Goal: Task Accomplishment & Management: Manage account settings

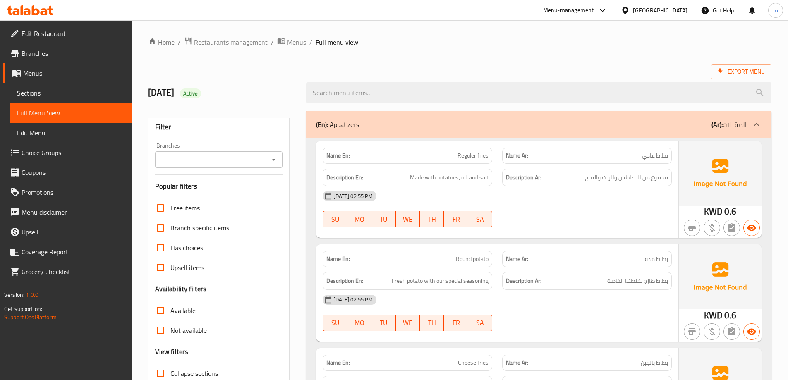
drag, startPoint x: 591, startPoint y: 177, endPoint x: 666, endPoint y: 187, distance: 75.8
click at [666, 187] on div "Name En: Reguler fries Name Ar: بطاط عادي Description En: Made with potatoes, o…" at bounding box center [497, 189] width 362 height 97
click at [621, 187] on div "[DATE] 02:55 PM" at bounding box center [497, 196] width 359 height 20
click at [637, 70] on div "Export Menu" at bounding box center [459, 71] width 623 height 15
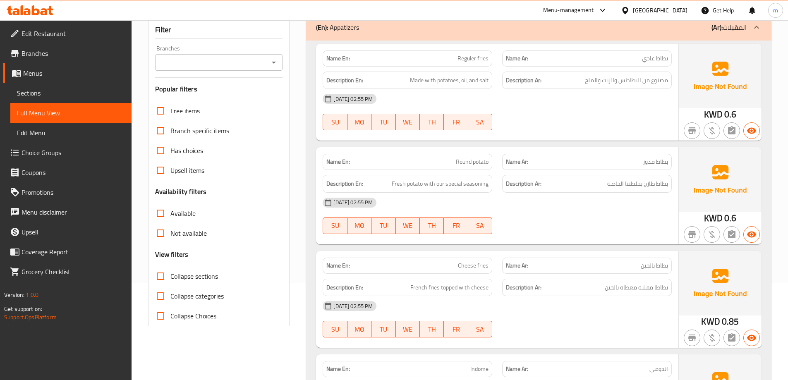
scroll to position [83, 0]
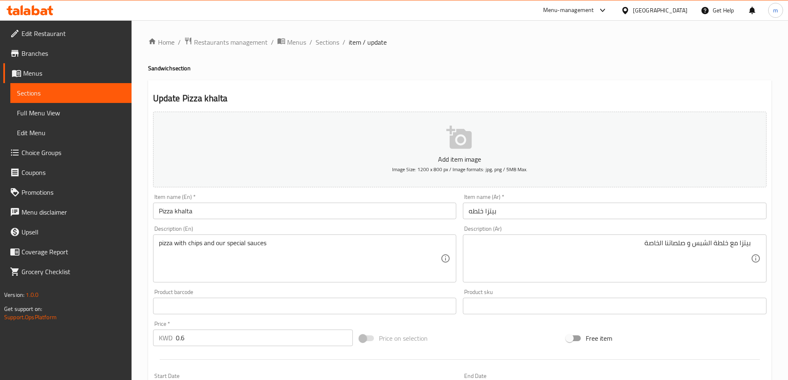
click at [60, 89] on span "Sections" at bounding box center [71, 93] width 108 height 10
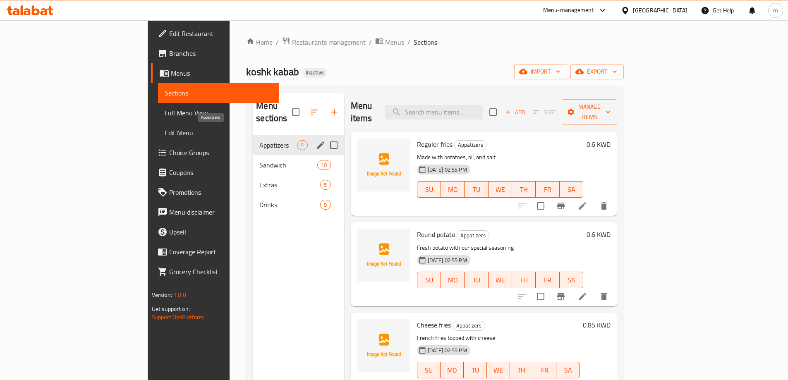
click at [259, 140] on span "Appatizers" at bounding box center [278, 145] width 38 height 10
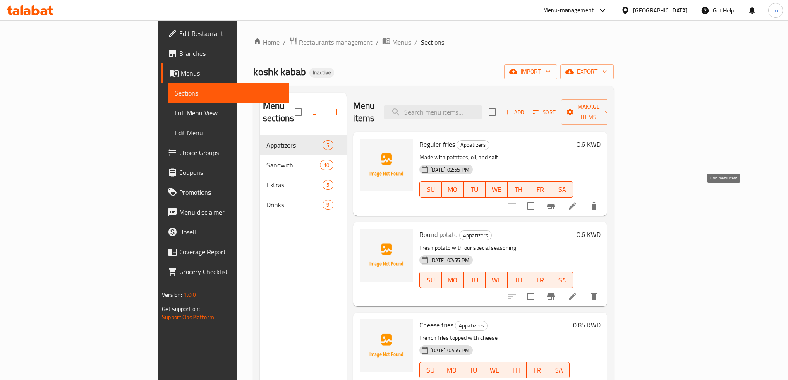
click at [576, 202] on icon at bounding box center [572, 205] width 7 height 7
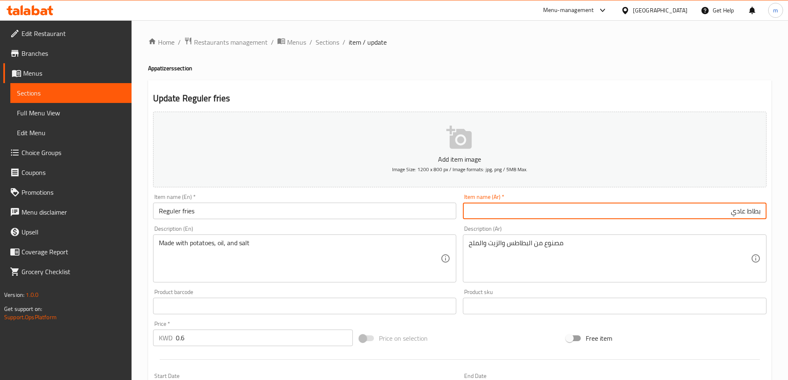
click at [745, 210] on input "بطاط عادي" at bounding box center [615, 211] width 304 height 17
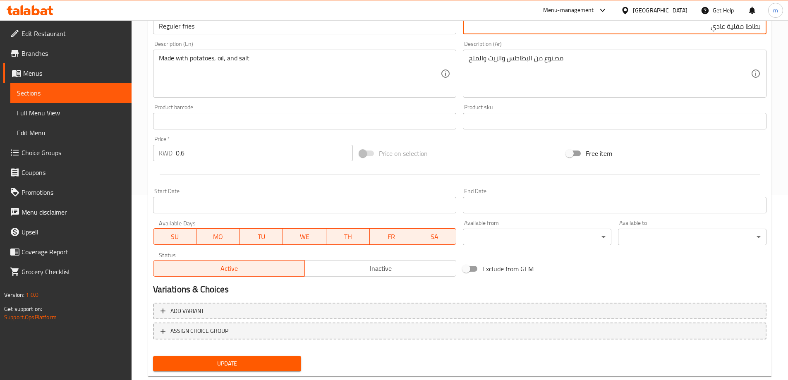
scroll to position [204, 0]
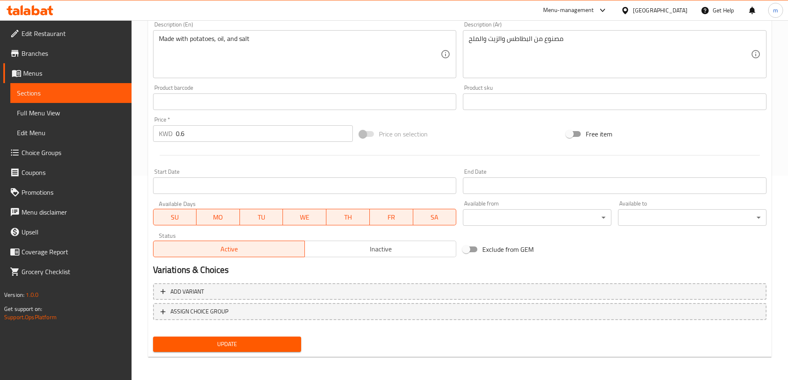
type input "بطاطا مقلية عادي"
click at [268, 343] on span "Update" at bounding box center [227, 344] width 135 height 10
click at [52, 92] on span "Sections" at bounding box center [71, 93] width 108 height 10
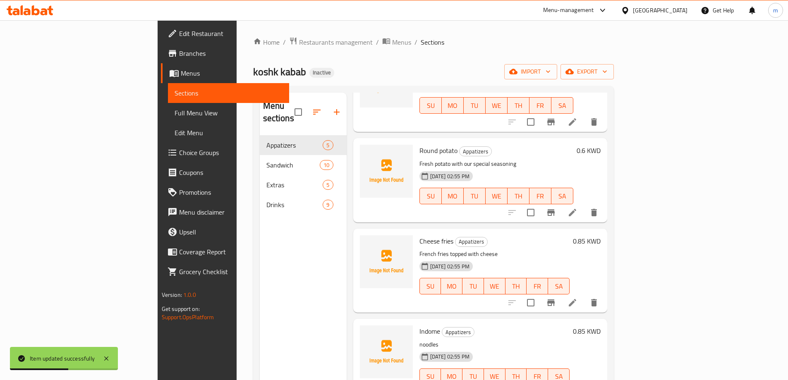
scroll to position [92, 0]
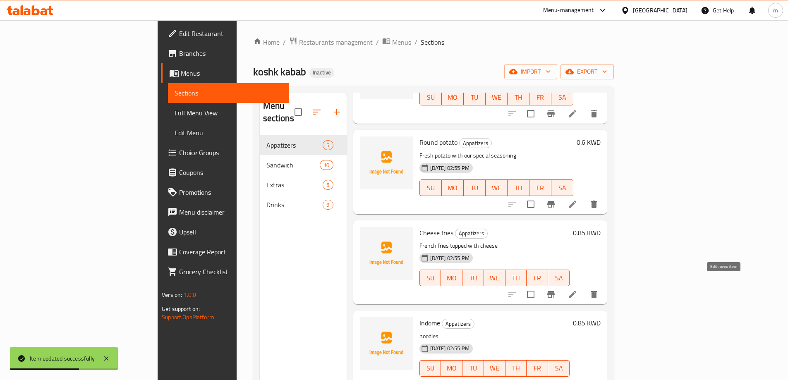
click at [577, 290] on icon at bounding box center [573, 295] width 10 height 10
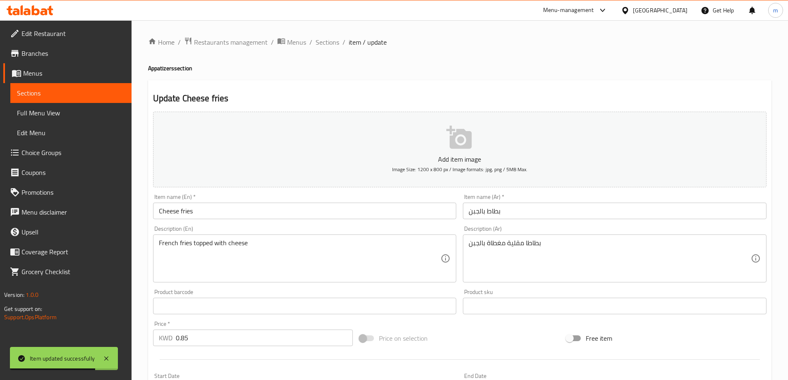
click at [539, 215] on input "بطاط بالجبن" at bounding box center [615, 211] width 304 height 17
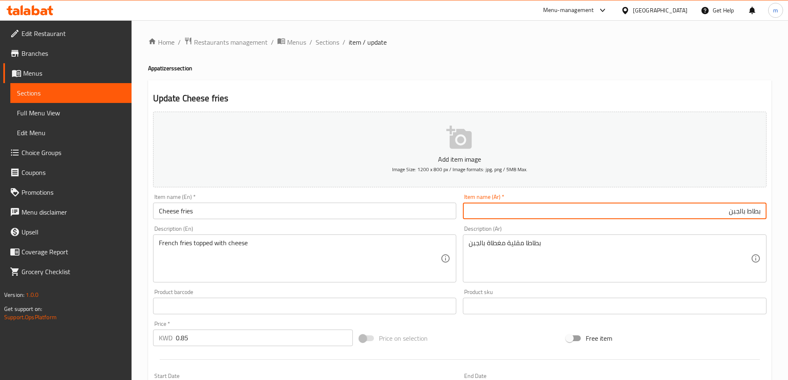
click at [747, 211] on input "بطاط بالجبن" at bounding box center [615, 211] width 304 height 17
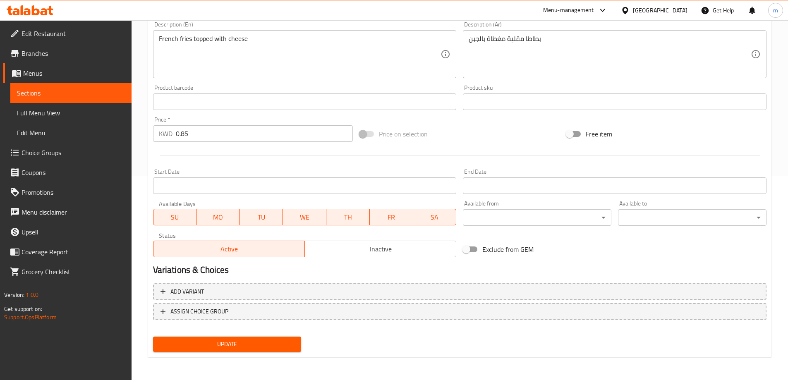
type input "بطاطا مقلية بالجبن"
click at [201, 342] on span "Update" at bounding box center [227, 344] width 135 height 10
click at [59, 95] on span "Sections" at bounding box center [71, 93] width 108 height 10
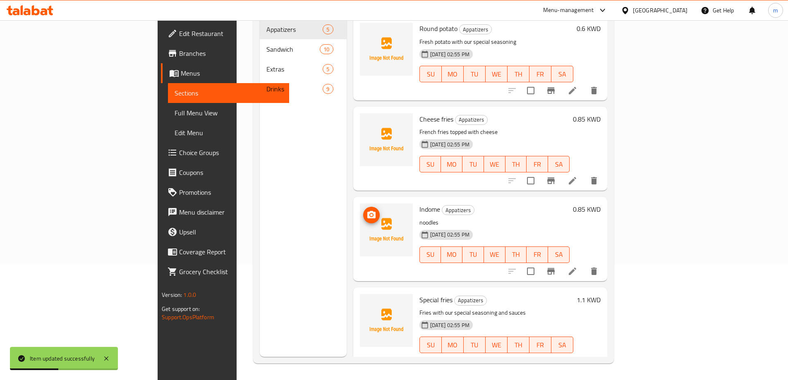
scroll to position [92, 0]
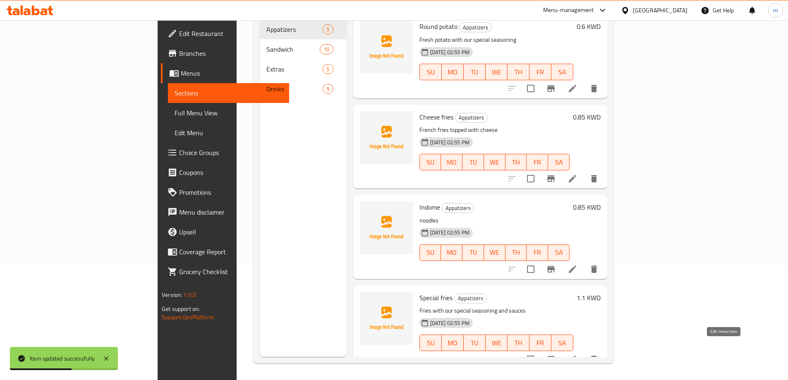
click at [577, 355] on icon at bounding box center [573, 360] width 10 height 10
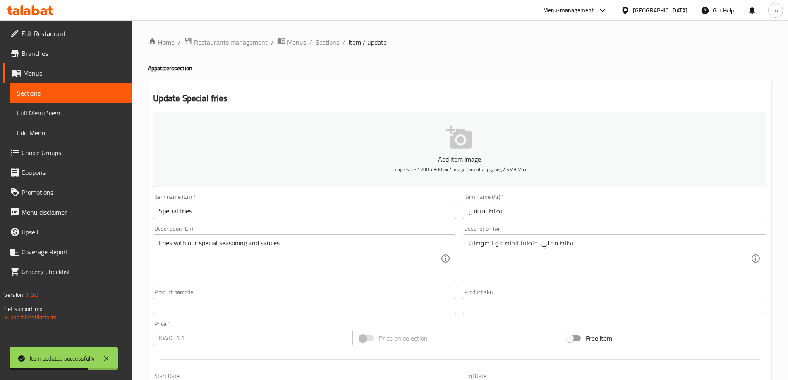
click at [518, 215] on input "بطاط سبشل" at bounding box center [615, 211] width 304 height 17
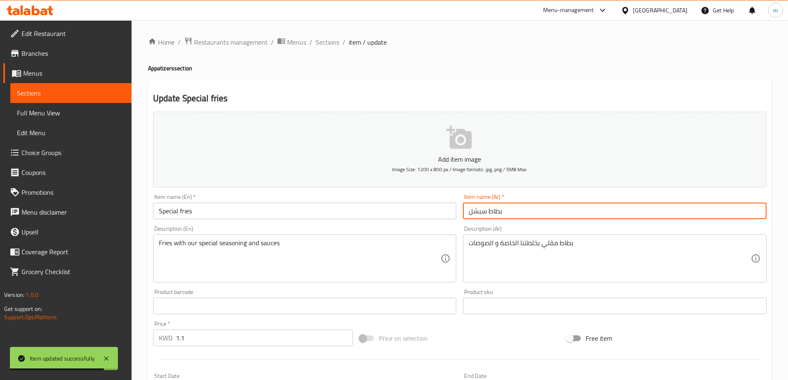
drag, startPoint x: 518, startPoint y: 215, endPoint x: 689, endPoint y: 210, distance: 170.5
click at [688, 207] on input "بطاط سبشل" at bounding box center [615, 211] width 304 height 17
click at [725, 207] on input "بطاط سبشل" at bounding box center [615, 211] width 304 height 17
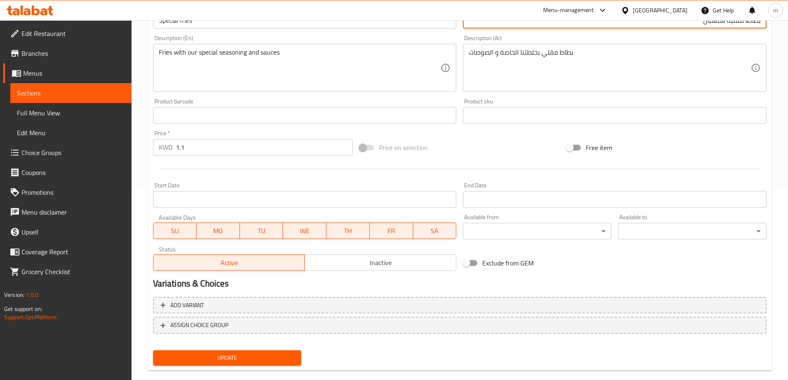
scroll to position [204, 0]
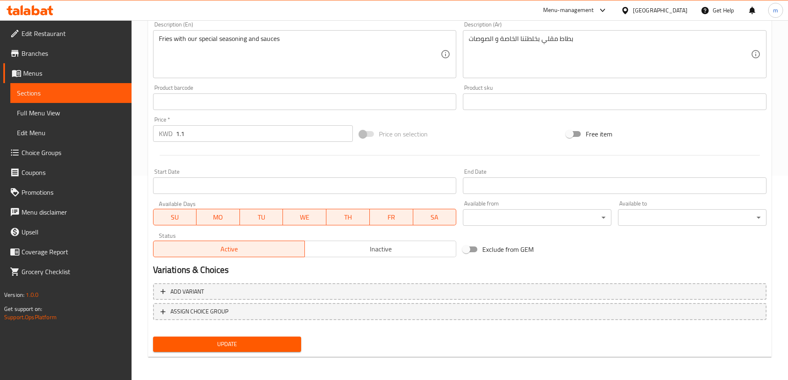
type input "بطاطا مقلية سبشيال"
click at [257, 345] on span "Update" at bounding box center [227, 344] width 135 height 10
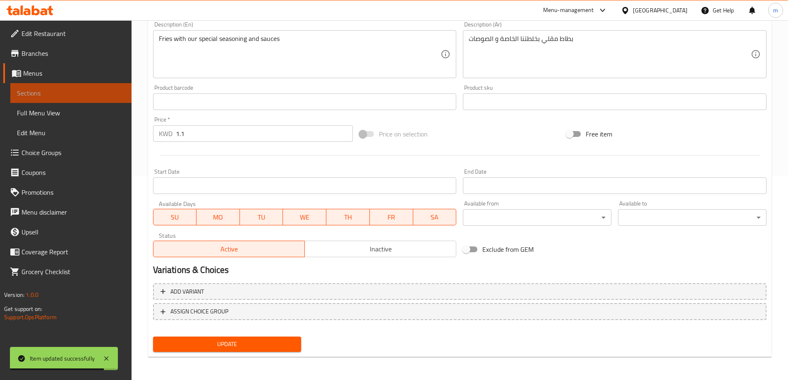
click at [103, 98] on link "Sections" at bounding box center [70, 93] width 121 height 20
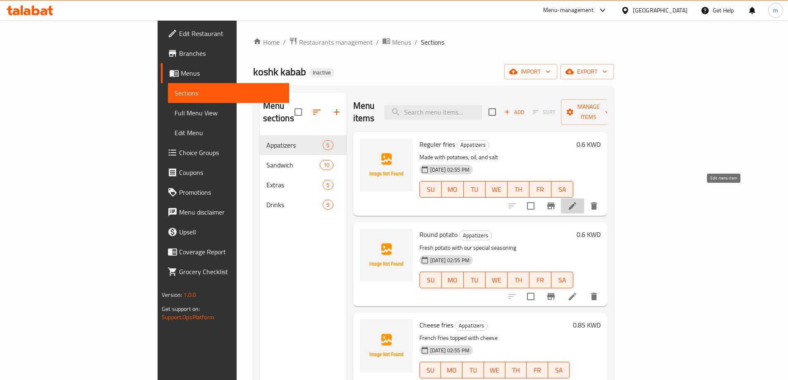
click at [577, 201] on icon at bounding box center [573, 206] width 10 height 10
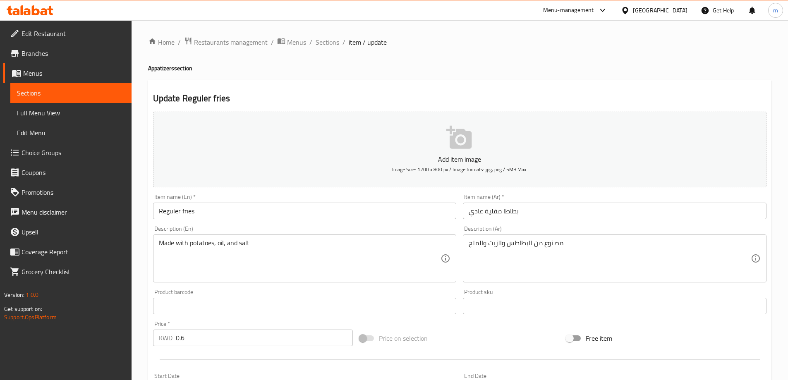
click at [92, 89] on span "Sections" at bounding box center [71, 93] width 108 height 10
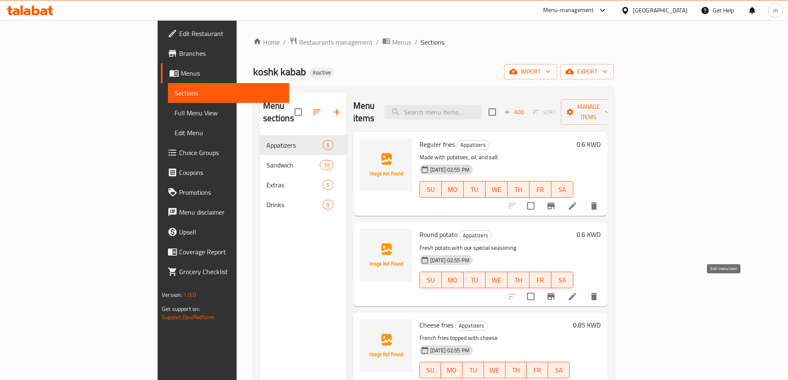
click at [577, 292] on icon at bounding box center [573, 297] width 10 height 10
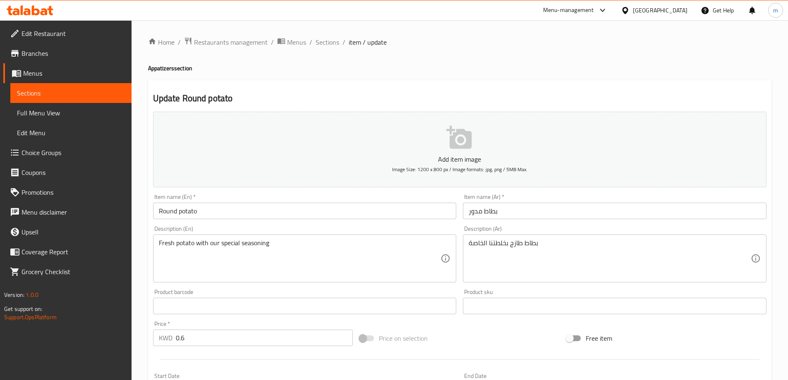
click at [489, 212] on input "بطاط مدور" at bounding box center [615, 211] width 304 height 17
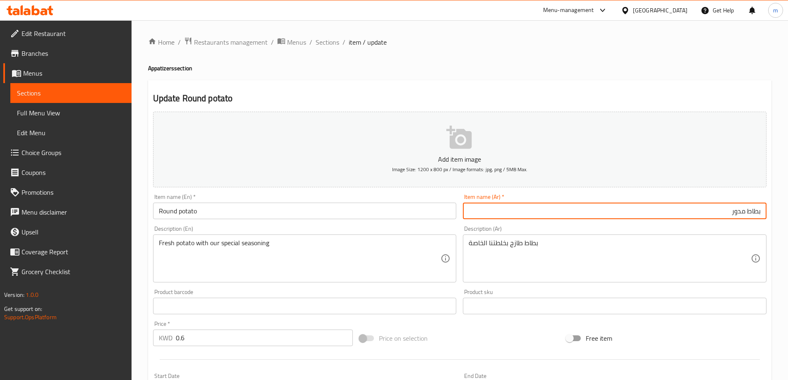
click at [742, 213] on input "بطاط مدور" at bounding box center [615, 211] width 304 height 17
type input "بطاطا مدور"
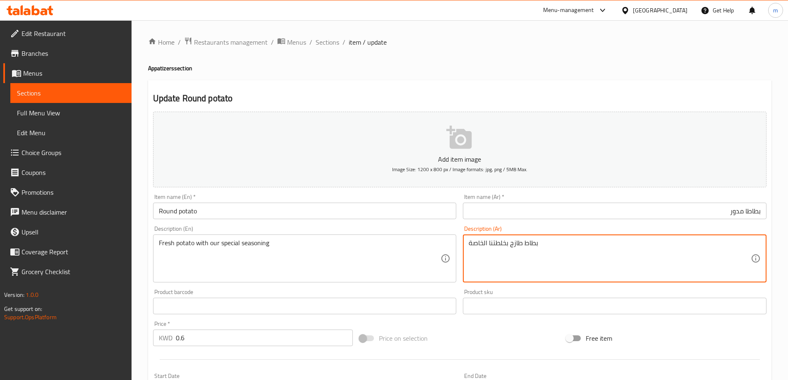
click at [524, 242] on textarea "بطاط طازج بخلطتنا الخاصة" at bounding box center [610, 258] width 282 height 39
click at [509, 243] on textarea "بطاطا طازج بخلطتنا الخاصة" at bounding box center [610, 258] width 282 height 39
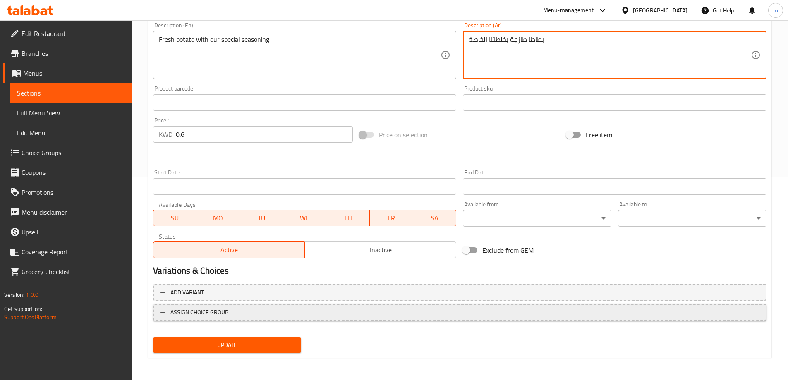
scroll to position [204, 0]
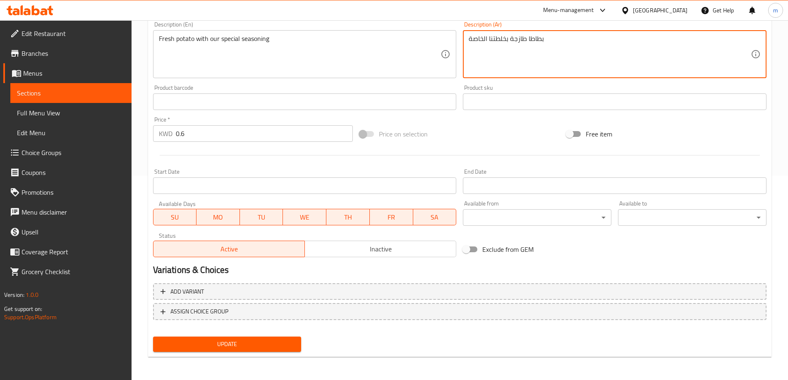
click at [500, 37] on textarea "بطاطا طازجة بخلطتنا الخاصة" at bounding box center [610, 54] width 282 height 39
type textarea "بطاطا طازجة بتوابلنا الخاصة"
click at [277, 347] on span "Update" at bounding box center [227, 344] width 135 height 10
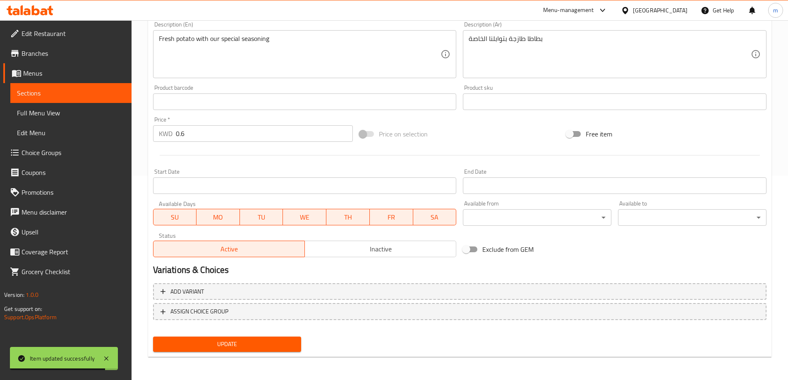
click at [40, 91] on span "Sections" at bounding box center [71, 93] width 108 height 10
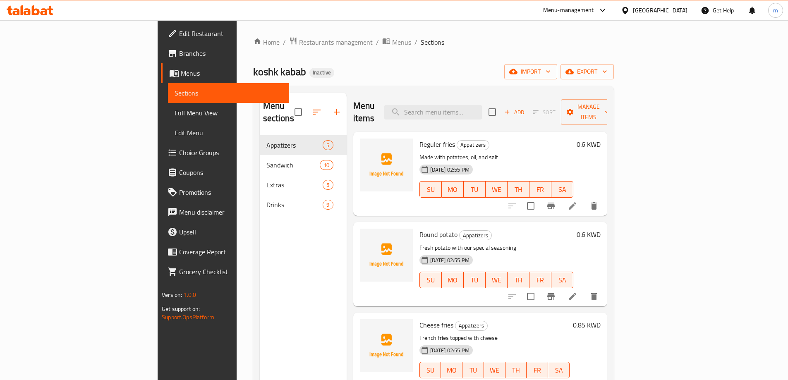
scroll to position [41, 0]
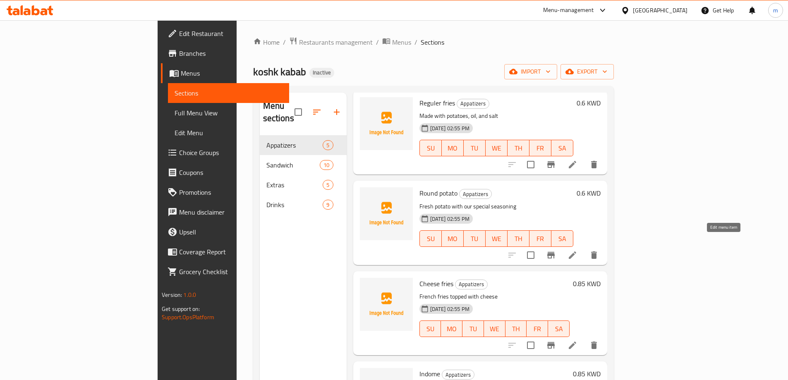
click at [577, 250] on icon at bounding box center [573, 255] width 10 height 10
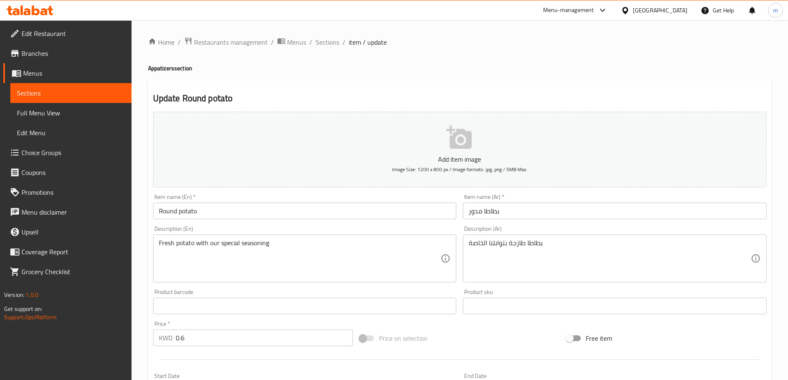
click at [221, 201] on div "Item name (En)   * Round potato Item name (En) *" at bounding box center [305, 206] width 304 height 25
click at [225, 215] on input "Round potato" at bounding box center [305, 211] width 304 height 17
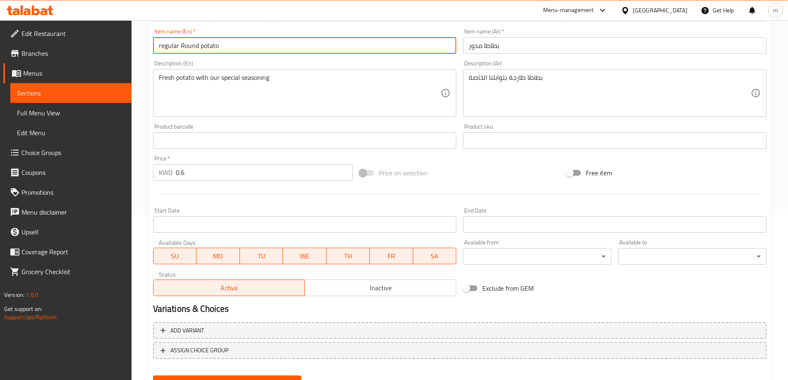
scroll to position [204, 0]
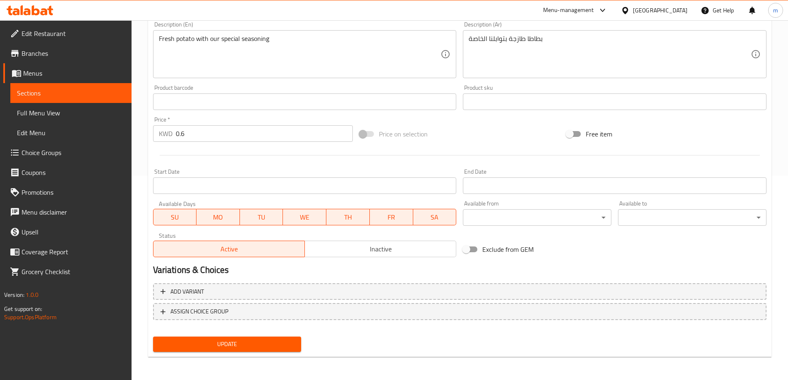
type input "regular Round potato"
click at [276, 343] on span "Update" at bounding box center [227, 344] width 135 height 10
click at [49, 88] on link "Sections" at bounding box center [70, 93] width 121 height 20
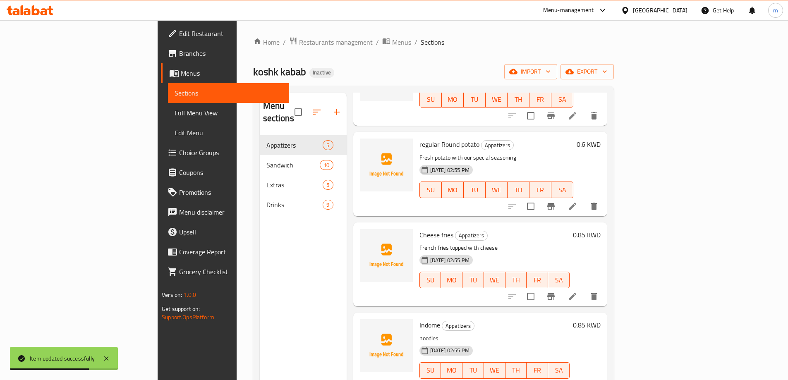
scroll to position [92, 0]
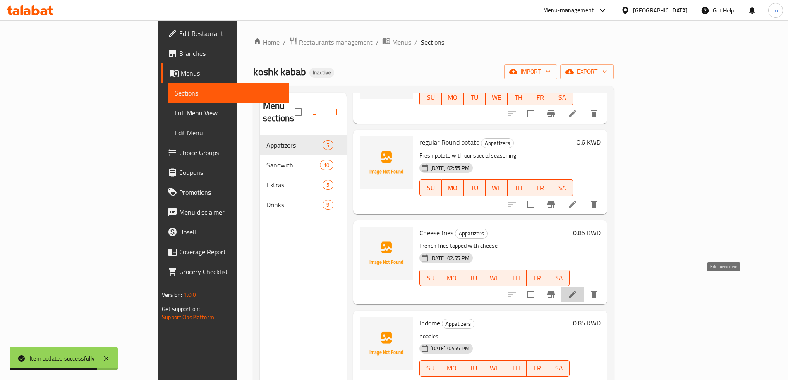
click at [577, 290] on icon at bounding box center [573, 295] width 10 height 10
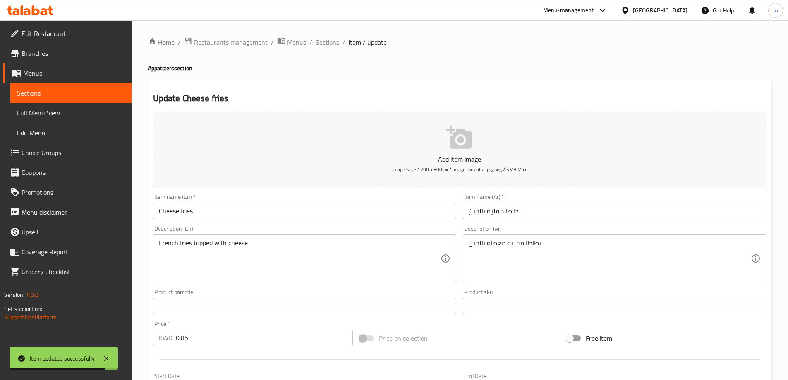
click at [237, 215] on input "Cheese fries" at bounding box center [305, 211] width 304 height 17
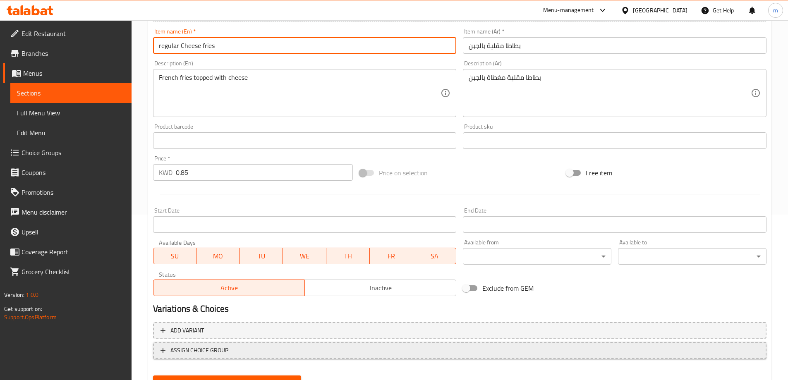
scroll to position [204, 0]
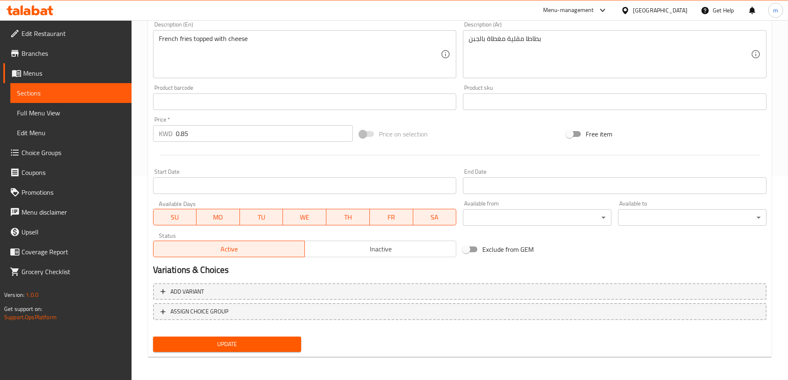
type input "regular Cheese fries"
click at [252, 343] on span "Update" at bounding box center [227, 344] width 135 height 10
click at [667, 134] on div "Free item" at bounding box center [666, 134] width 207 height 22
click at [261, 347] on span "Update" at bounding box center [227, 344] width 135 height 10
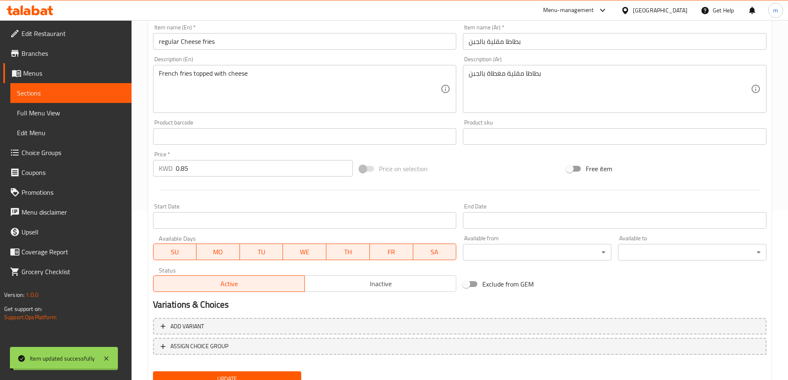
scroll to position [122, 0]
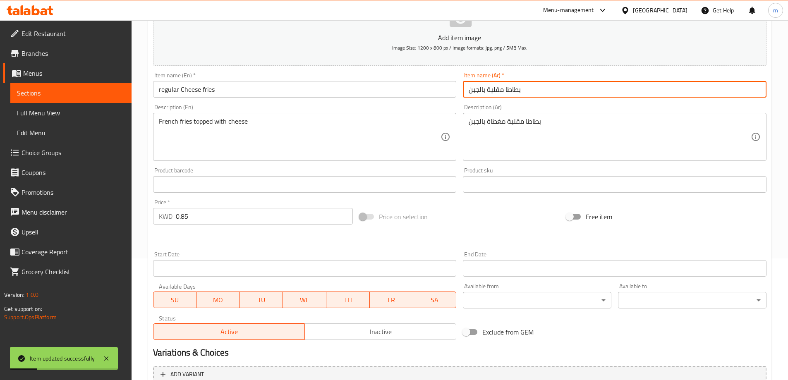
click at [561, 87] on input "بطاطا مقلية بالجبن" at bounding box center [615, 89] width 304 height 17
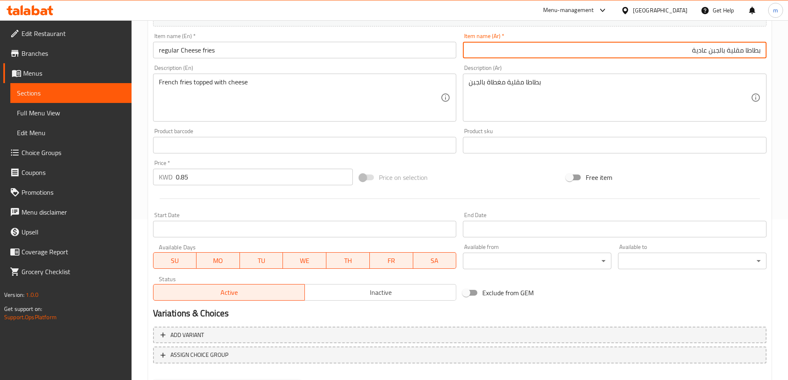
scroll to position [204, 0]
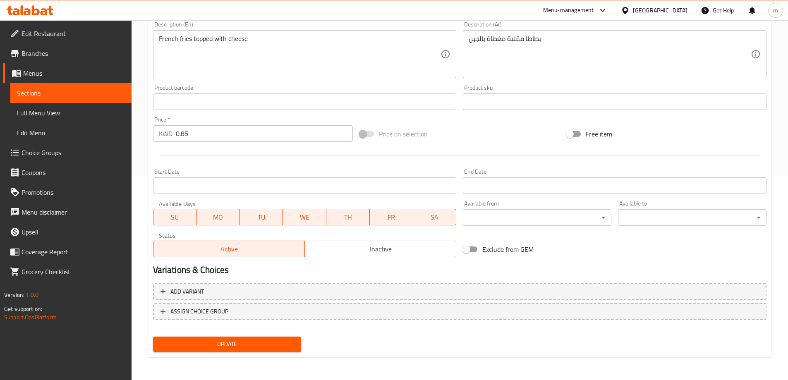
type input "بطاطا مقلية بالجبن عادية"
click at [287, 341] on span "Update" at bounding box center [227, 344] width 135 height 10
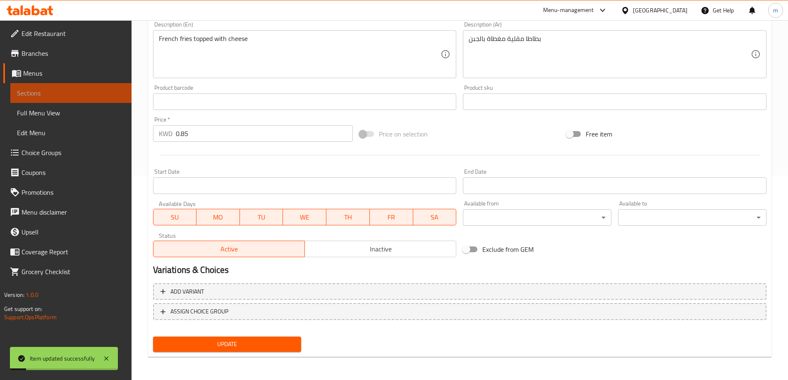
click at [77, 96] on span "Sections" at bounding box center [71, 93] width 108 height 10
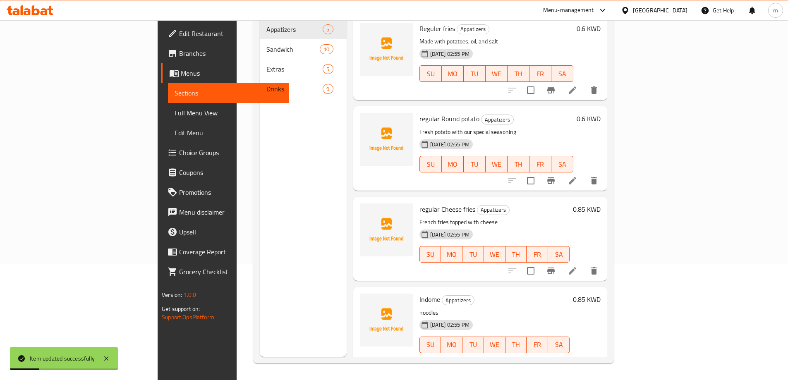
scroll to position [74, 0]
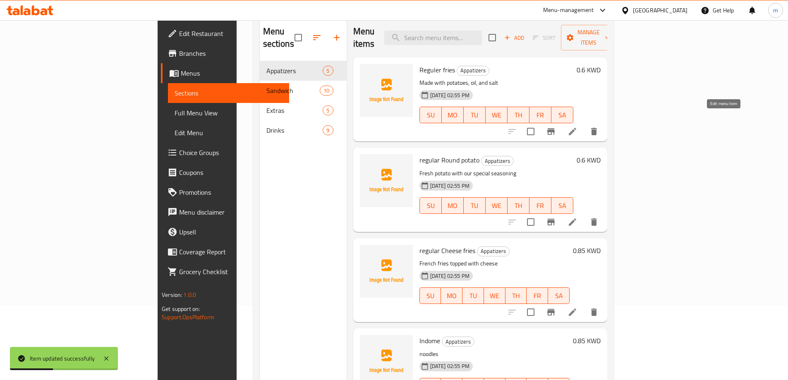
click at [576, 128] on icon at bounding box center [572, 131] width 7 height 7
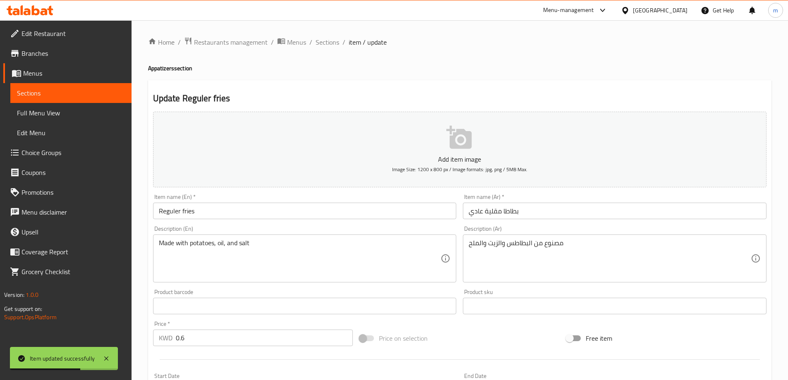
click at [50, 96] on span "Sections" at bounding box center [71, 93] width 108 height 10
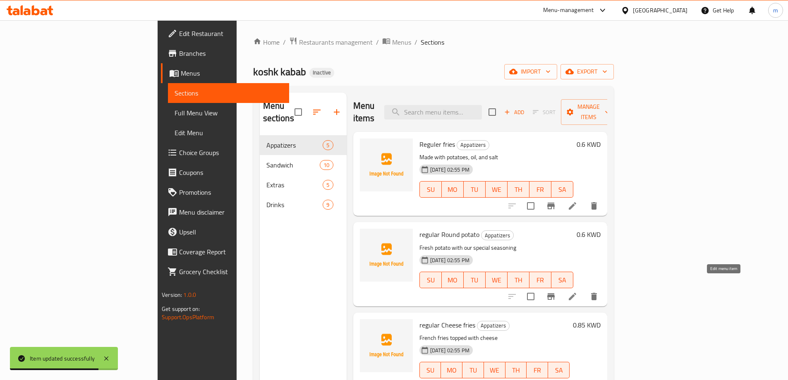
click at [576, 293] on icon at bounding box center [572, 296] width 7 height 7
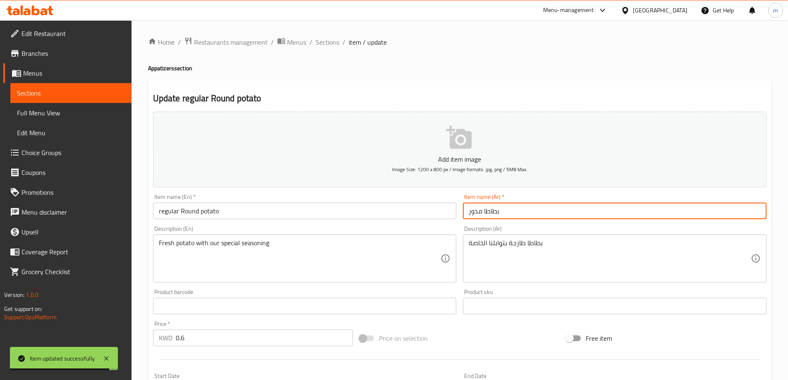
click at [647, 211] on input "بطاطا مدور" at bounding box center [615, 211] width 304 height 17
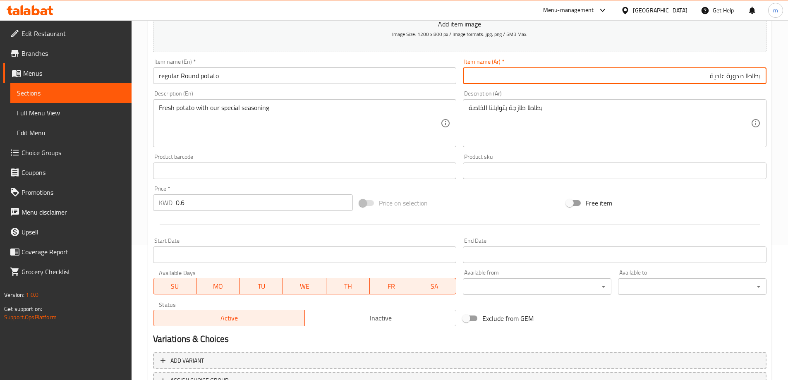
scroll to position [39, 0]
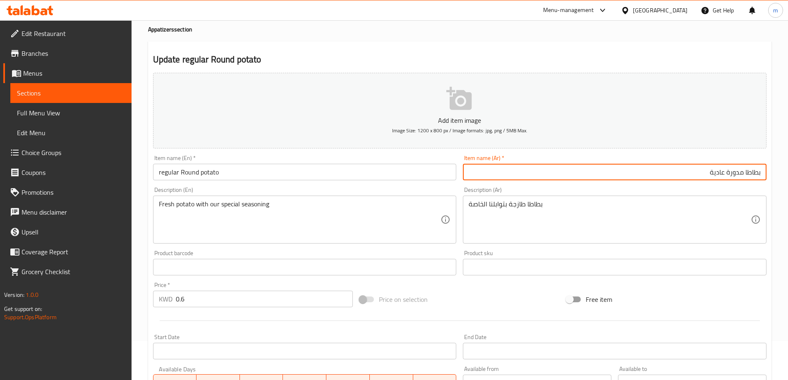
click at [738, 172] on input "بطاطا مدورة عادية" at bounding box center [615, 172] width 304 height 17
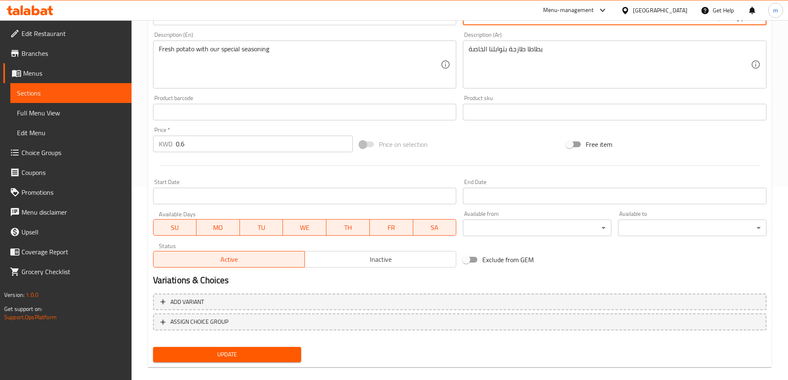
scroll to position [204, 0]
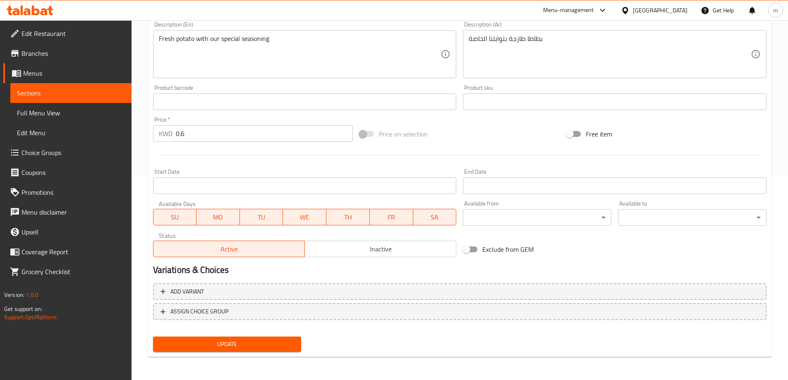
type input "بطاطا راوند عادية"
click at [230, 339] on span "Update" at bounding box center [227, 344] width 135 height 10
click at [96, 91] on span "Sections" at bounding box center [71, 93] width 108 height 10
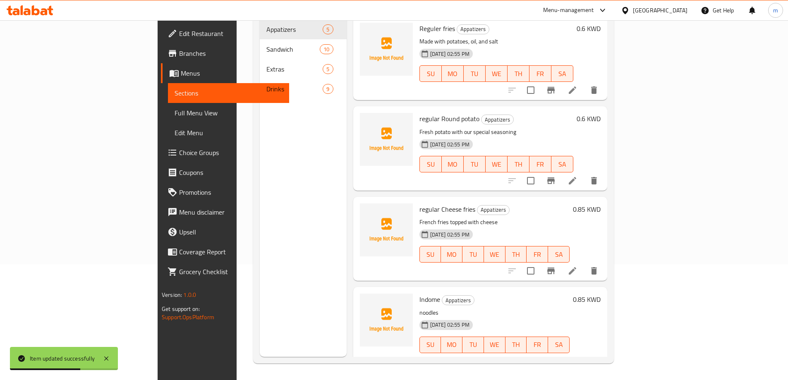
scroll to position [116, 0]
click at [577, 266] on icon at bounding box center [573, 271] width 10 height 10
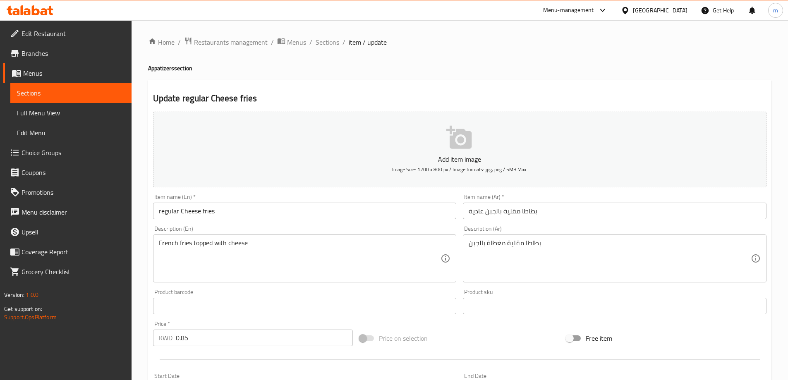
click at [61, 93] on span "Sections" at bounding box center [71, 93] width 108 height 10
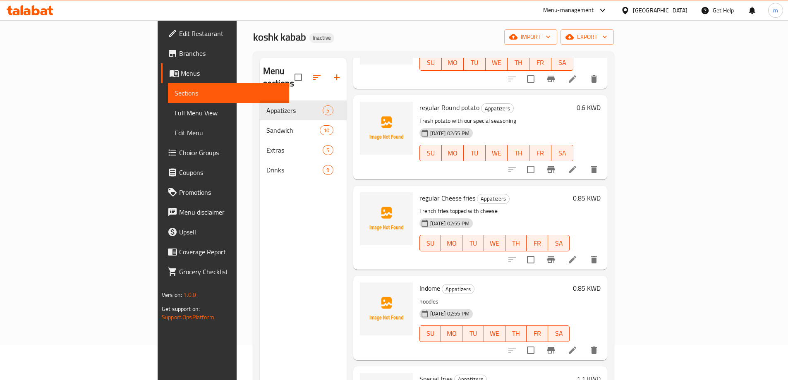
scroll to position [83, 0]
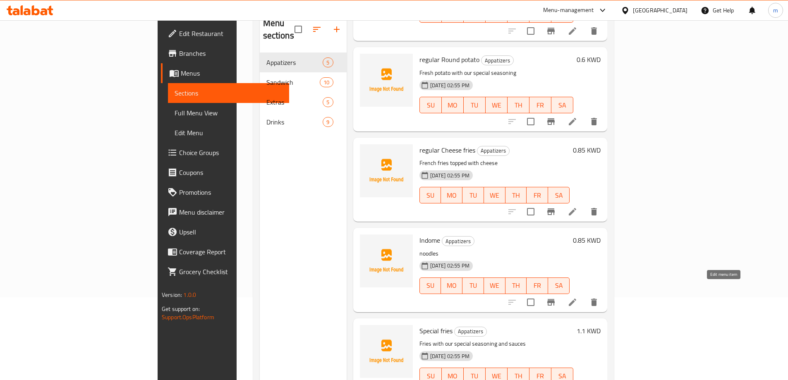
click at [577, 297] on icon at bounding box center [573, 302] width 10 height 10
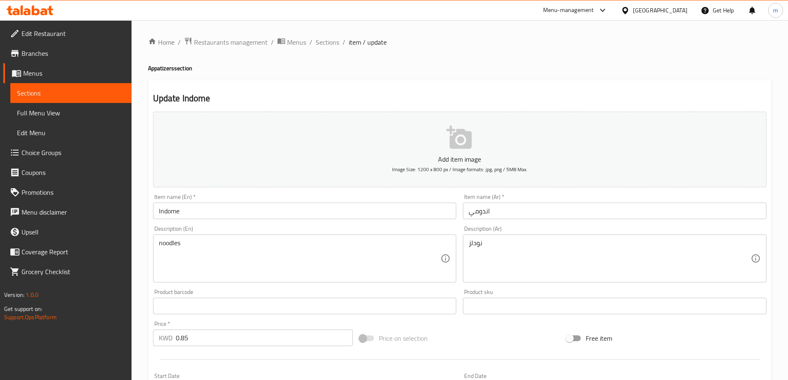
click at [530, 213] on input "اندومي" at bounding box center [615, 211] width 304 height 17
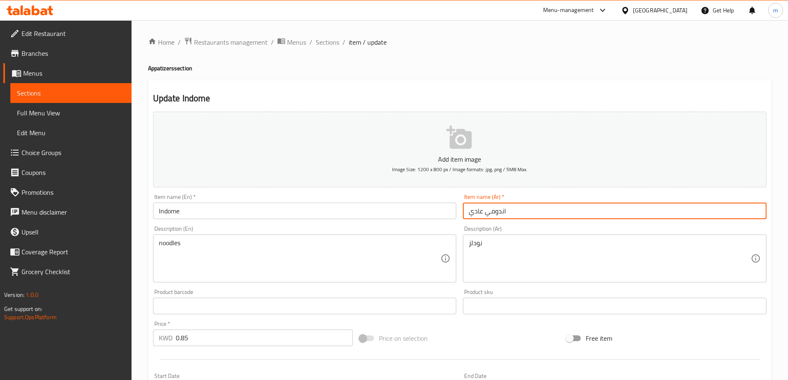
type input "اندومي عادي"
click at [379, 219] on input "Indome" at bounding box center [305, 211] width 304 height 17
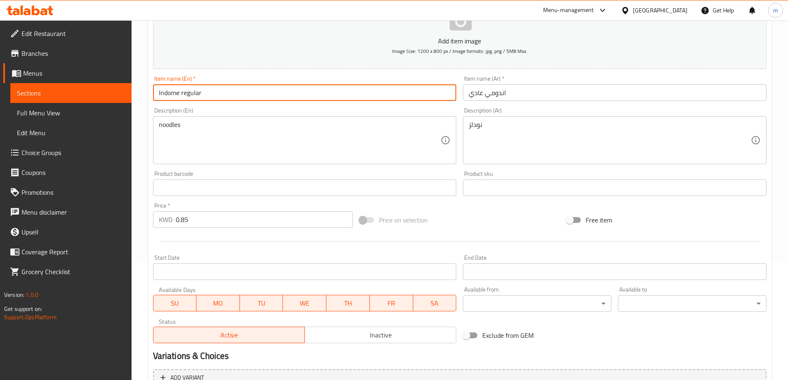
scroll to position [204, 0]
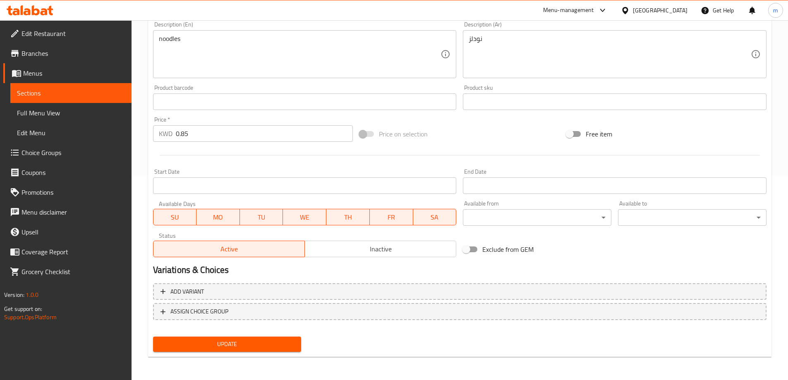
type input "Indome regular"
click at [244, 339] on span "Update" at bounding box center [227, 344] width 135 height 10
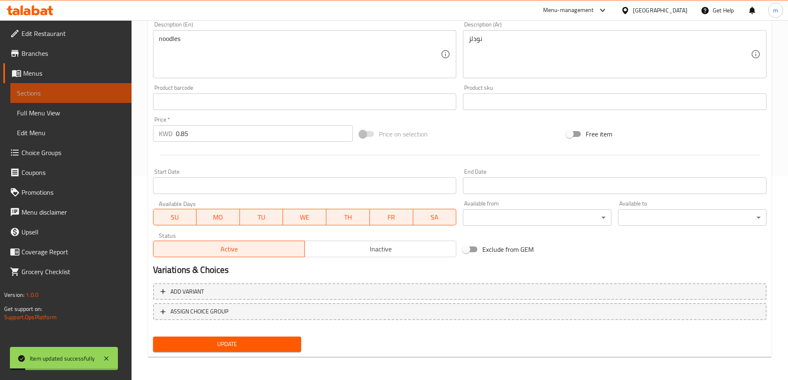
click at [42, 88] on link "Sections" at bounding box center [70, 93] width 121 height 20
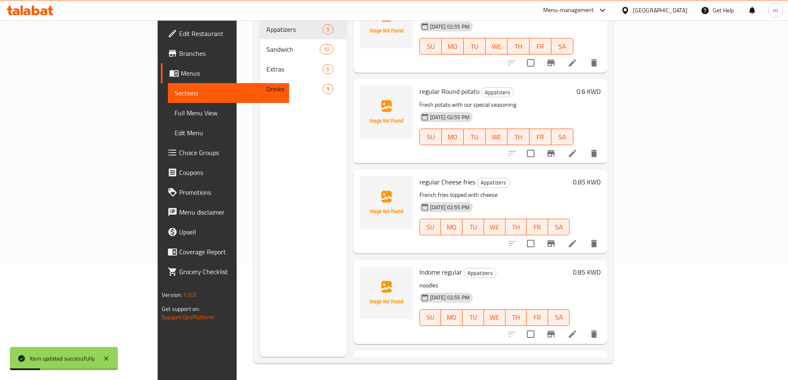
scroll to position [92, 0]
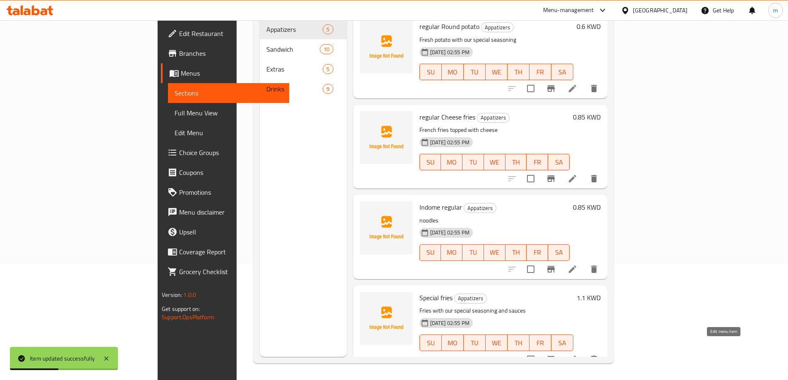
click at [577, 355] on icon at bounding box center [573, 360] width 10 height 10
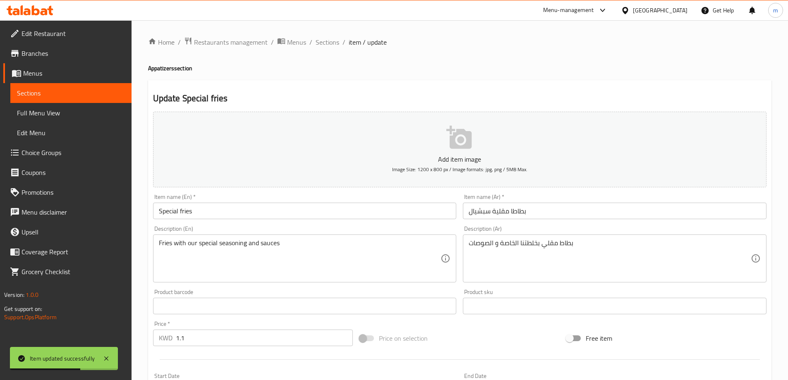
click at [343, 205] on input "Special fries" at bounding box center [305, 211] width 304 height 17
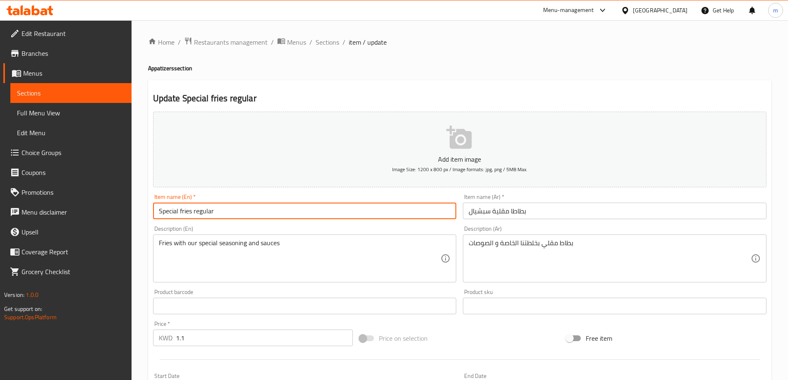
type input "Special fries regular"
click at [541, 206] on input "بطاطا مقلية سبشيال" at bounding box center [615, 211] width 304 height 17
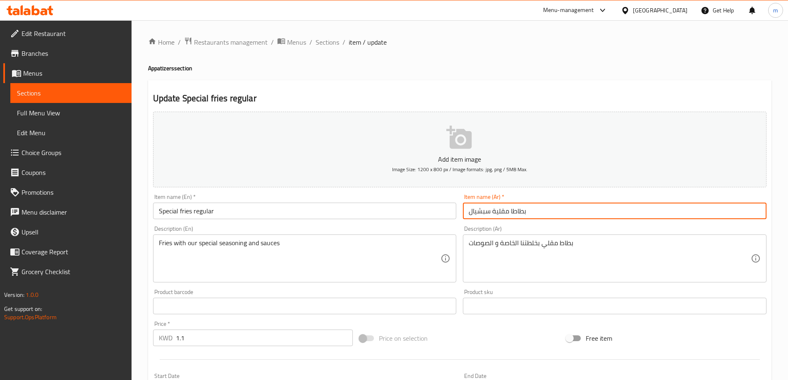
drag, startPoint x: 541, startPoint y: 206, endPoint x: 676, endPoint y: 187, distance: 136.5
click at [676, 187] on button "Add item image Image Size: 1200 x 800 px / Image formats: jpg, png / 5MB Max." at bounding box center [459, 150] width 613 height 76
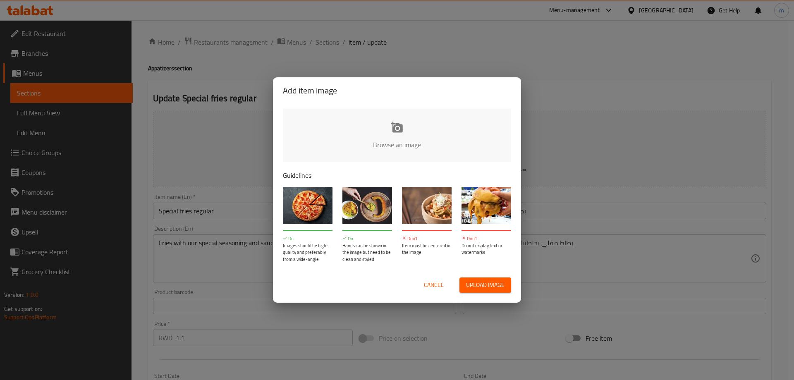
click at [606, 215] on div "Add item image Browse an image Guidelines Do Images should be high-quality and …" at bounding box center [397, 190] width 794 height 380
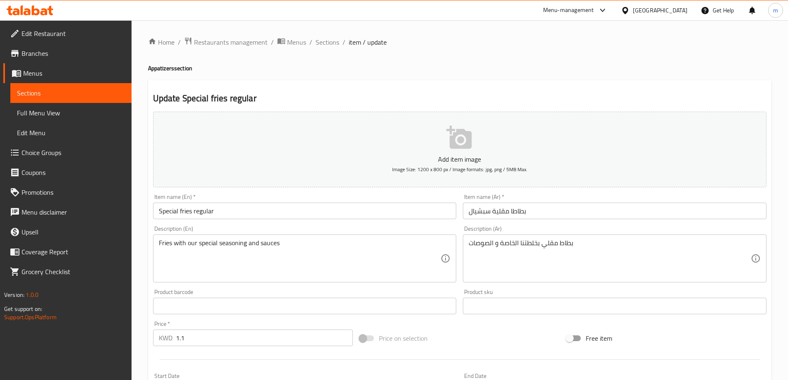
click at [610, 212] on input "بطاطا مقلية سبشيال" at bounding box center [615, 211] width 304 height 17
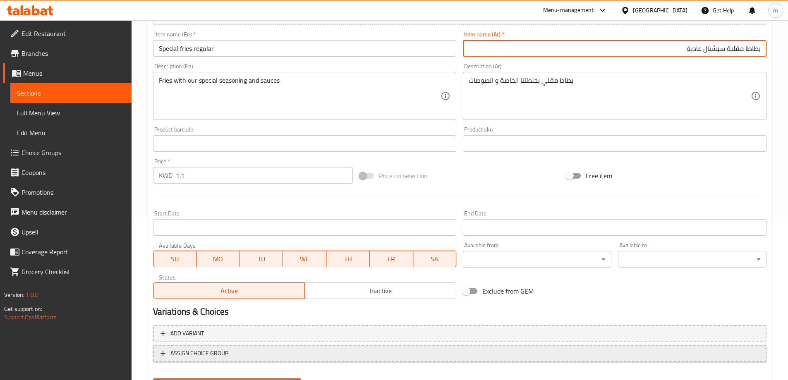
scroll to position [204, 0]
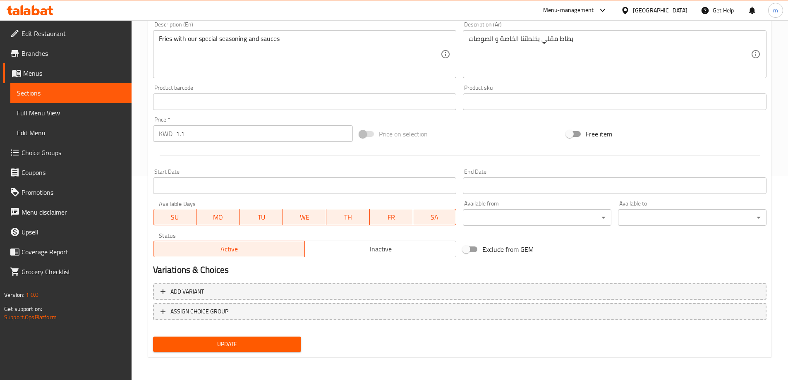
type input "بطاطا مقلية سبشيال عادية"
click at [269, 340] on span "Update" at bounding box center [227, 344] width 135 height 10
click at [45, 92] on span "Sections" at bounding box center [71, 93] width 108 height 10
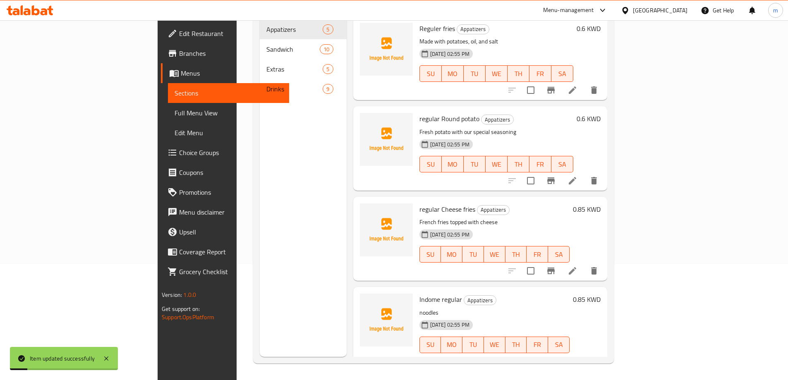
scroll to position [116, 0]
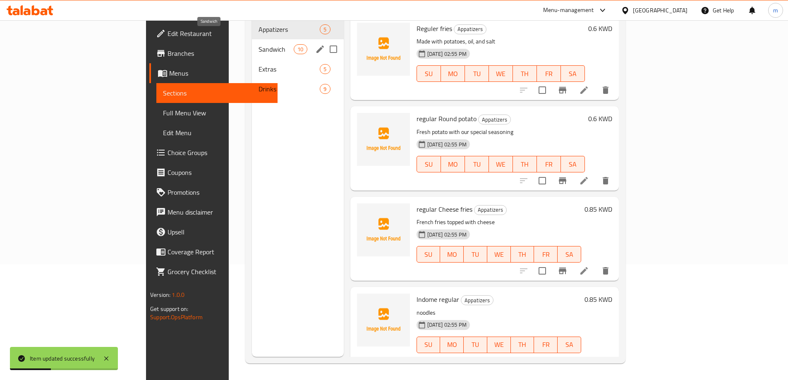
click at [259, 44] on span "Sandwich" at bounding box center [276, 49] width 35 height 10
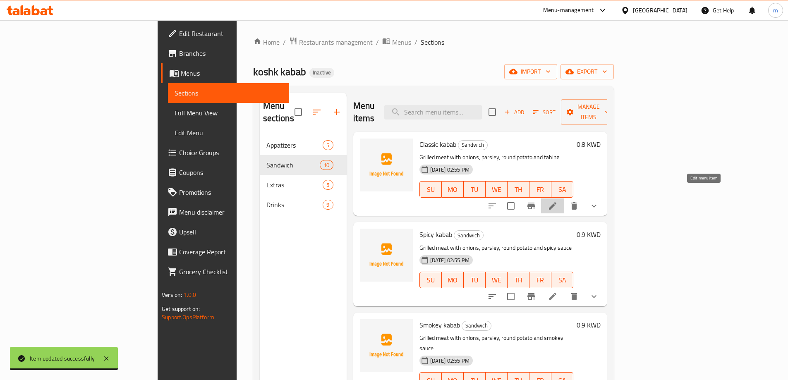
click at [558, 201] on icon at bounding box center [553, 206] width 10 height 10
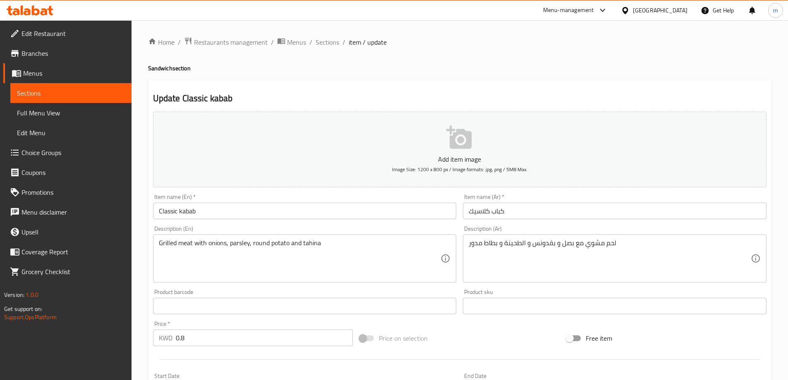
click at [303, 217] on input "Classic kabab" at bounding box center [305, 211] width 304 height 17
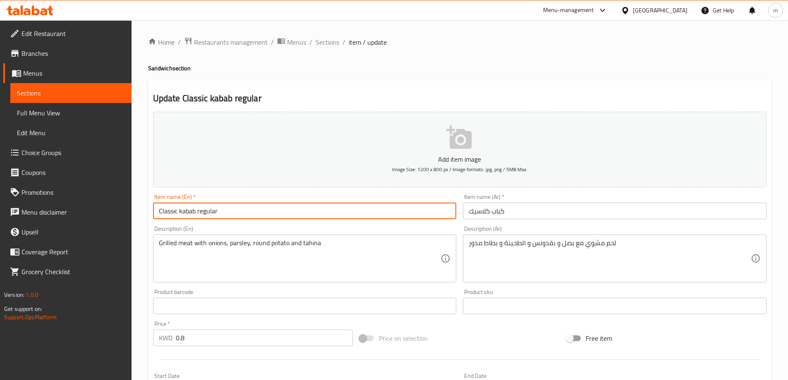
type input "Classic kabab regular"
click at [530, 210] on input "كباب كلاسيك" at bounding box center [615, 211] width 304 height 17
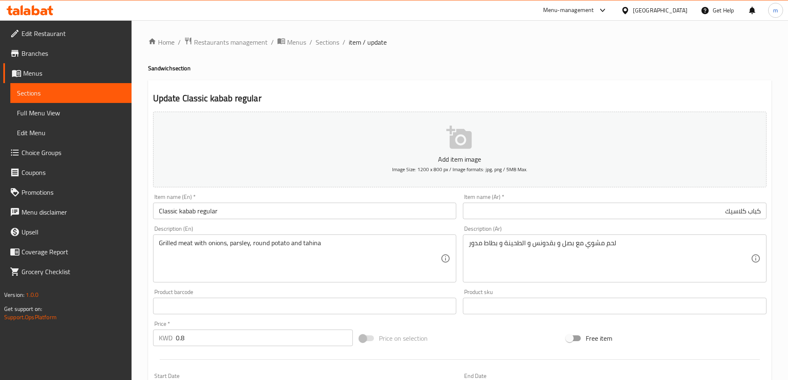
drag, startPoint x: 658, startPoint y: 197, endPoint x: 519, endPoint y: 212, distance: 140.2
click at [519, 212] on input "كباب كلاسيك" at bounding box center [615, 211] width 304 height 17
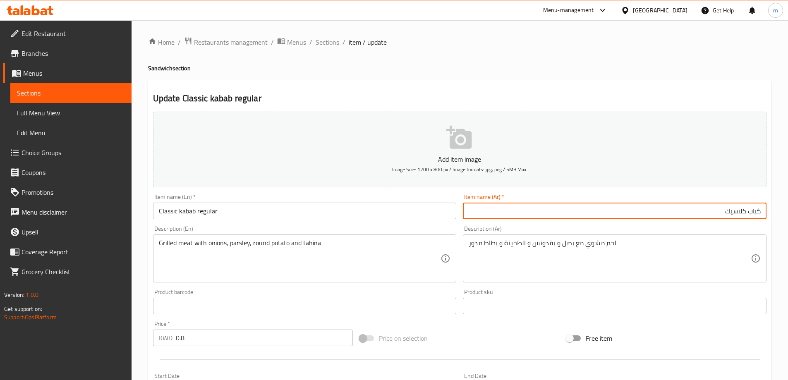
click at [519, 212] on input "كباب كلاسيك" at bounding box center [615, 211] width 304 height 17
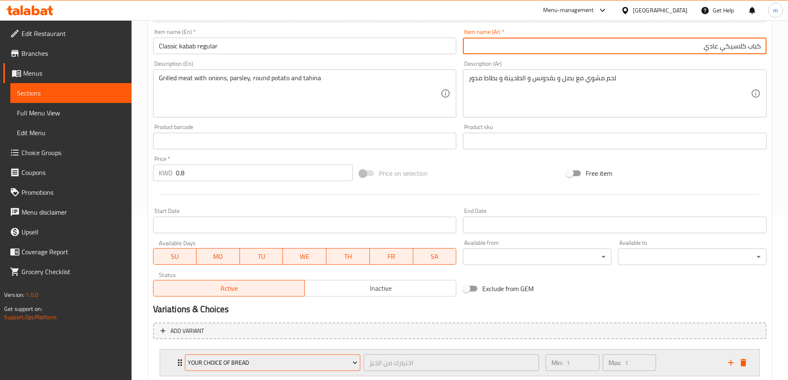
scroll to position [207, 0]
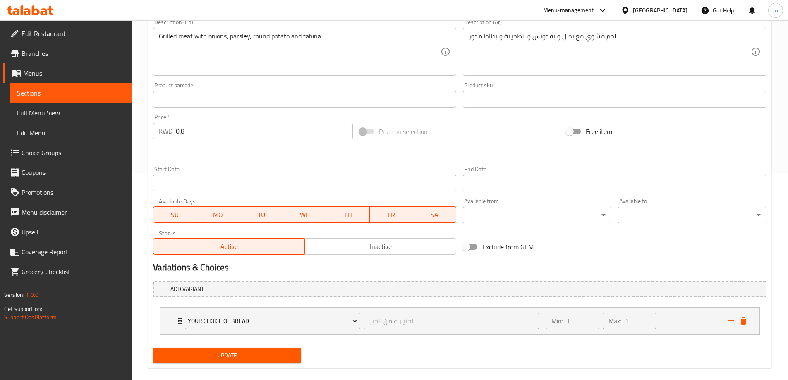
type input "كباب كلاسيكي عادي"
click at [281, 361] on button "Update" at bounding box center [227, 355] width 149 height 15
click at [43, 93] on span "Sections" at bounding box center [71, 93] width 108 height 10
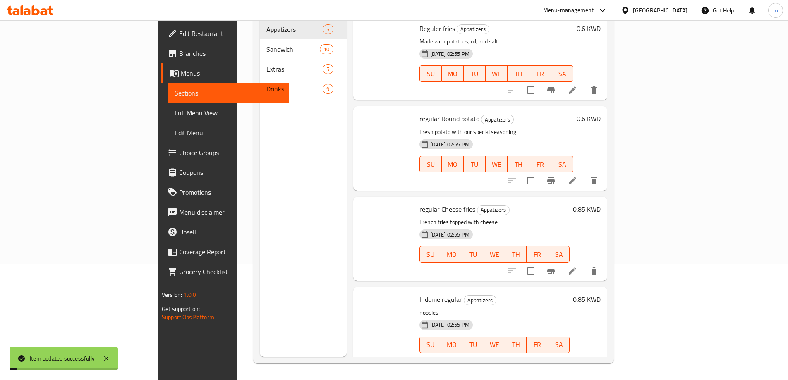
scroll to position [116, 0]
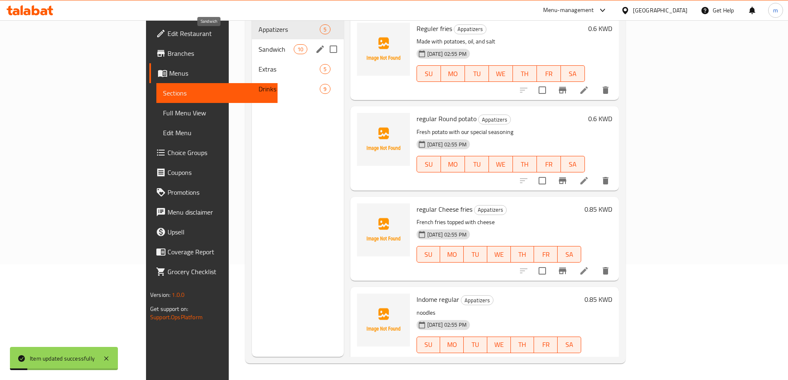
click at [259, 44] on span "Sandwich" at bounding box center [276, 49] width 35 height 10
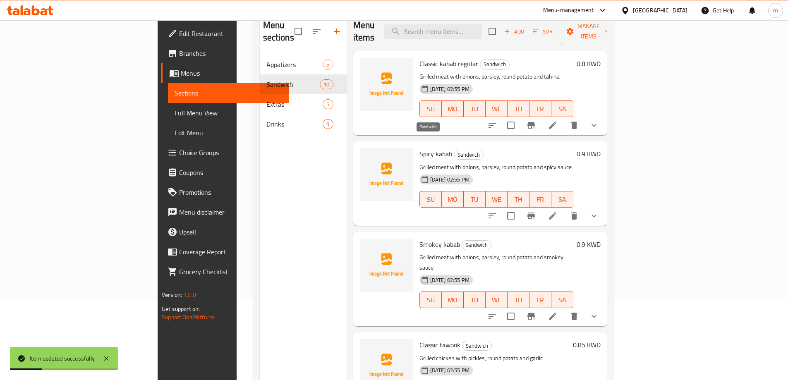
scroll to position [33, 0]
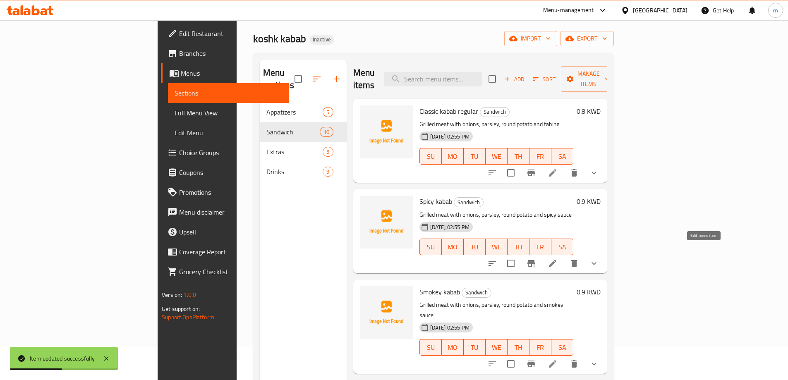
click at [556, 260] on icon at bounding box center [552, 263] width 7 height 7
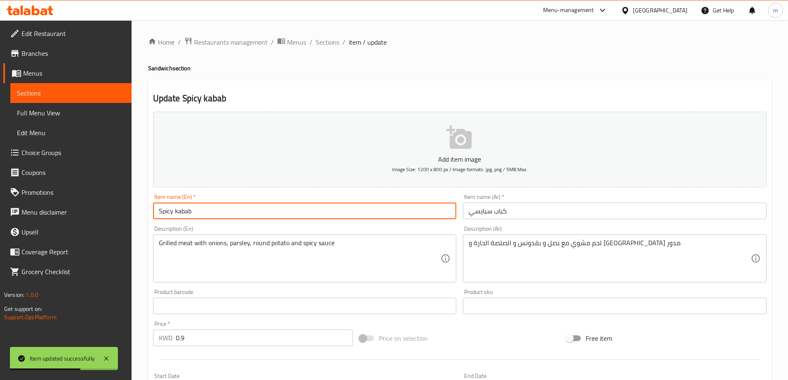
click at [339, 216] on input "Spicy kabab" at bounding box center [305, 211] width 304 height 17
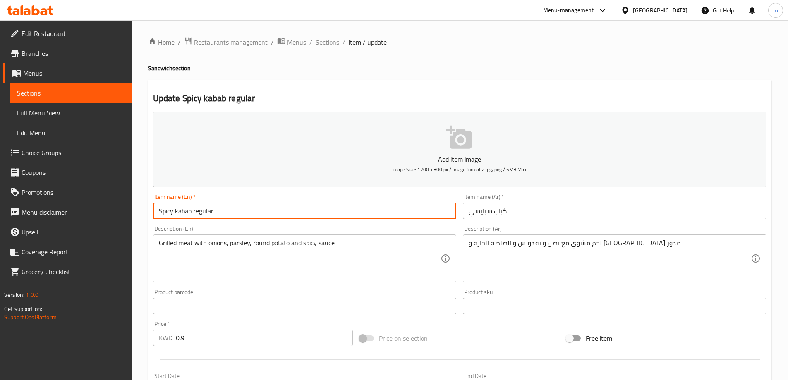
type input "Spicy kabab regular"
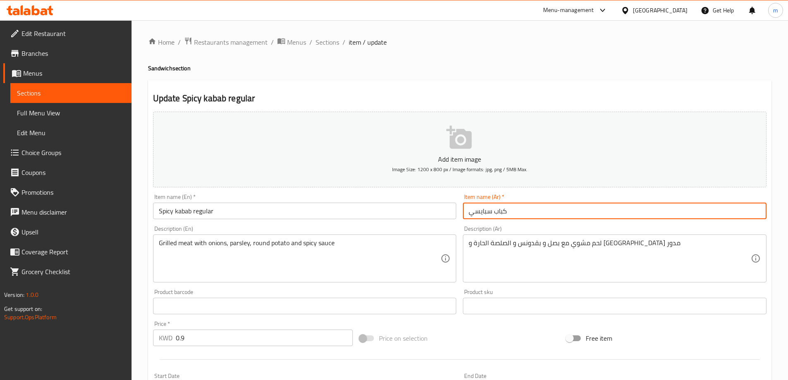
click at [540, 206] on input "كباب سبايسي" at bounding box center [615, 211] width 304 height 17
click at [543, 211] on input "كباب سبايسي" at bounding box center [615, 211] width 304 height 17
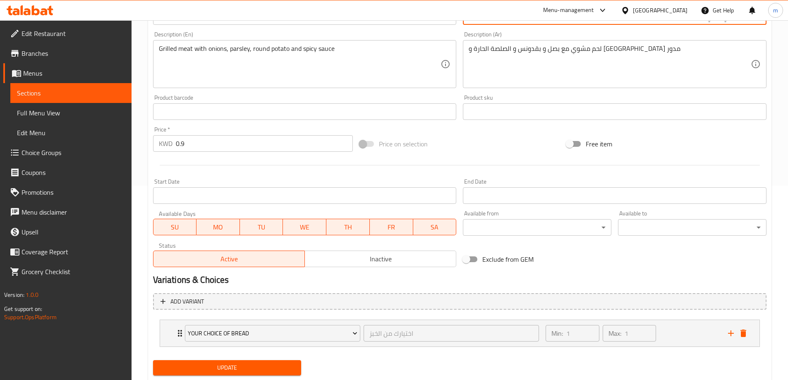
scroll to position [218, 0]
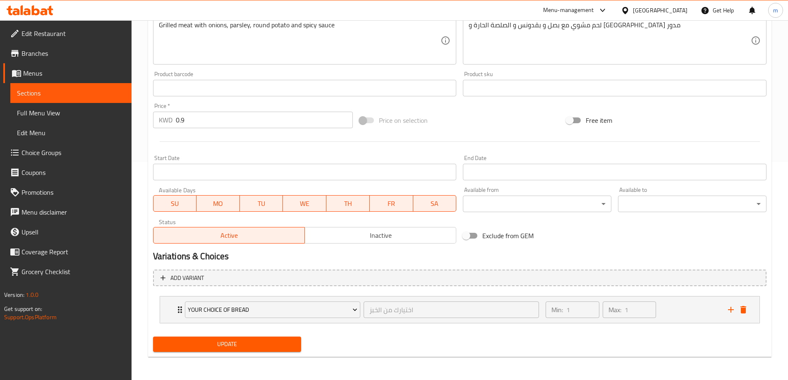
type input "كباب سبايسي عادي"
click at [263, 342] on span "Update" at bounding box center [227, 344] width 135 height 10
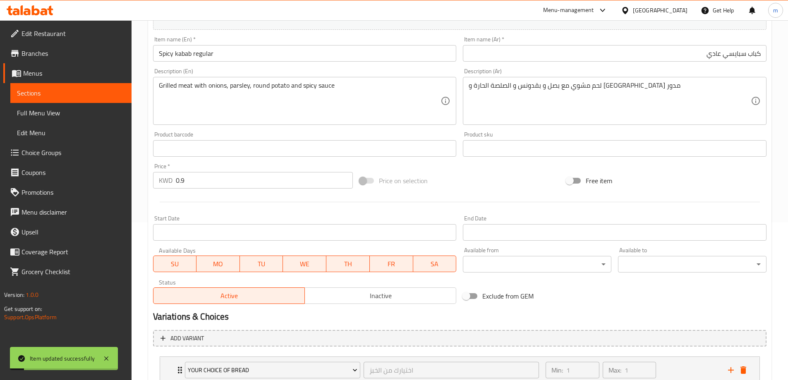
scroll to position [53, 0]
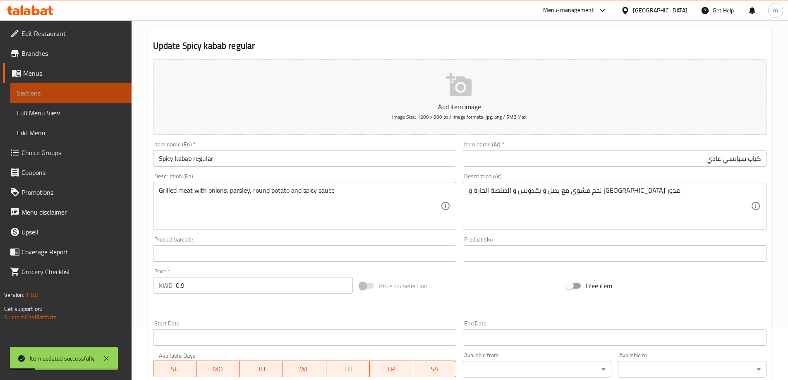
click at [104, 98] on span "Sections" at bounding box center [71, 93] width 108 height 10
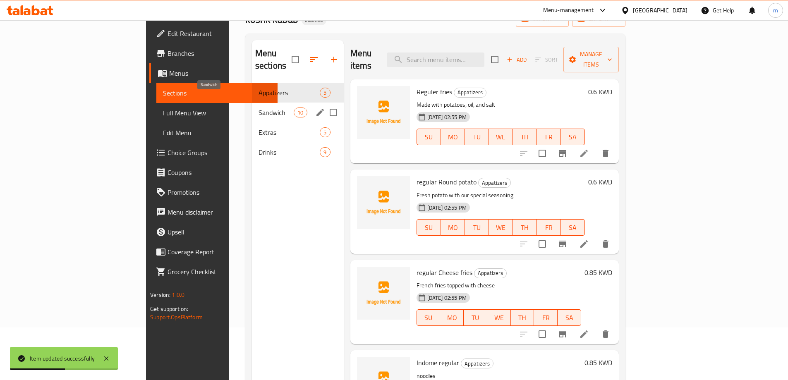
click at [259, 108] on span "Sandwich" at bounding box center [276, 113] width 35 height 10
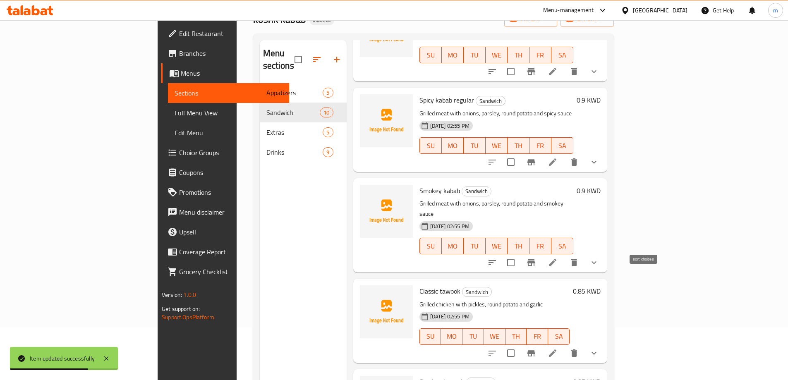
scroll to position [83, 0]
click at [558, 257] on icon at bounding box center [553, 262] width 10 height 10
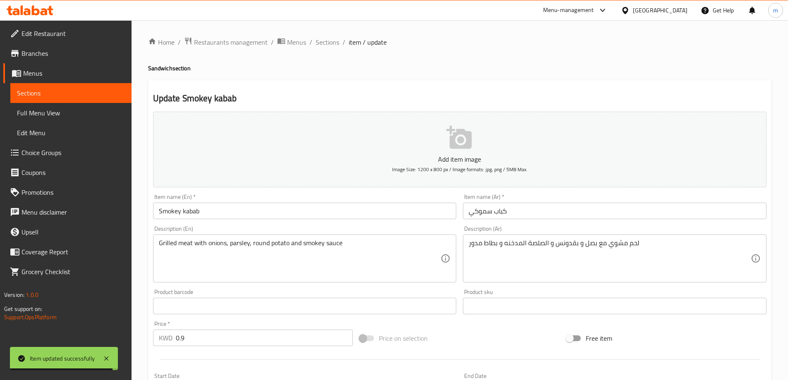
click at [249, 215] on input "Smokey kabab" at bounding box center [305, 211] width 304 height 17
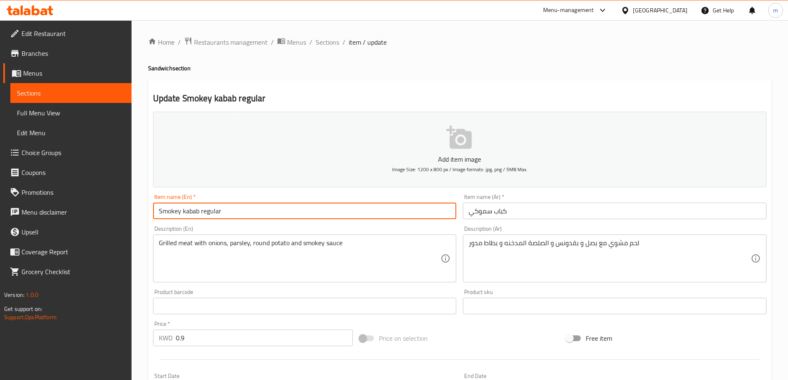
type input "Smokey kabab regular"
click at [530, 216] on input "كباب سموكي" at bounding box center [615, 211] width 304 height 17
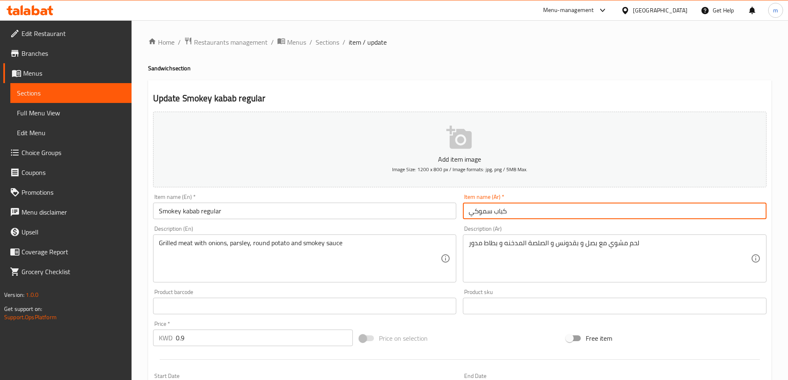
drag, startPoint x: 532, startPoint y: 214, endPoint x: 522, endPoint y: 213, distance: 10.4
click at [522, 213] on input "كباب سموكي" at bounding box center [615, 211] width 304 height 17
click at [622, 213] on input "كباب سموكي" at bounding box center [615, 211] width 304 height 17
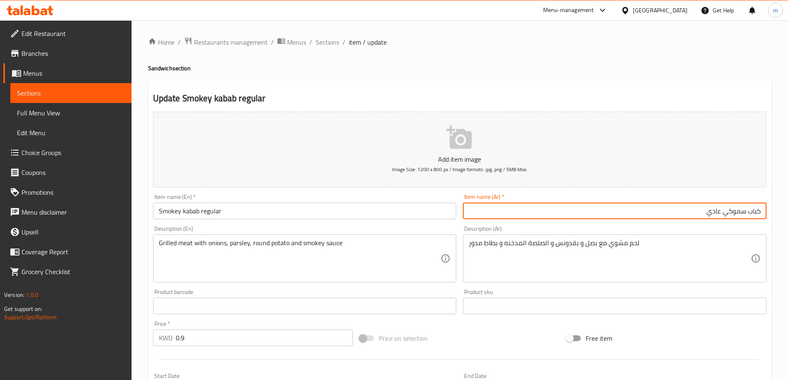
scroll to position [218, 0]
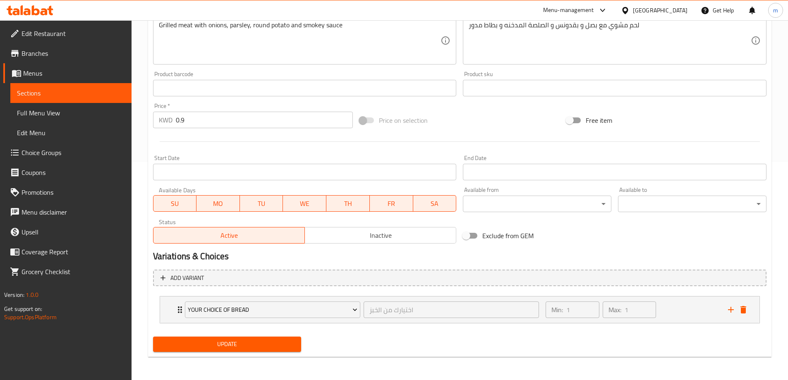
type input "كباب سموكي عادي"
click at [212, 347] on span "Update" at bounding box center [227, 344] width 135 height 10
click at [36, 97] on span "Sections" at bounding box center [71, 93] width 108 height 10
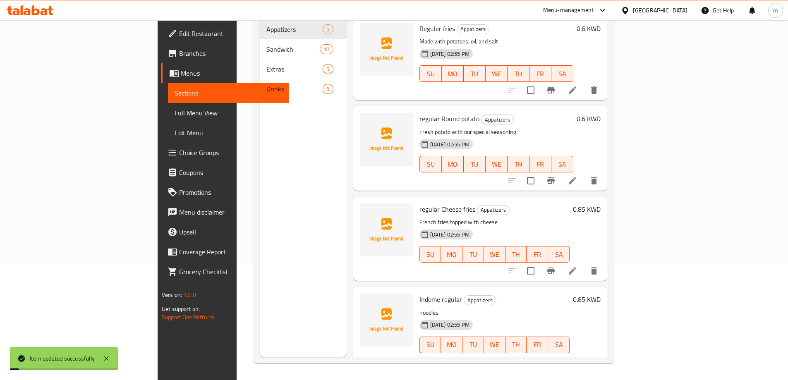
scroll to position [116, 0]
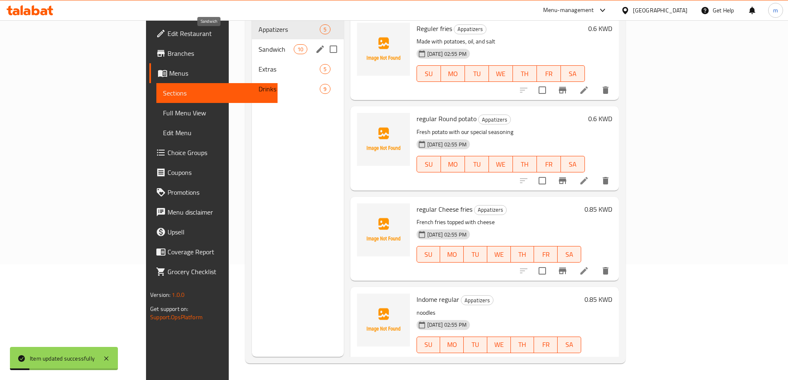
click at [259, 44] on span "Sandwich" at bounding box center [276, 49] width 35 height 10
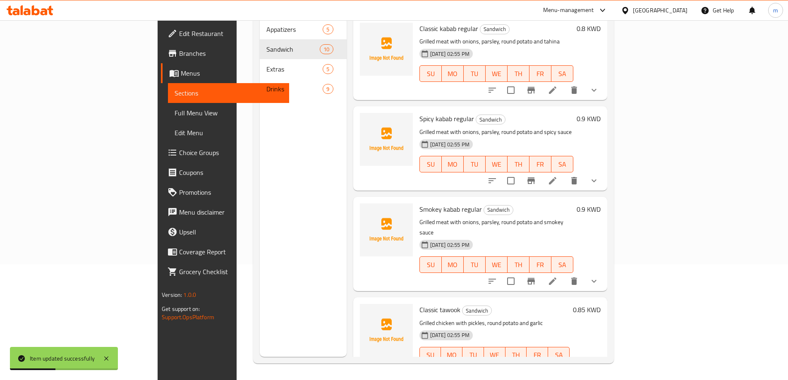
scroll to position [124, 0]
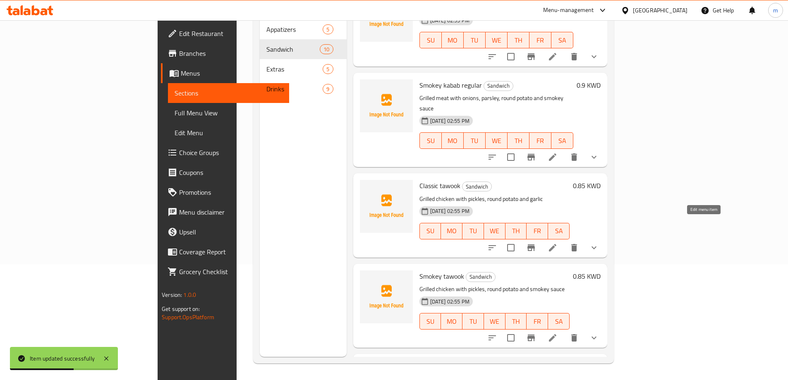
click at [558, 243] on icon at bounding box center [553, 248] width 10 height 10
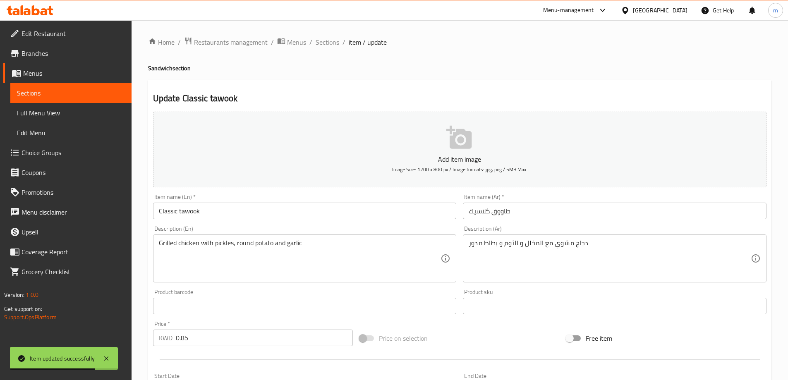
scroll to position [41, 0]
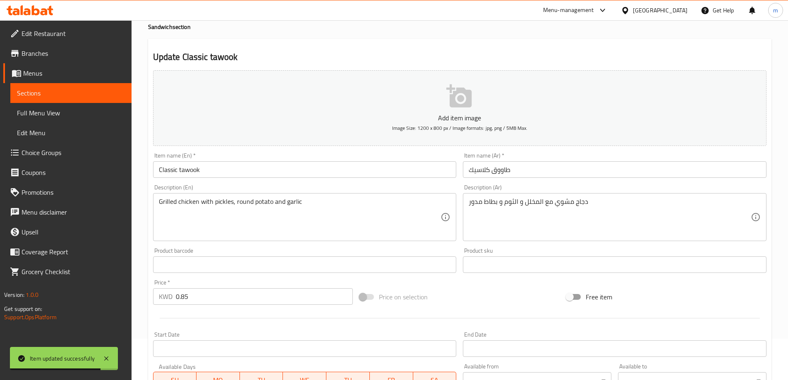
click at [304, 167] on input "Classic tawook" at bounding box center [305, 169] width 304 height 17
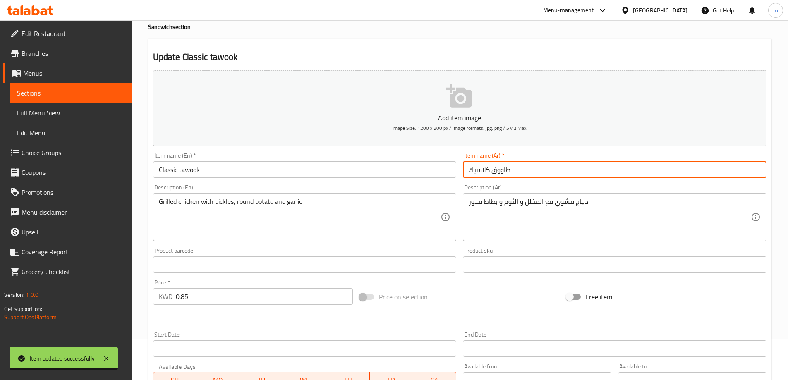
click at [533, 169] on input "طاووق كلاسيك" at bounding box center [615, 169] width 304 height 17
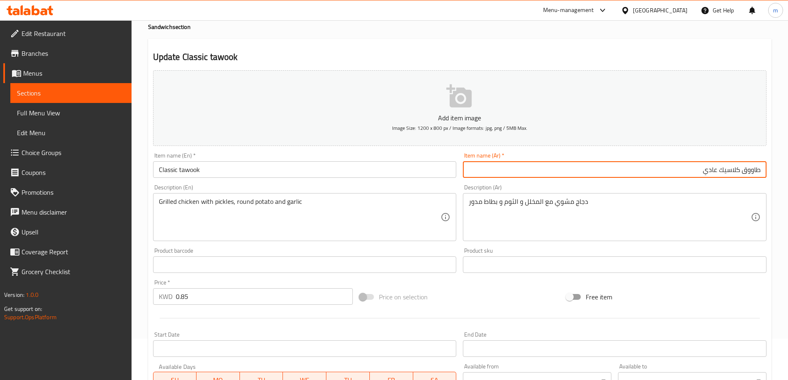
type input "طاووق كلاسيك عادي"
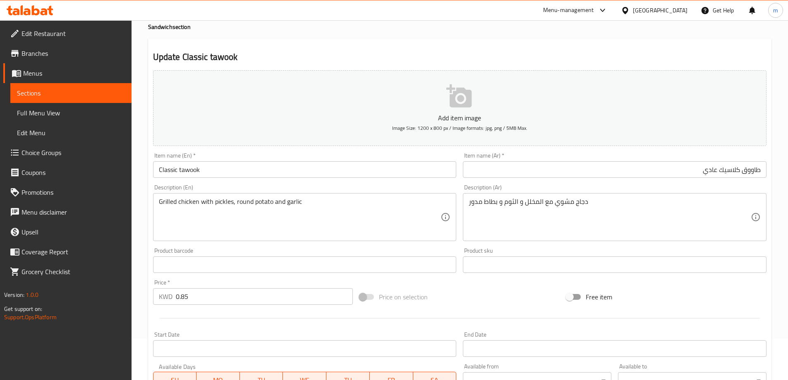
click at [376, 160] on div "Item name (En)   * Classic tawook Item name (En) *" at bounding box center [305, 165] width 304 height 25
click at [376, 165] on input "Classic tawook" at bounding box center [305, 169] width 304 height 17
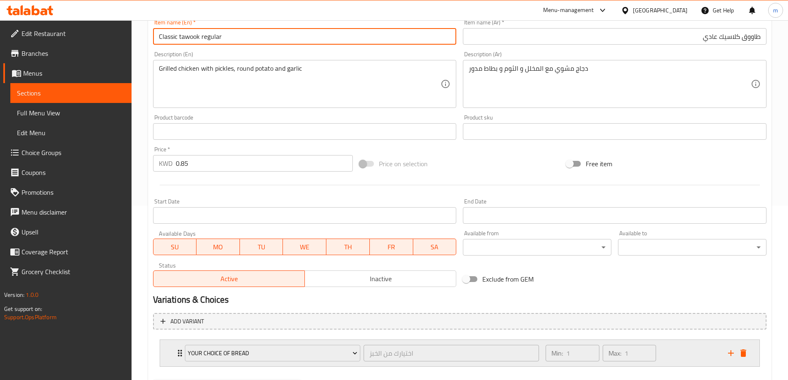
scroll to position [207, 0]
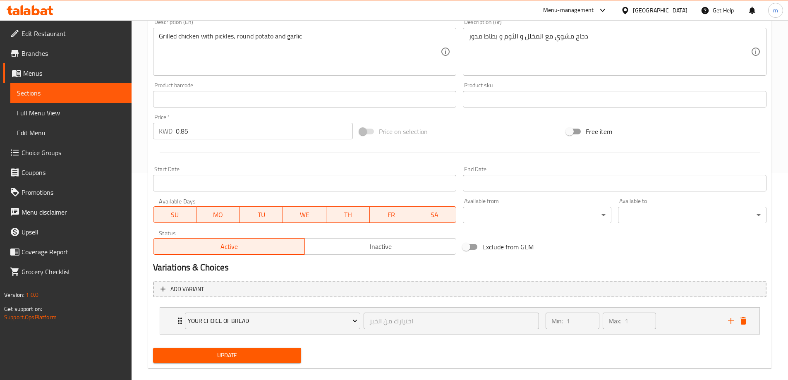
type input "Classic tawook regular"
click at [272, 363] on button "Update" at bounding box center [227, 355] width 149 height 15
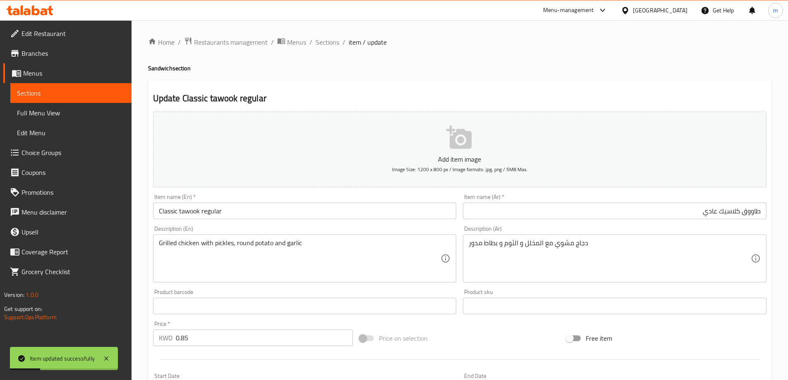
click at [67, 96] on span "Sections" at bounding box center [71, 93] width 108 height 10
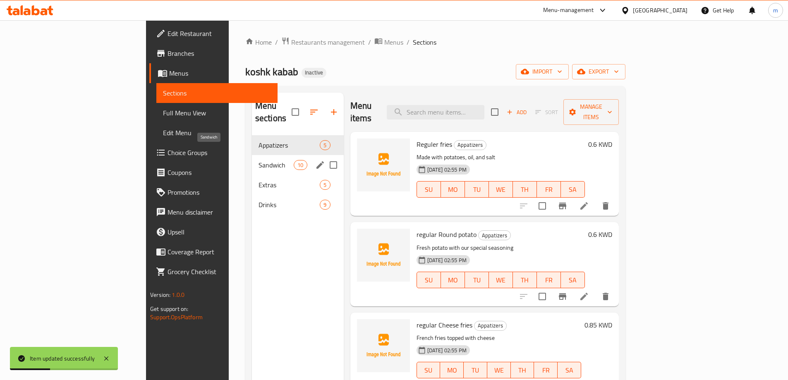
click at [259, 160] on span "Sandwich" at bounding box center [276, 165] width 35 height 10
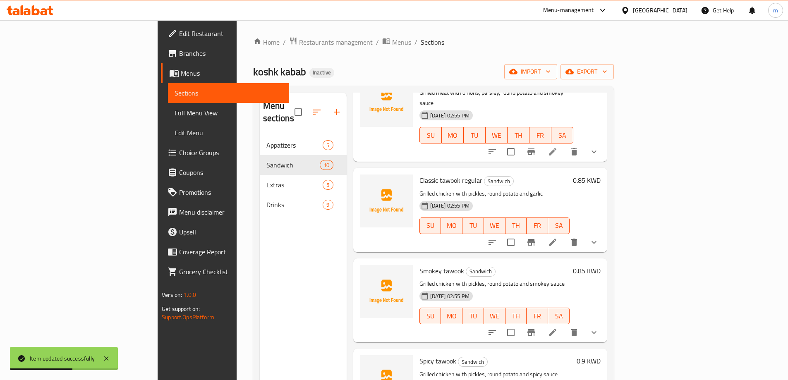
scroll to position [248, 0]
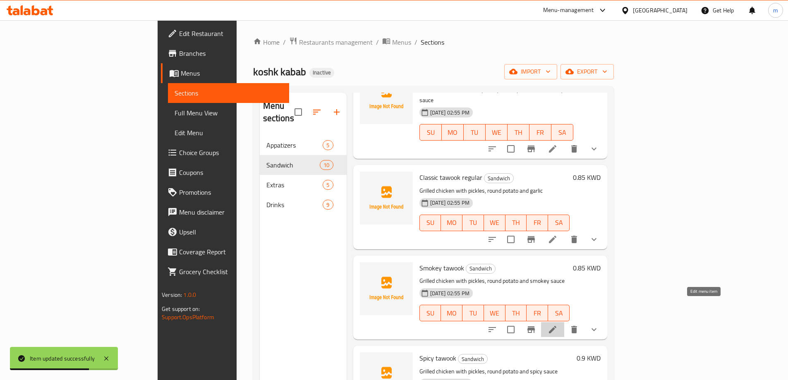
click at [558, 325] on icon at bounding box center [553, 330] width 10 height 10
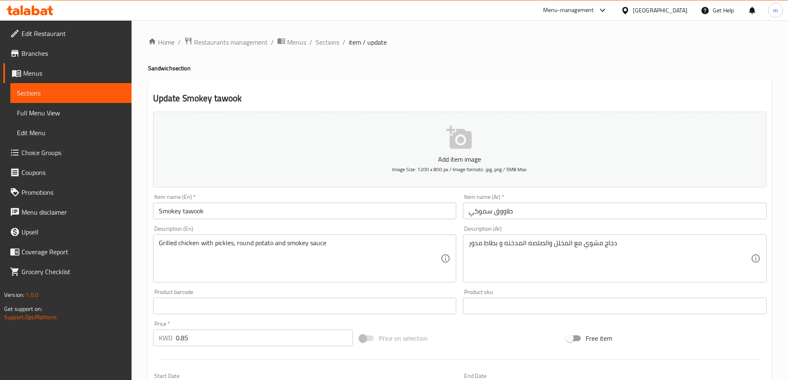
click at [258, 205] on input "Smokey tawook" at bounding box center [305, 211] width 304 height 17
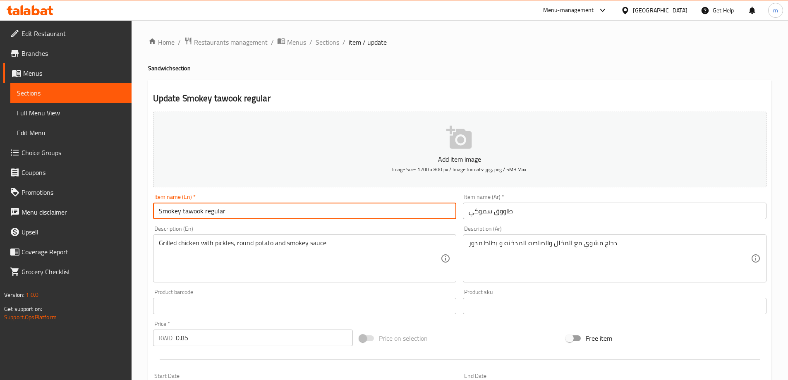
type input "Smokey tawook regular"
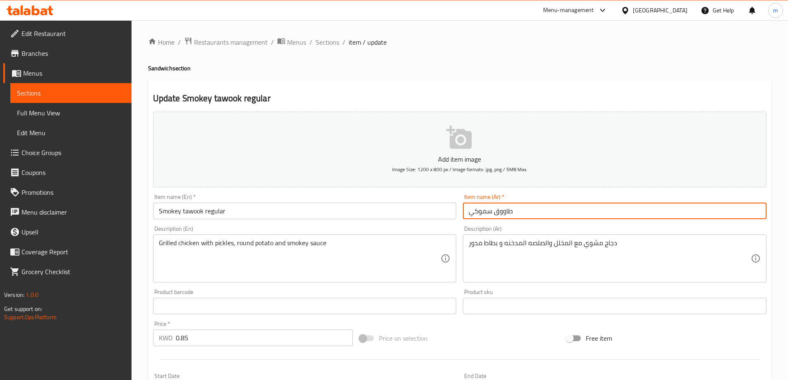
click at [595, 210] on input "طاووق سموكي" at bounding box center [615, 211] width 304 height 17
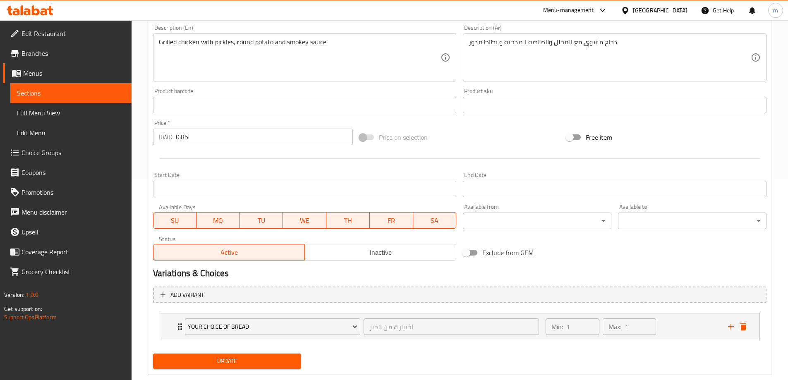
scroll to position [218, 0]
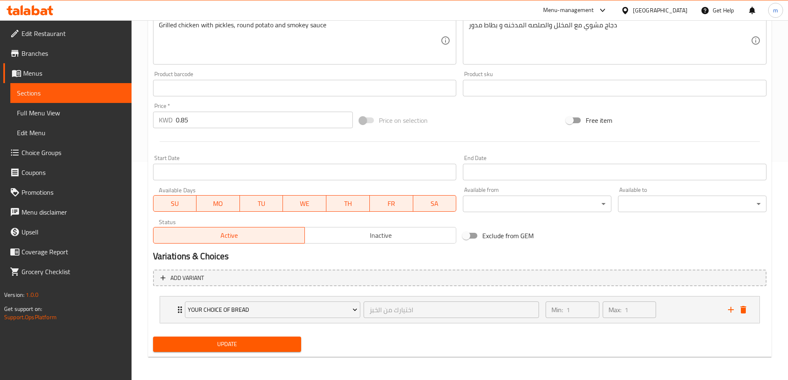
type input "طاووق سموكي عادي"
click at [245, 347] on span "Update" at bounding box center [227, 344] width 135 height 10
click at [77, 98] on link "Sections" at bounding box center [70, 93] width 121 height 20
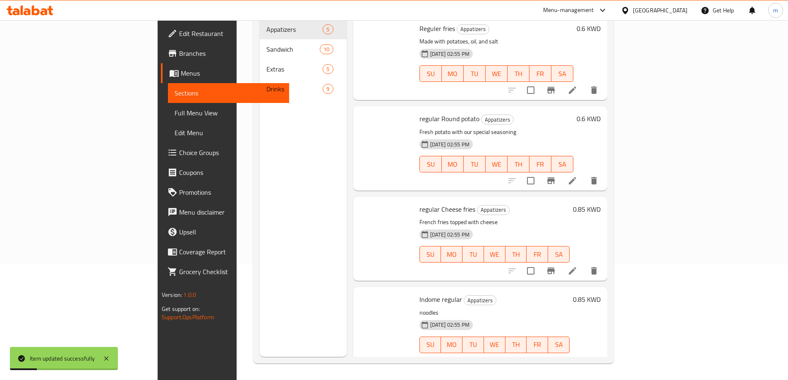
scroll to position [116, 0]
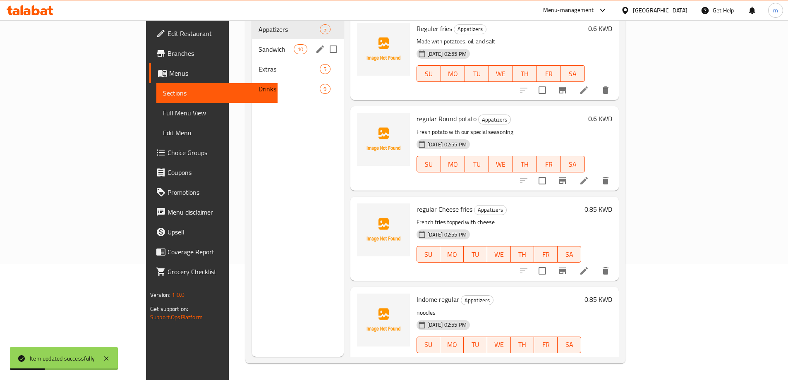
click at [252, 45] on div "Sandwich 10" at bounding box center [298, 49] width 92 height 20
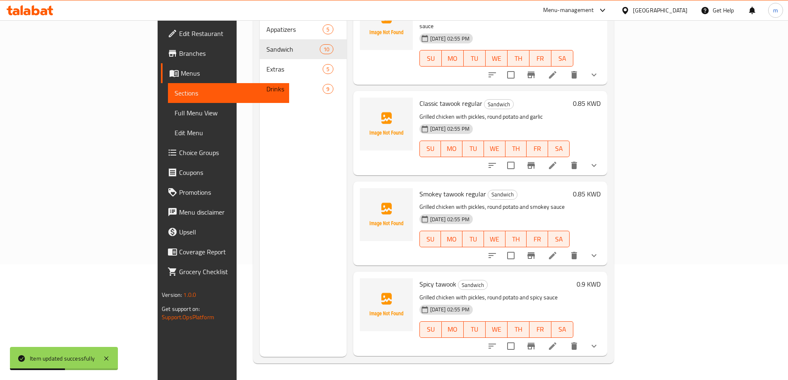
scroll to position [207, 0]
click at [558, 341] on icon at bounding box center [553, 346] width 10 height 10
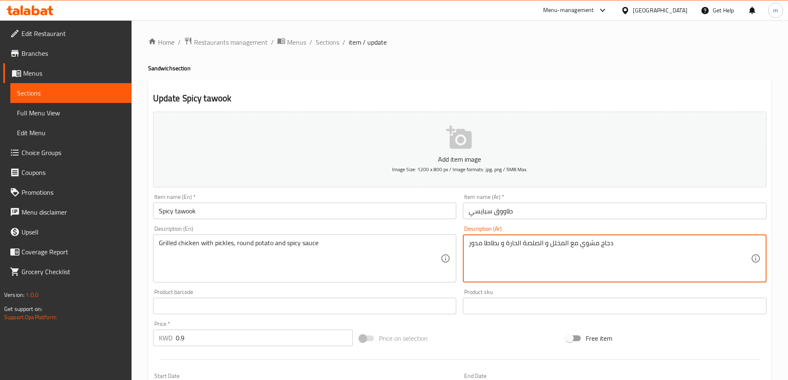
click at [467, 241] on div "دجاج مشوي مع المخلل و الصلصة الحارة و بطاطا مدور Description (Ar)" at bounding box center [615, 259] width 304 height 48
type textarea "دجاج مشوي مع المخلل و الصلصة الحارة و بطاطا مدورة"
click at [376, 209] on input "Spicy tawook" at bounding box center [305, 211] width 304 height 17
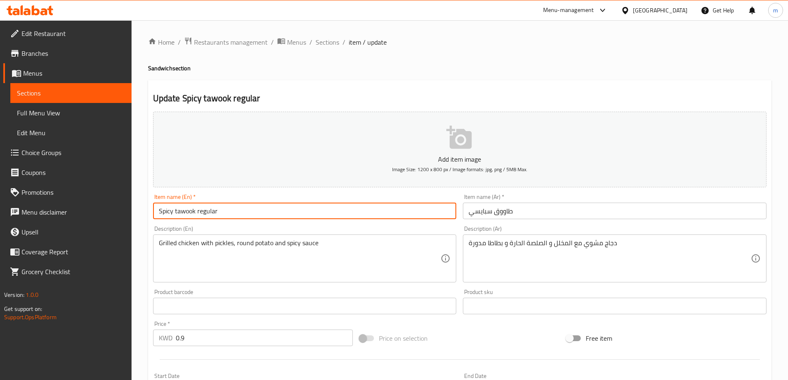
type input "Spicy tawook regular"
click at [537, 212] on input "طاووق سبايسي" at bounding box center [615, 211] width 304 height 17
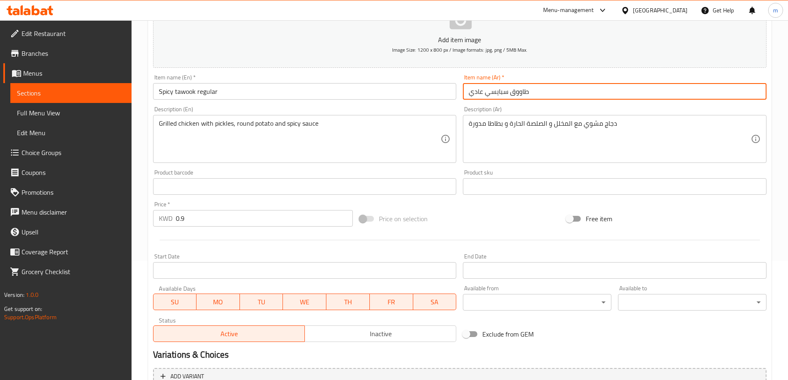
scroll to position [207, 0]
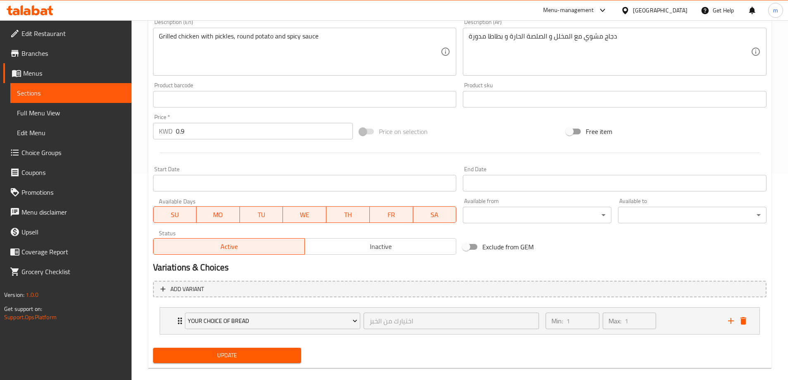
type input "طاووق سبايسي عادي"
click at [281, 355] on span "Update" at bounding box center [227, 355] width 135 height 10
click at [19, 95] on span "Sections" at bounding box center [71, 93] width 108 height 10
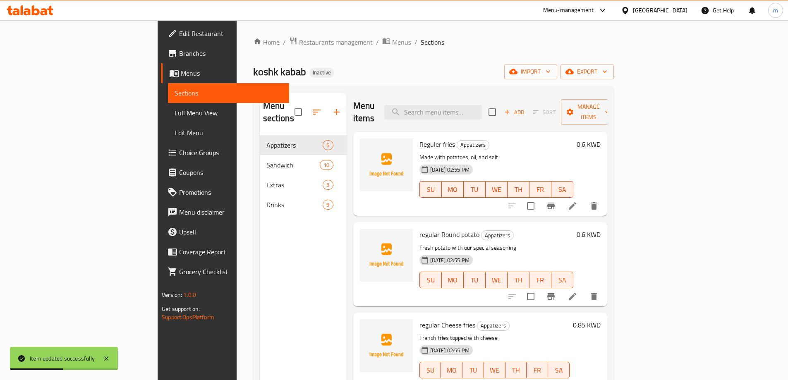
click at [577, 201] on icon at bounding box center [573, 206] width 10 height 10
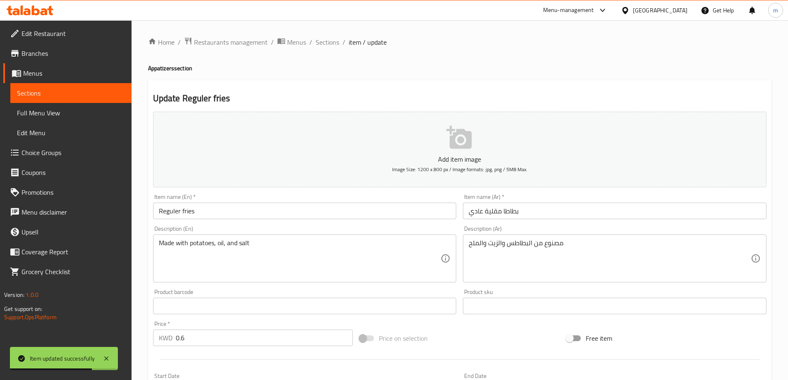
click at [49, 88] on link "Sections" at bounding box center [70, 93] width 121 height 20
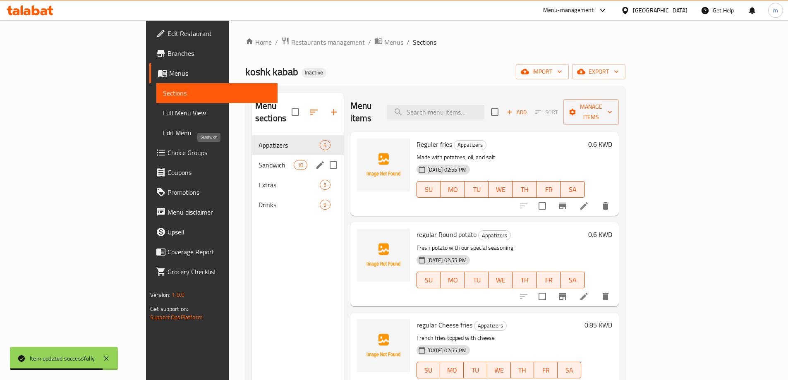
click at [259, 160] on span "Sandwich" at bounding box center [276, 165] width 35 height 10
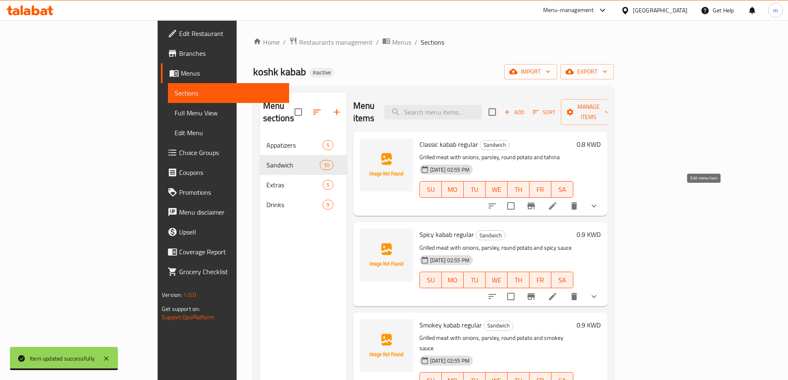
click at [556, 202] on icon at bounding box center [552, 205] width 7 height 7
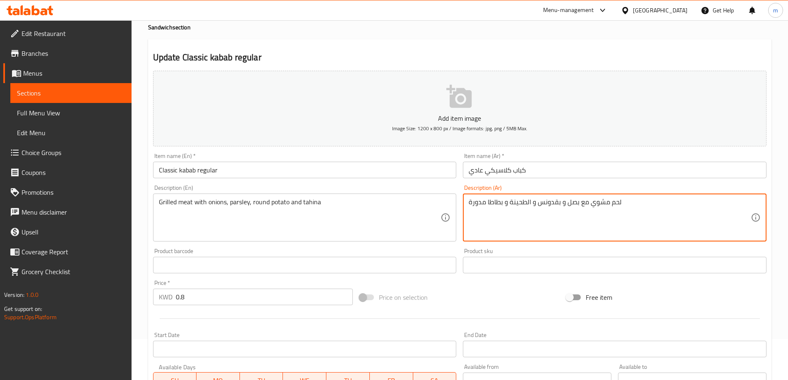
scroll to position [207, 0]
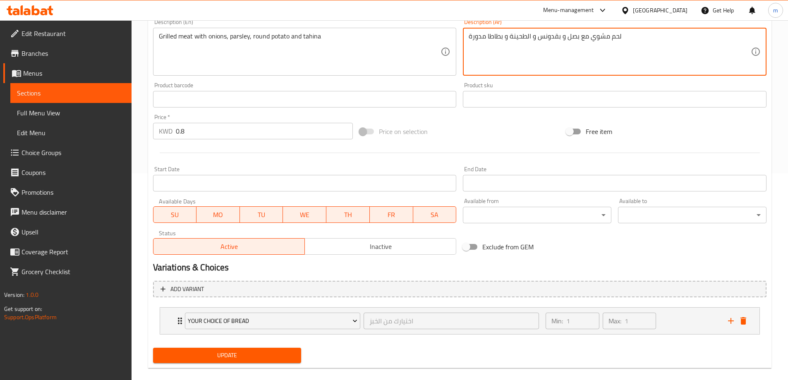
type textarea "لحم مشوي مع بصل و بقدونس و الطحينة و بطاطا مدورة"
click at [264, 360] on span "Update" at bounding box center [227, 355] width 135 height 10
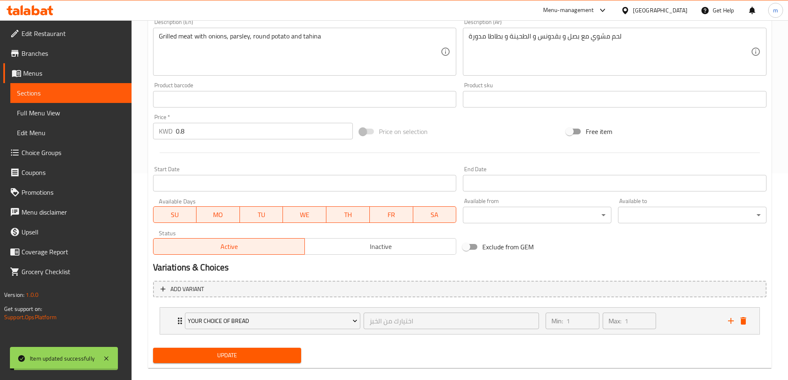
click at [104, 88] on span "Sections" at bounding box center [71, 93] width 108 height 10
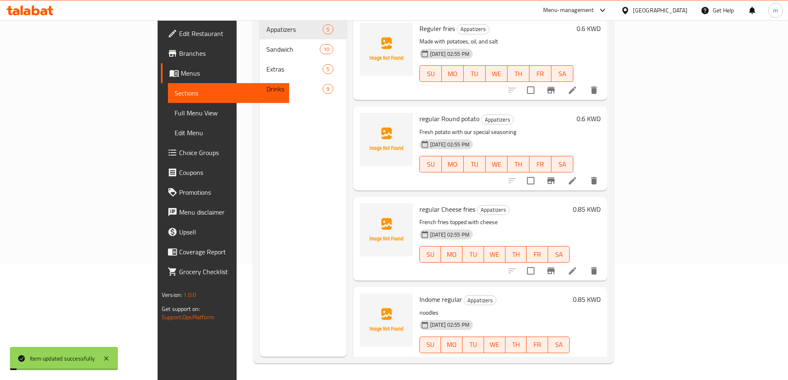
scroll to position [116, 0]
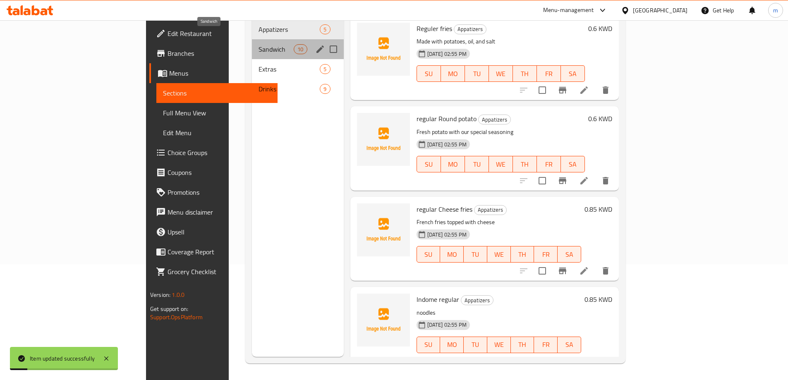
click at [259, 44] on span "Sandwich" at bounding box center [276, 49] width 35 height 10
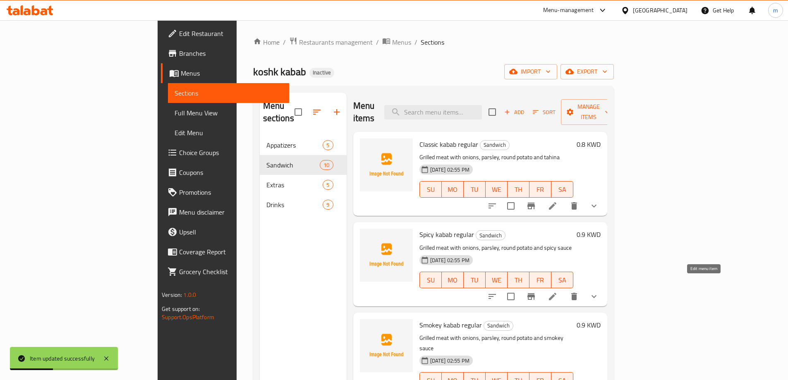
click at [558, 292] on icon at bounding box center [553, 297] width 10 height 10
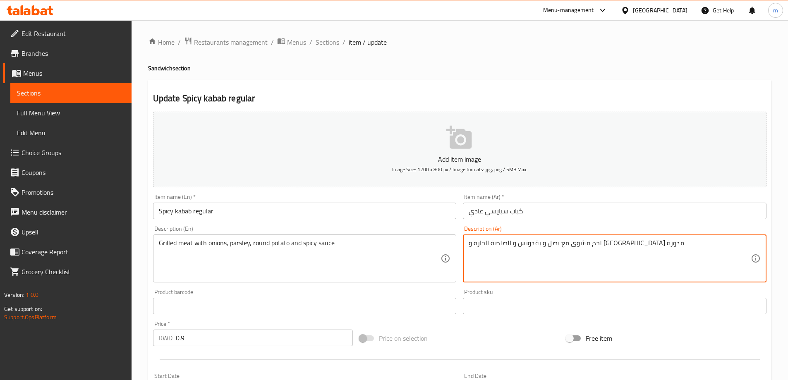
scroll to position [207, 0]
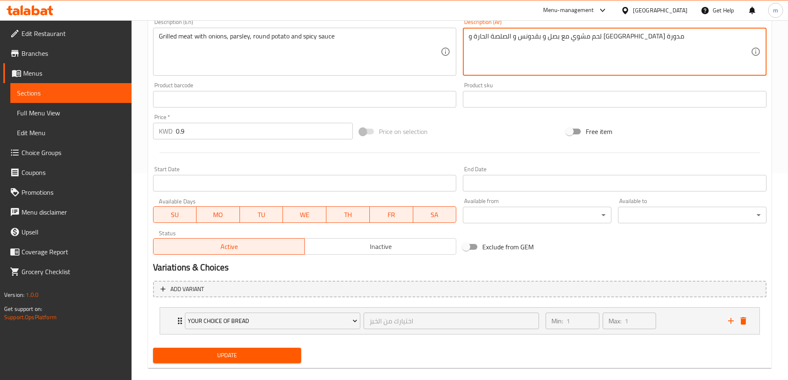
type textarea "لحم مشوي مع بصل و بقدونس و الصلصة الحارة و بطاطا مدورة"
click at [230, 351] on span "Update" at bounding box center [227, 355] width 135 height 10
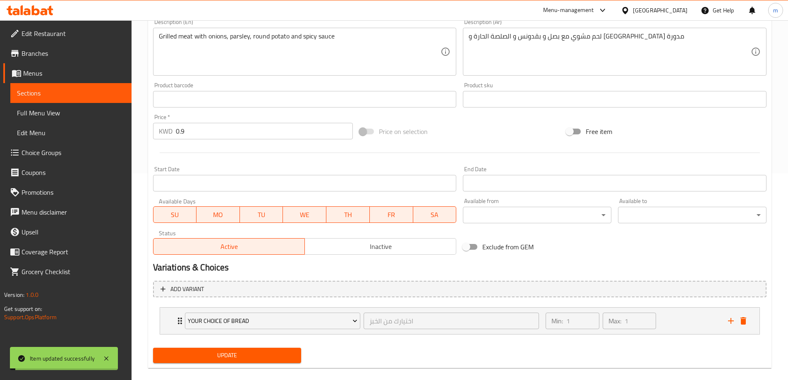
click at [90, 92] on span "Sections" at bounding box center [71, 93] width 108 height 10
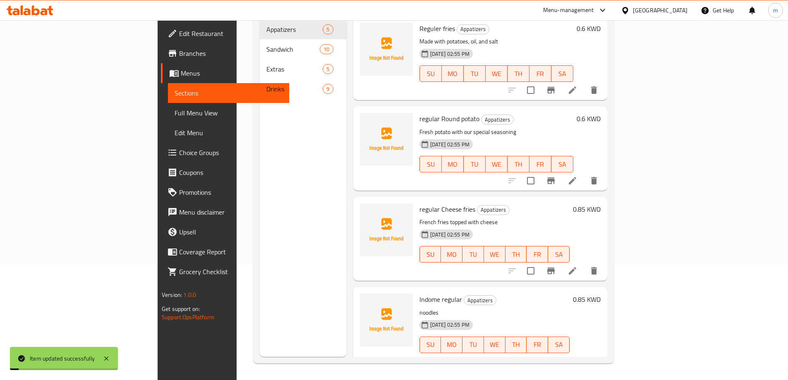
scroll to position [116, 0]
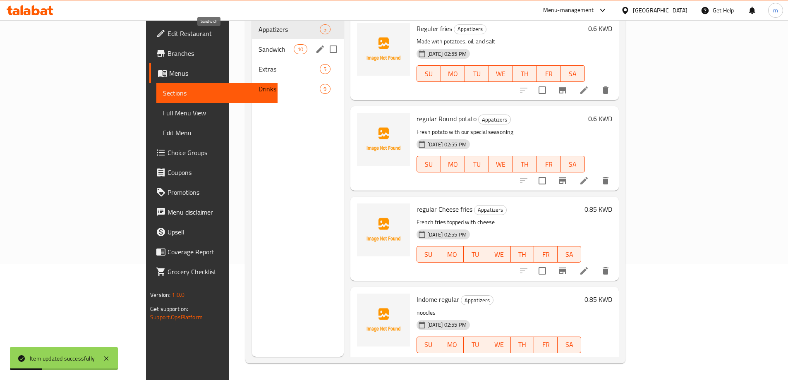
click at [259, 44] on span "Sandwich" at bounding box center [276, 49] width 35 height 10
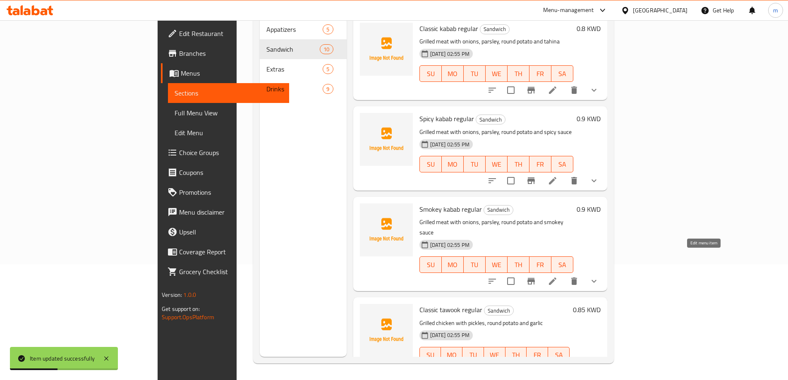
click at [558, 276] on icon at bounding box center [553, 281] width 10 height 10
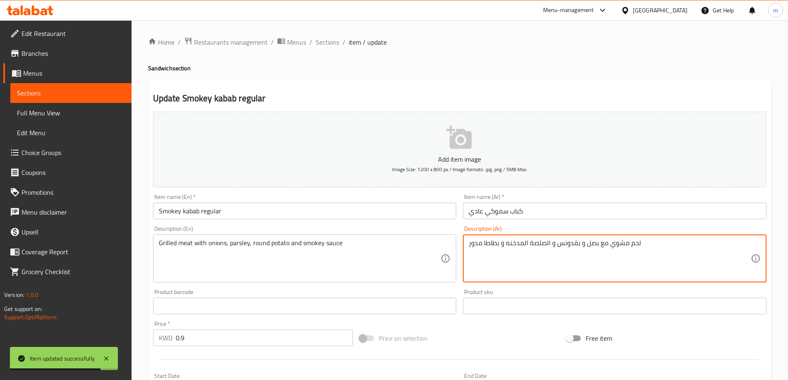
click at [467, 244] on div "لحم مشوي مع بصل و بقدونس و الصلصة المدخنه و بطاطا مدور Description (Ar)" at bounding box center [615, 259] width 304 height 48
click at [657, 245] on textarea "لحم مشوي مع بصل و بقدونس و الصلصة المدخنه و بطاطا مدور" at bounding box center [610, 258] width 282 height 39
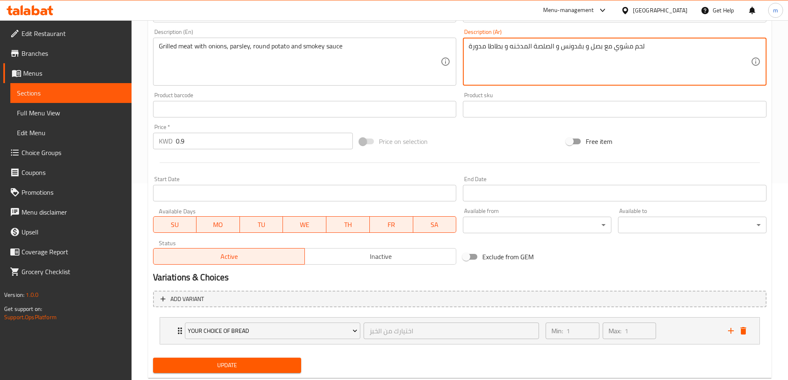
scroll to position [218, 0]
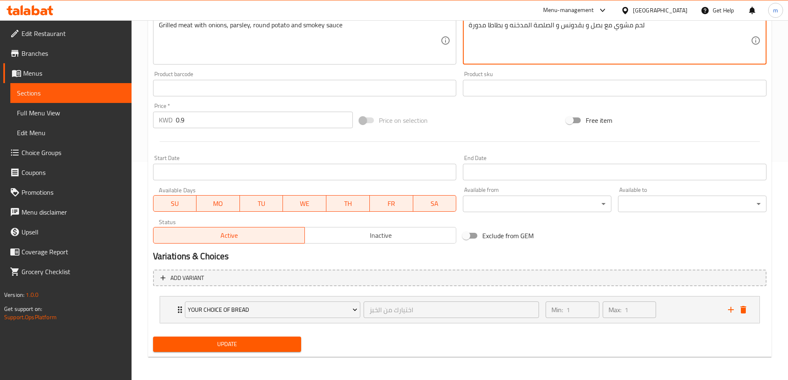
type textarea "لحم مشوي مع بصل و بقدونس و الصلصة المدخنه و بطاطا مدورة"
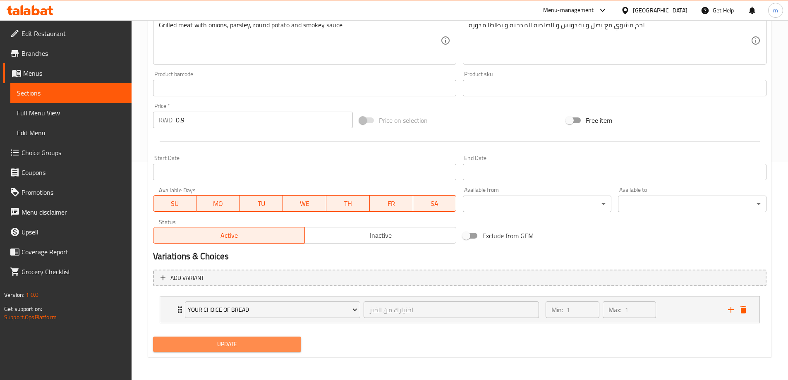
click at [266, 343] on span "Update" at bounding box center [227, 344] width 135 height 10
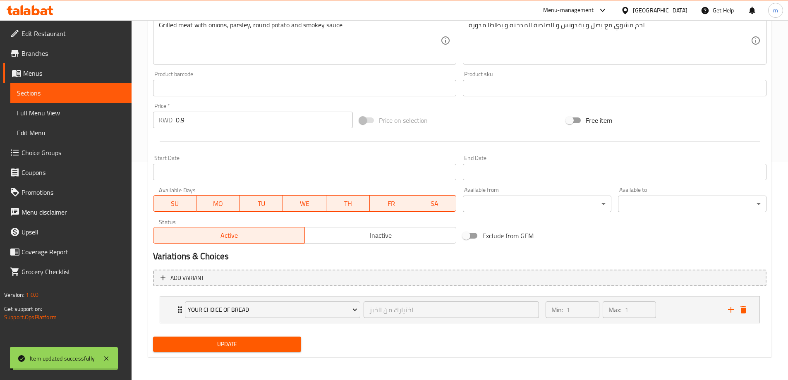
click at [86, 101] on link "Sections" at bounding box center [70, 93] width 121 height 20
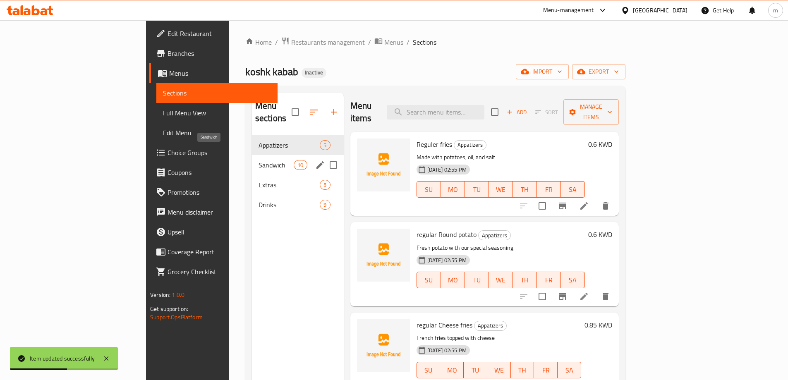
click at [259, 160] on span "Sandwich" at bounding box center [276, 165] width 35 height 10
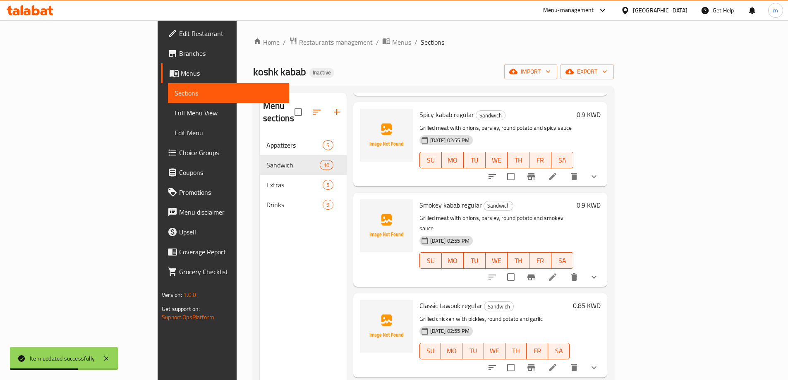
scroll to position [124, 0]
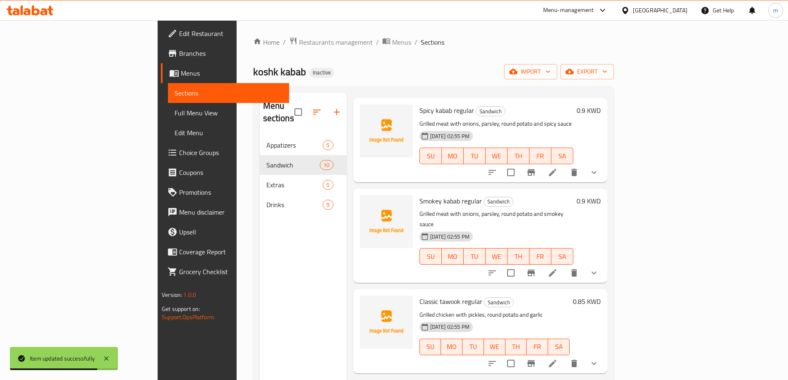
click at [556, 360] on icon at bounding box center [552, 363] width 7 height 7
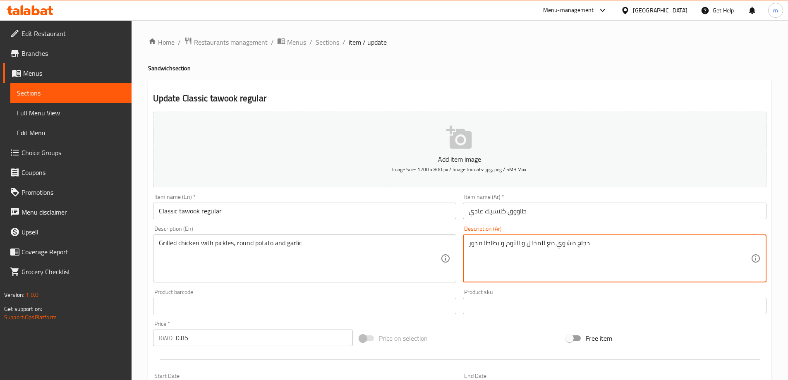
click at [599, 243] on textarea "دجاج مشوي مع المخلل و الثوم و بطاطا مدور" at bounding box center [610, 258] width 282 height 39
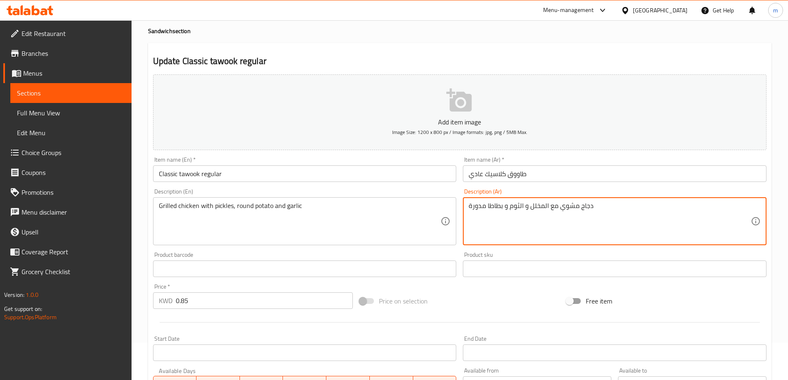
scroll to position [207, 0]
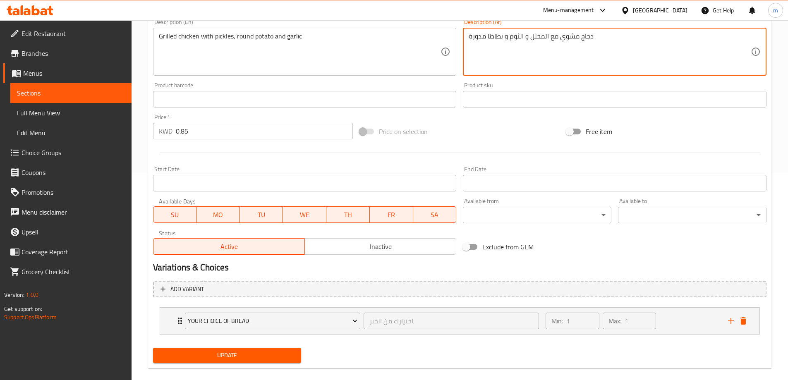
type textarea "دجاج مشوي مع المخلل و الثوم و بطاطا مدورة"
click at [256, 356] on span "Update" at bounding box center [227, 355] width 135 height 10
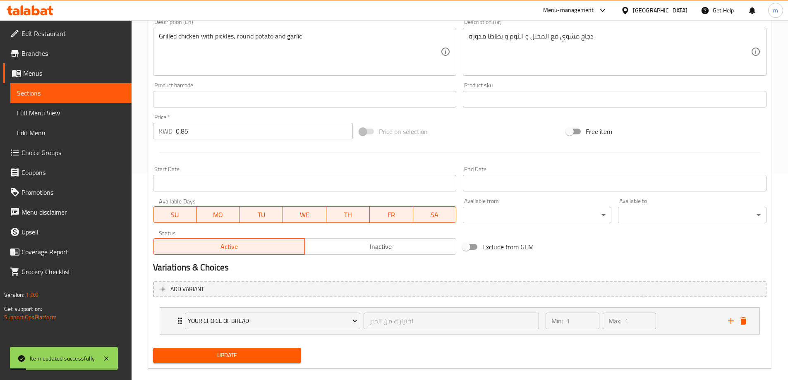
click at [86, 96] on span "Sections" at bounding box center [71, 93] width 108 height 10
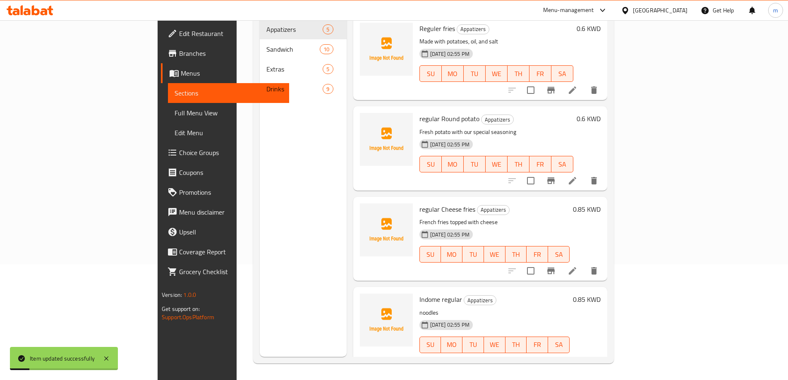
scroll to position [116, 0]
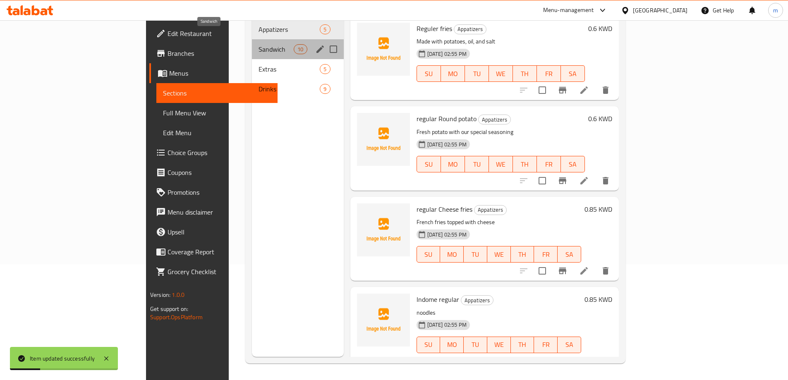
click at [259, 44] on span "Sandwich" at bounding box center [276, 49] width 35 height 10
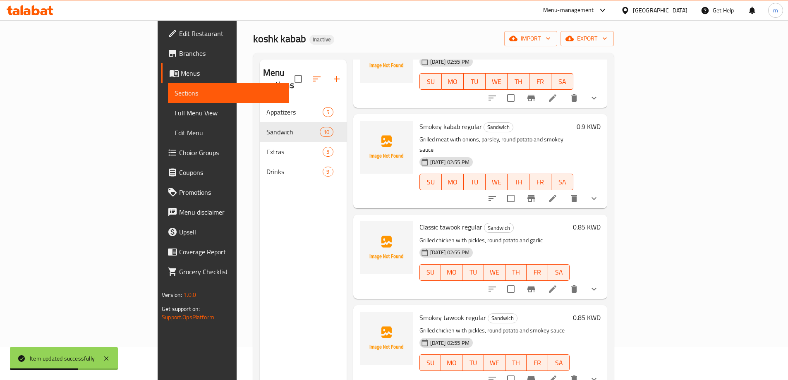
scroll to position [207, 0]
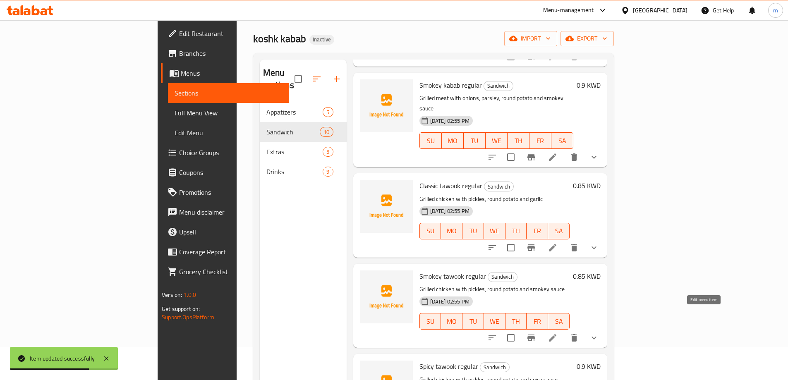
click at [558, 333] on icon at bounding box center [553, 338] width 10 height 10
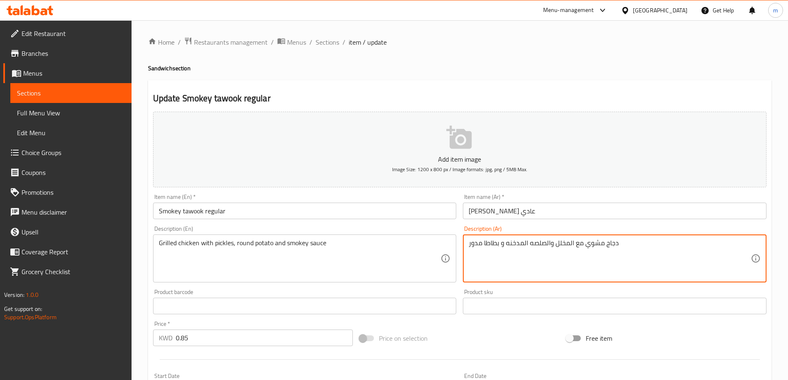
click at [632, 242] on textarea "دجاج مشوي مع المخلل والصلصه المدخنه و بطاطا مدور" at bounding box center [610, 258] width 282 height 39
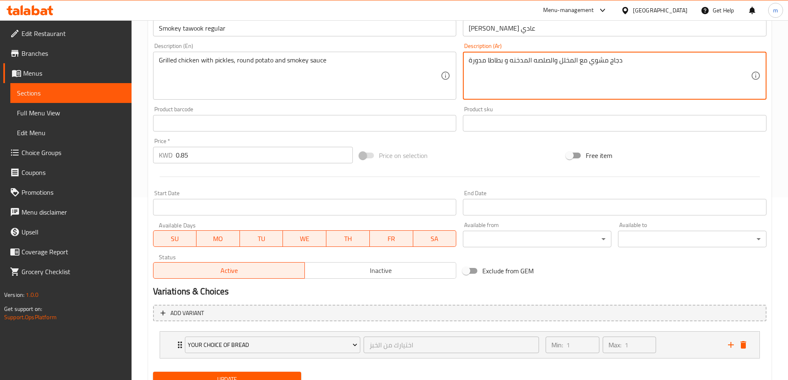
scroll to position [207, 0]
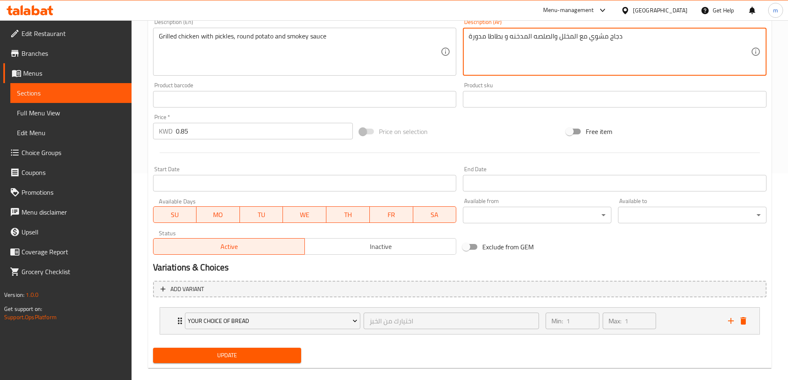
type textarea "دجاج مشوي مع المخلل والصلصه المدخنه و بطاطا مدورة"
click at [261, 354] on span "Update" at bounding box center [227, 355] width 135 height 10
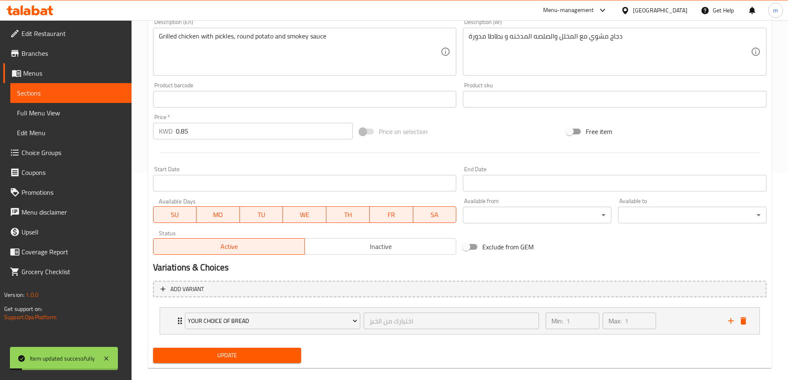
click at [43, 86] on link "Sections" at bounding box center [70, 93] width 121 height 20
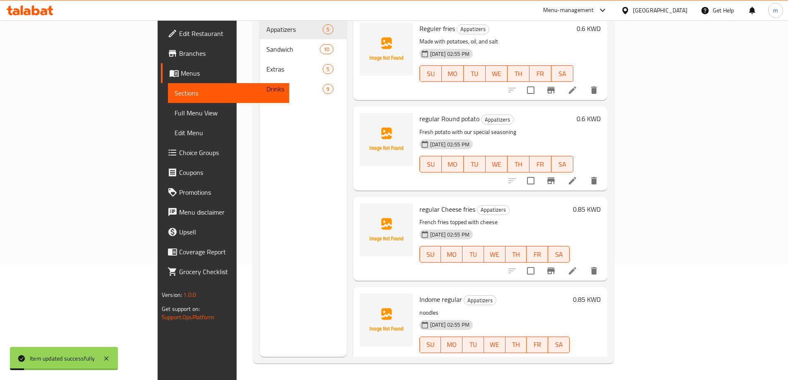
scroll to position [116, 0]
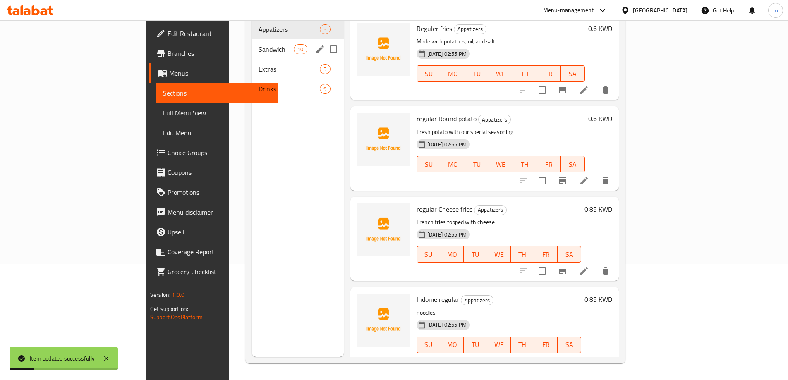
click at [252, 43] on div "Sandwich 10" at bounding box center [298, 49] width 92 height 20
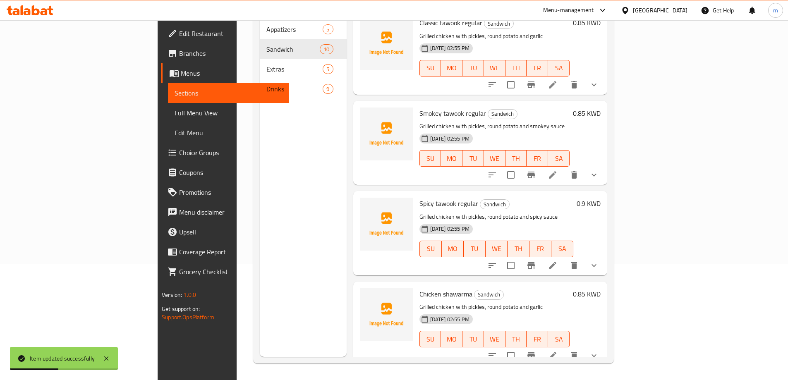
scroll to position [290, 0]
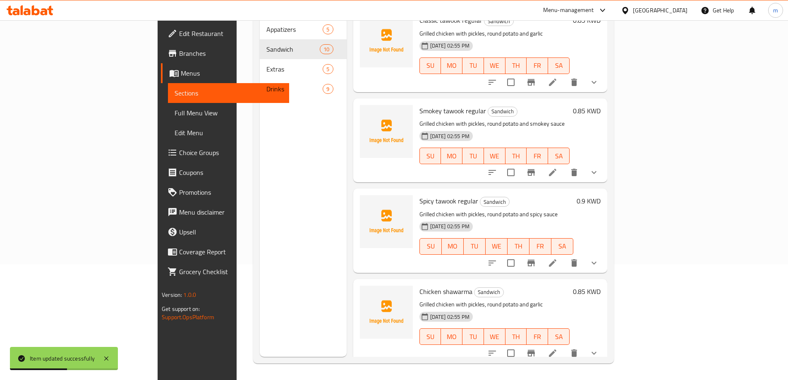
click at [564, 256] on li at bounding box center [552, 263] width 23 height 15
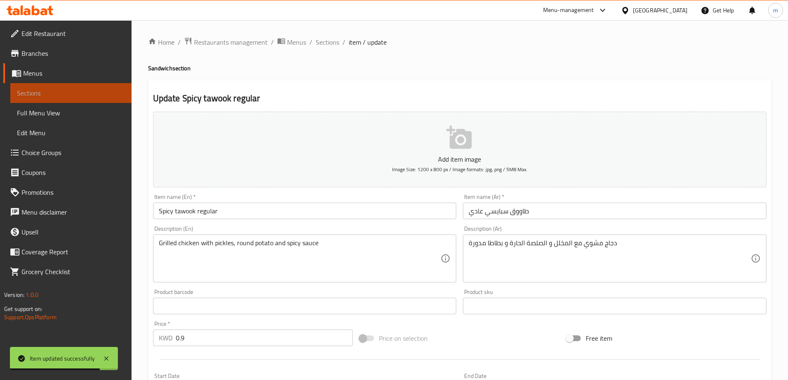
click at [44, 91] on span "Sections" at bounding box center [71, 93] width 108 height 10
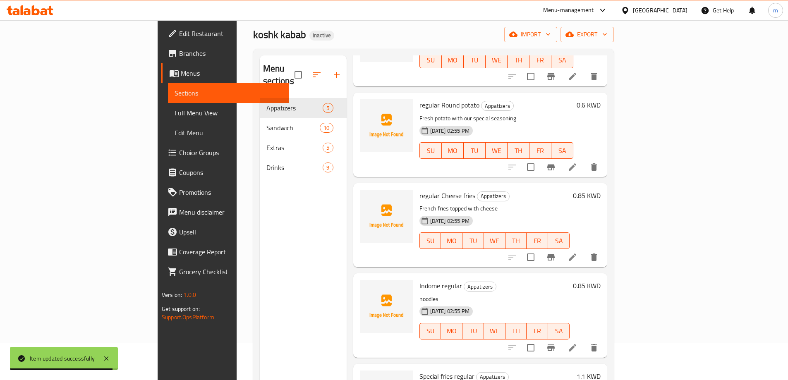
scroll to position [116, 0]
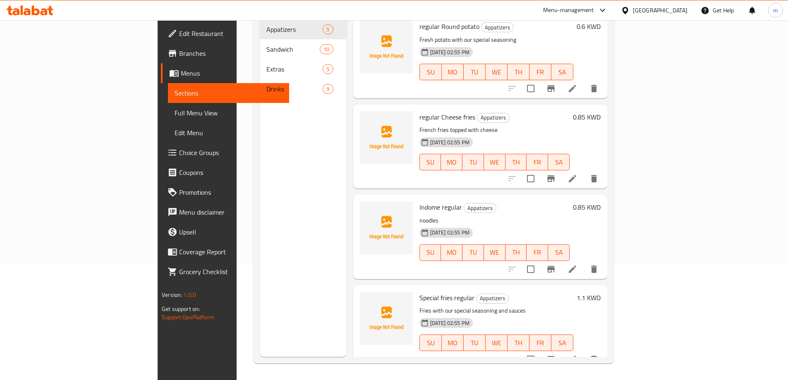
click at [577, 355] on icon at bounding box center [573, 360] width 10 height 10
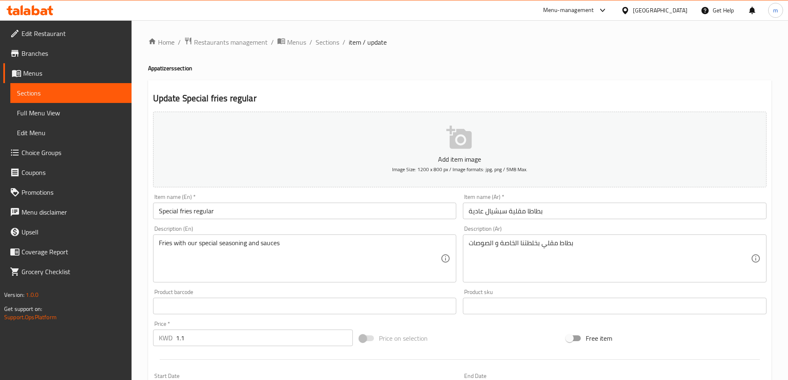
click at [76, 95] on span "Sections" at bounding box center [71, 93] width 108 height 10
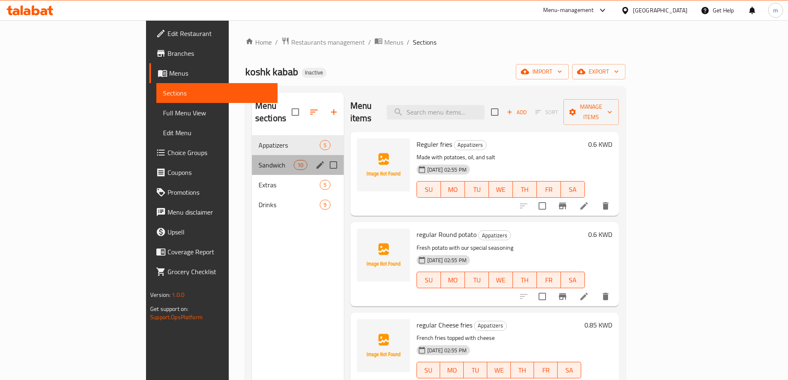
click at [252, 158] on div "Sandwich 10" at bounding box center [298, 165] width 92 height 20
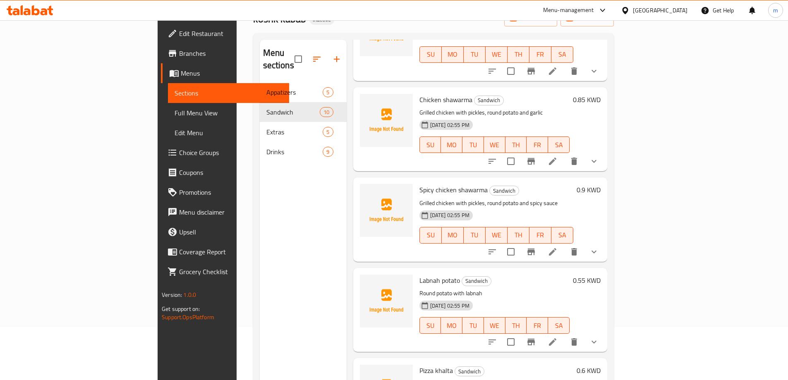
scroll to position [116, 0]
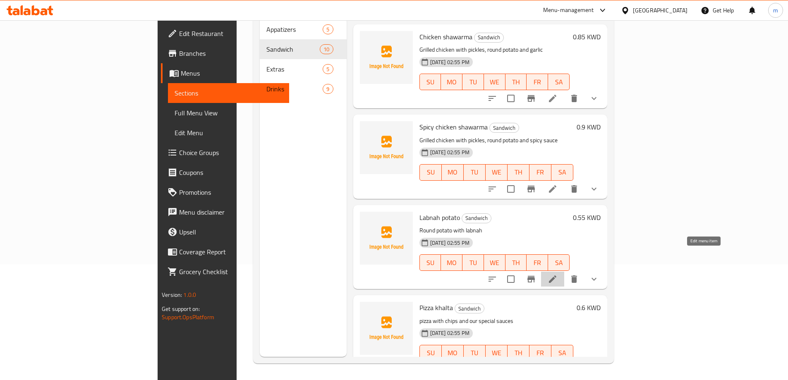
click at [556, 276] on icon at bounding box center [552, 279] width 7 height 7
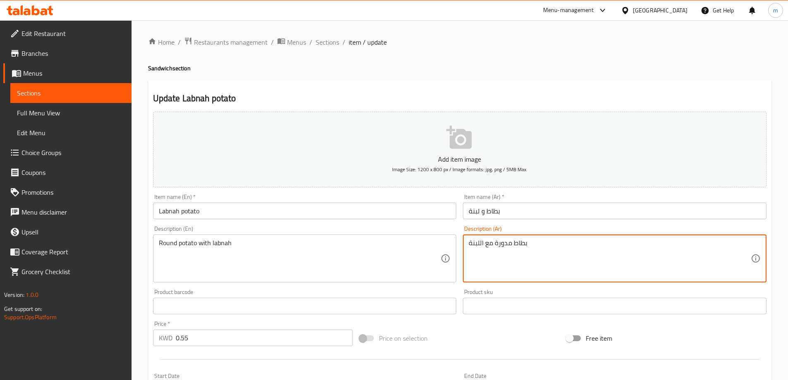
click at [513, 241] on textarea "بطاط مدورة مع اللبنة" at bounding box center [610, 258] width 282 height 39
type textarea "بطاطا مدورة مع اللبنة"
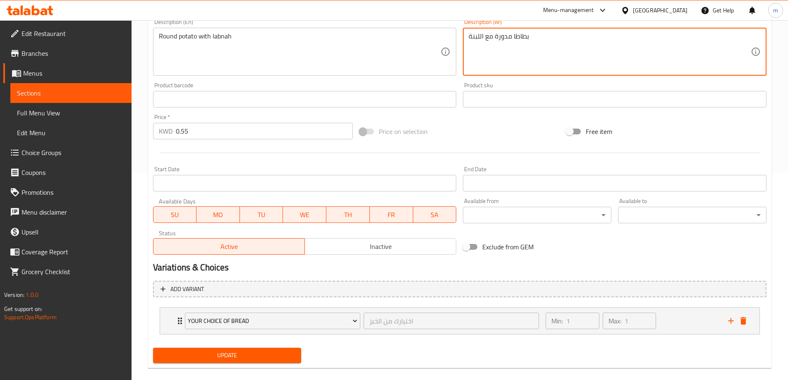
click at [236, 349] on button "Update" at bounding box center [227, 355] width 149 height 15
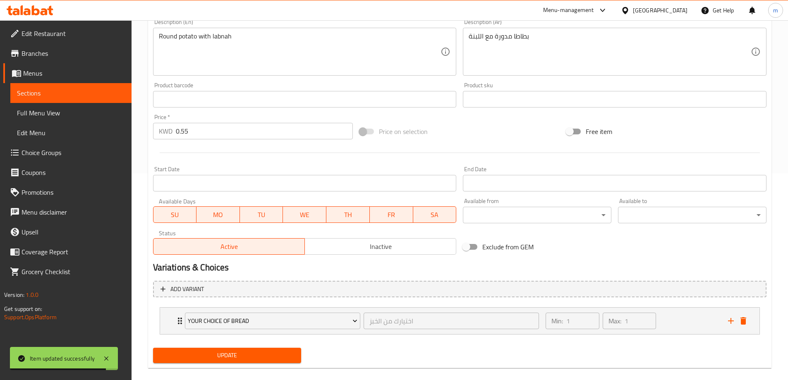
click at [89, 93] on span "Sections" at bounding box center [71, 93] width 108 height 10
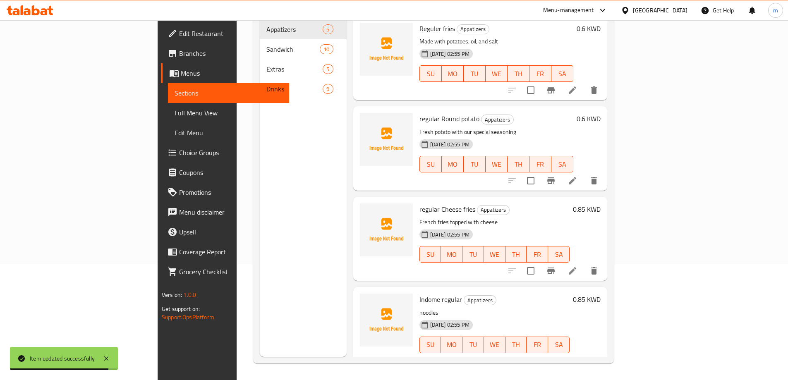
scroll to position [116, 0]
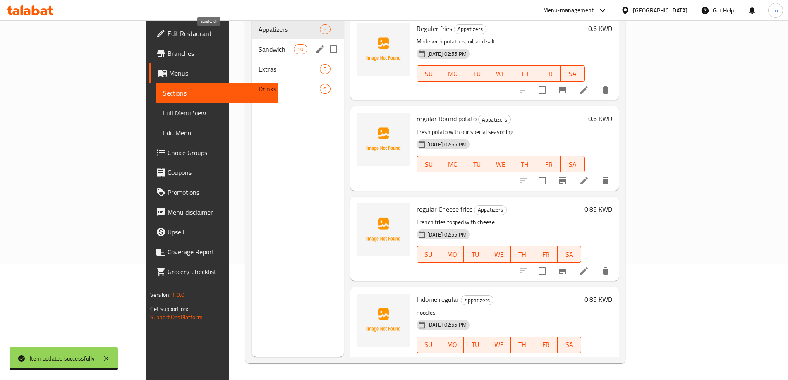
click at [259, 44] on span "Sandwich" at bounding box center [276, 49] width 35 height 10
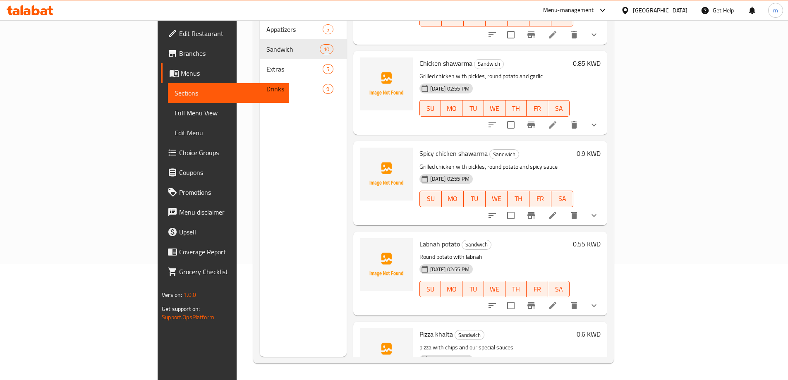
scroll to position [503, 0]
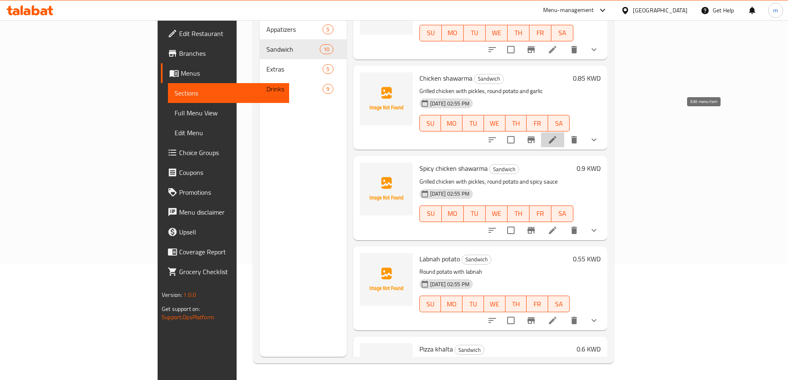
click at [558, 135] on icon at bounding box center [553, 140] width 10 height 10
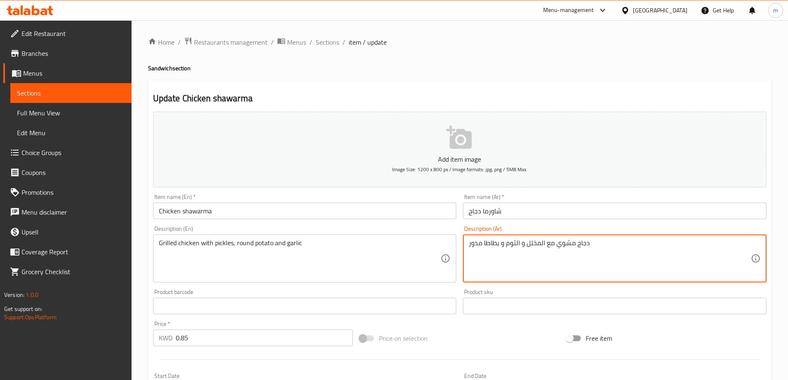
click at [602, 244] on textarea "دجاج مشوي مع المخلل و الثوم و بطاطا مدور" at bounding box center [610, 258] width 282 height 39
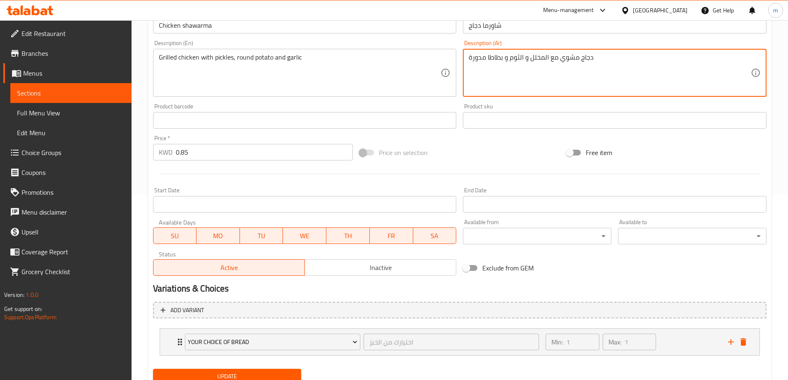
scroll to position [218, 0]
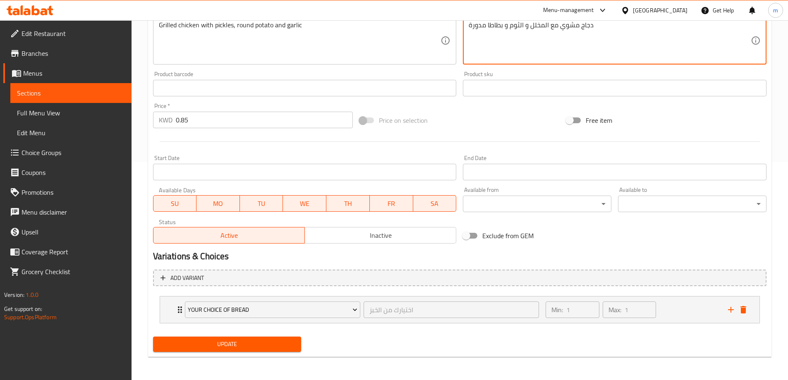
type textarea "دجاج مشوي مع المخلل و الثوم و بطاطا مدورة"
click at [257, 344] on span "Update" at bounding box center [227, 344] width 135 height 10
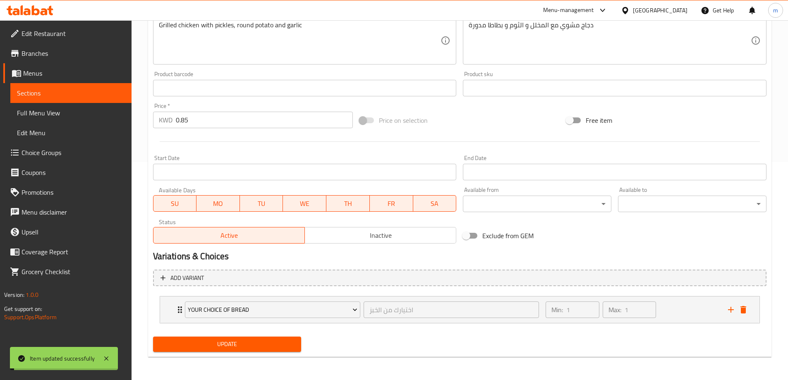
click at [81, 89] on span "Sections" at bounding box center [71, 93] width 108 height 10
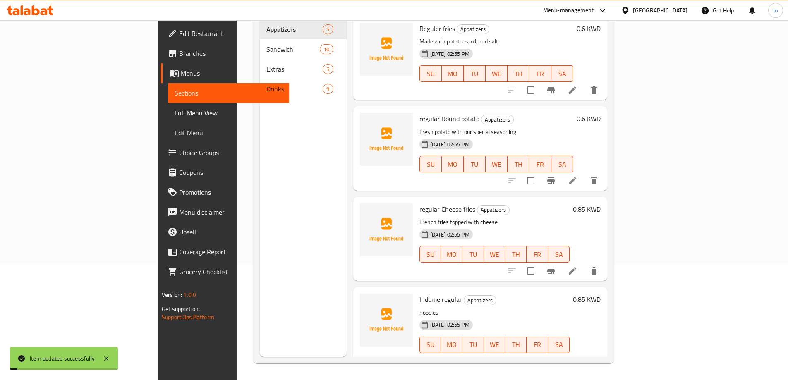
scroll to position [116, 0]
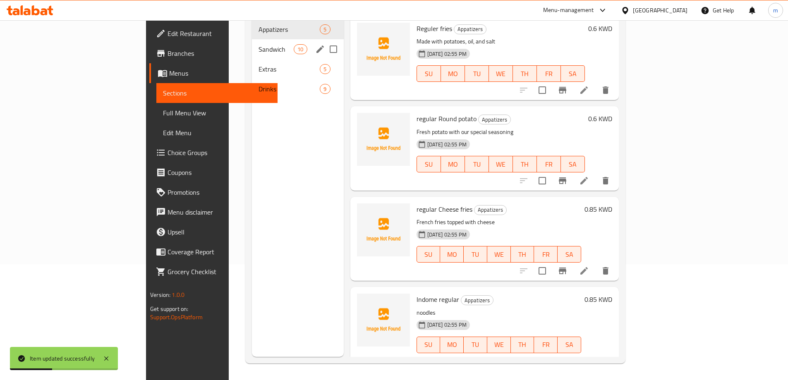
click at [252, 43] on div "Sandwich 10" at bounding box center [298, 49] width 92 height 20
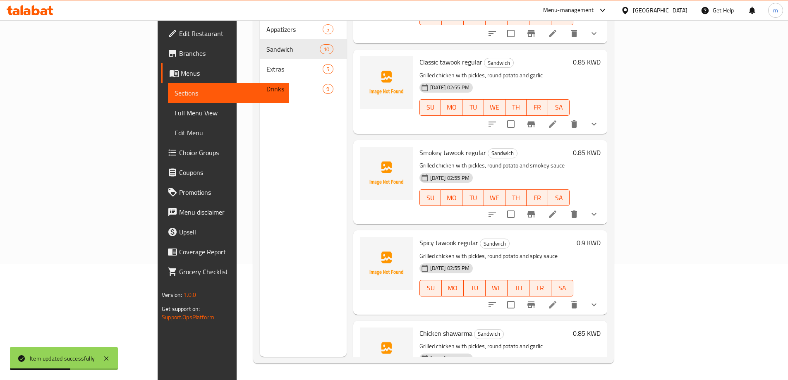
scroll to position [248, 0]
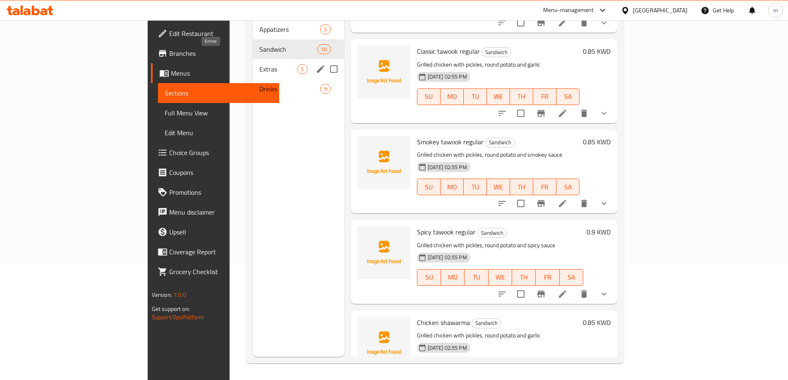
click at [259, 64] on span "Extras" at bounding box center [278, 69] width 38 height 10
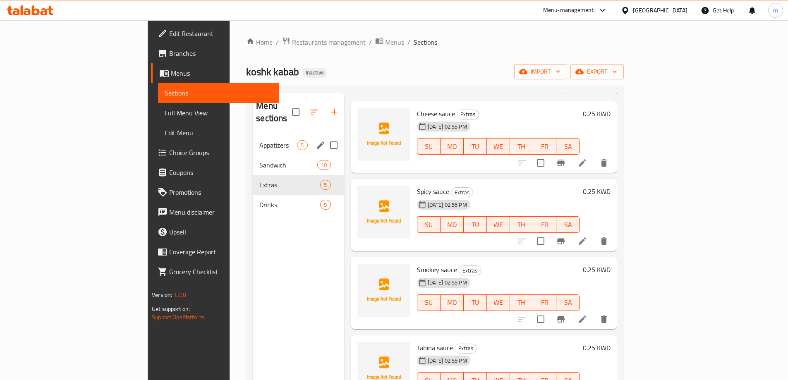
click at [259, 140] on span "Appatizers" at bounding box center [278, 145] width 38 height 10
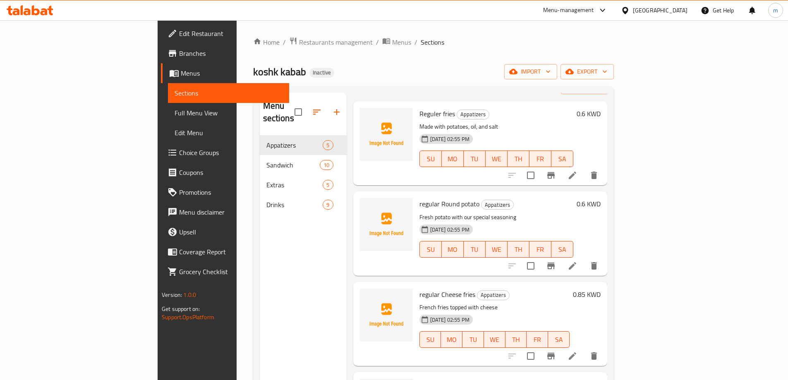
click at [584, 168] on li at bounding box center [572, 175] width 23 height 15
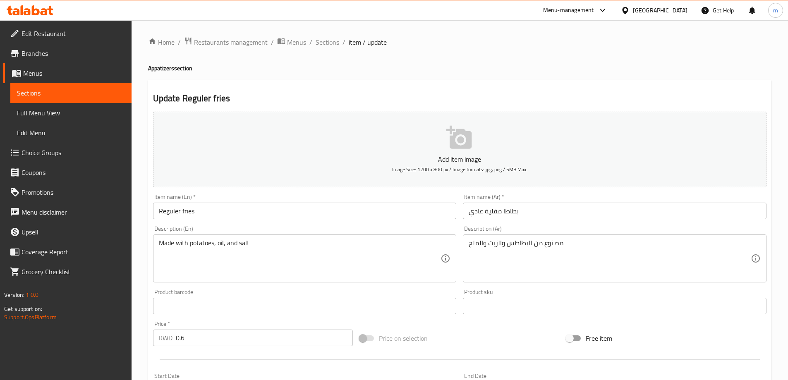
click at [176, 211] on input "Reguler fries" at bounding box center [305, 211] width 304 height 17
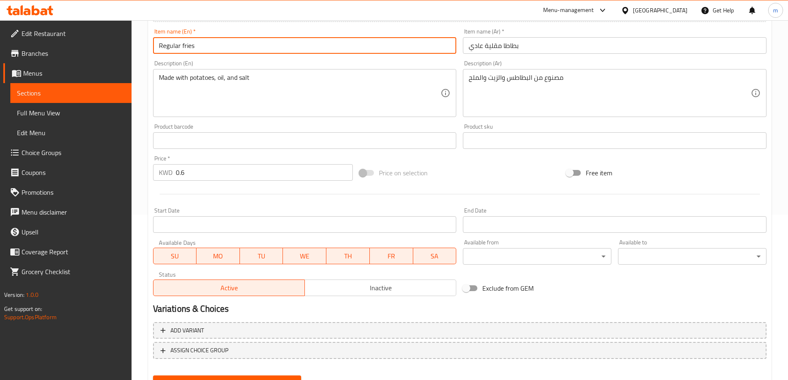
scroll to position [204, 0]
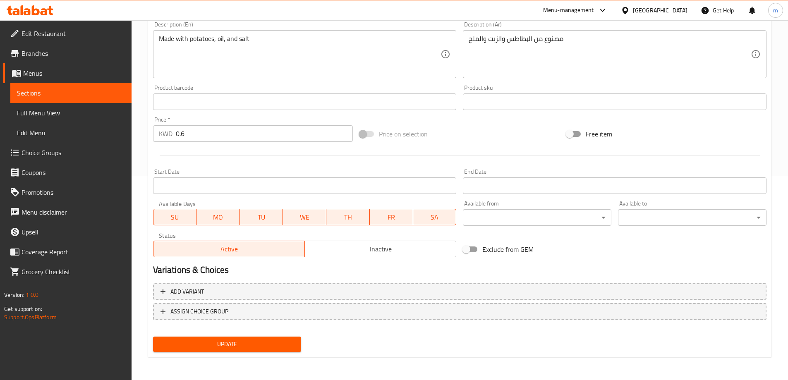
type input "Regular fries"
click at [221, 347] on span "Update" at bounding box center [227, 344] width 135 height 10
click at [67, 90] on span "Sections" at bounding box center [71, 93] width 108 height 10
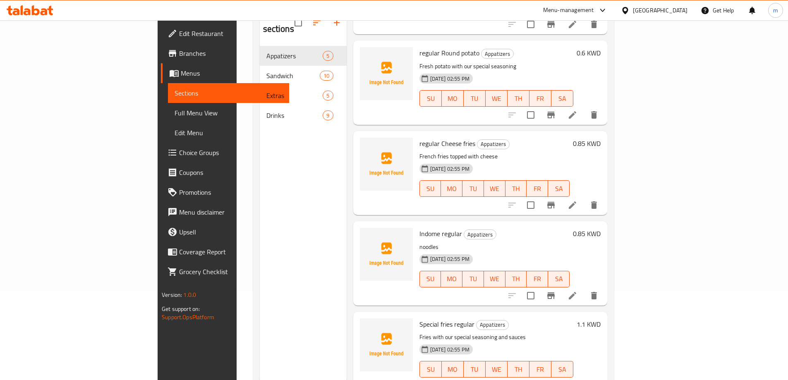
scroll to position [116, 0]
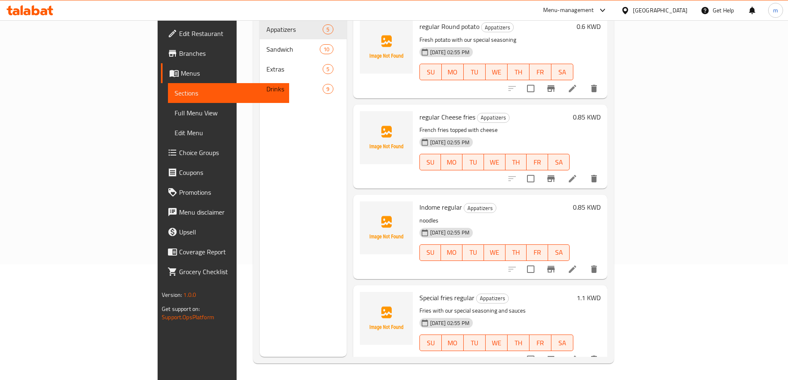
click at [584, 352] on li at bounding box center [572, 359] width 23 height 15
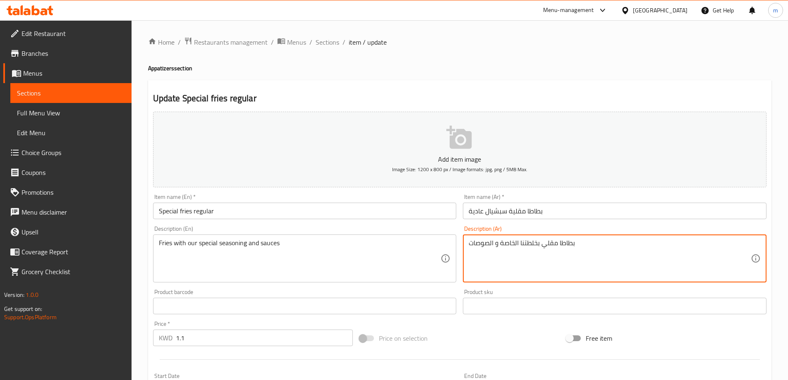
click at [539, 241] on textarea "بطاطا مقلي بخلطتنا الخاصة و الصوصات" at bounding box center [610, 258] width 282 height 39
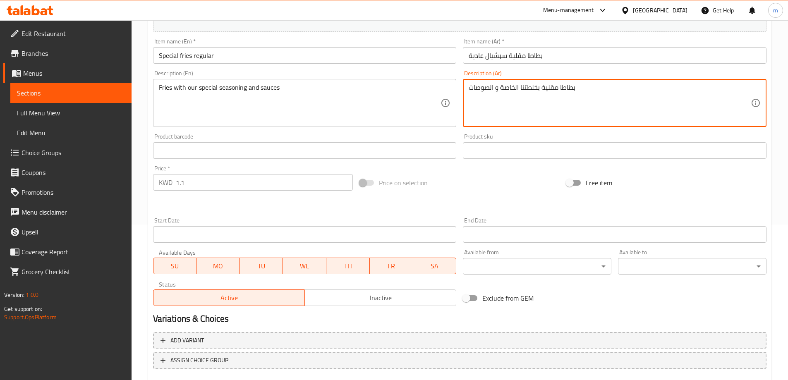
scroll to position [204, 0]
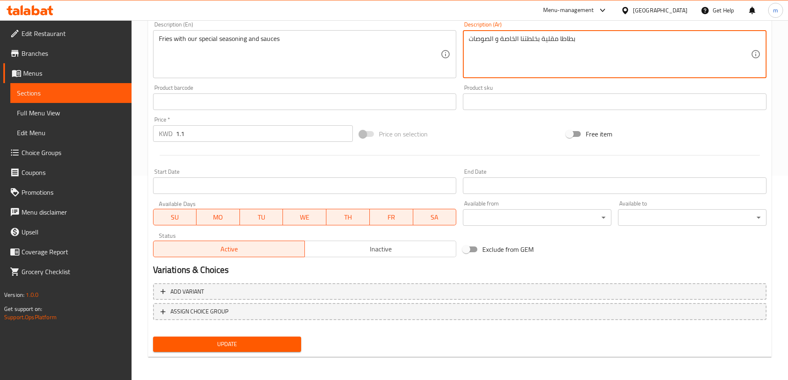
type textarea "بطاطا مقلية بخلطتنا الخاصة و الصوصات"
click at [275, 338] on button "Update" at bounding box center [227, 344] width 149 height 15
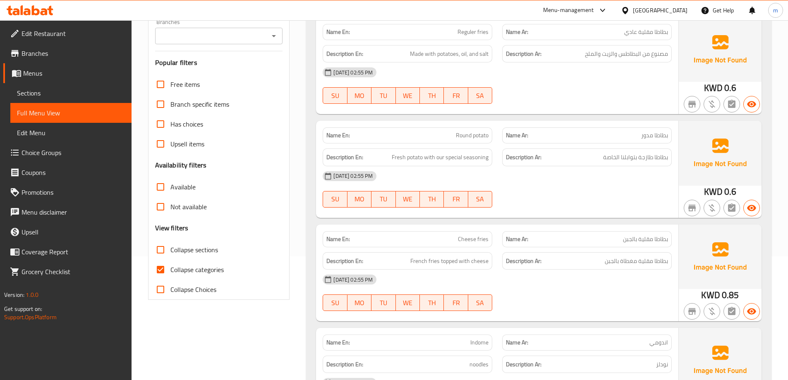
scroll to position [124, 0]
click at [165, 268] on input "Collapse categories" at bounding box center [161, 269] width 20 height 20
checkbox input "false"
click at [158, 288] on input "Collapse Choices" at bounding box center [161, 289] width 20 height 20
click at [159, 289] on input "Collapse Choices" at bounding box center [161, 289] width 20 height 20
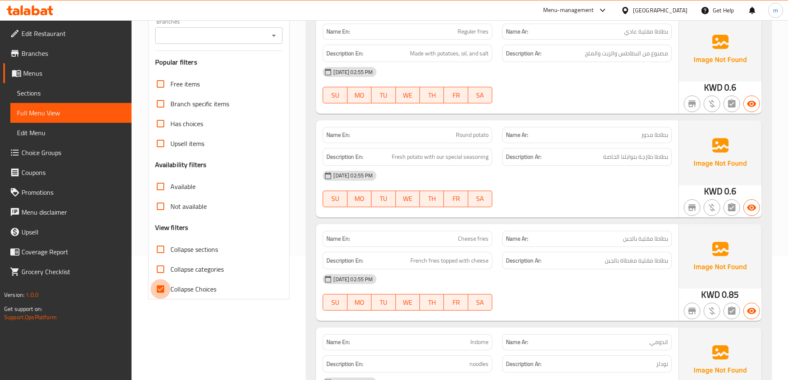
checkbox input "false"
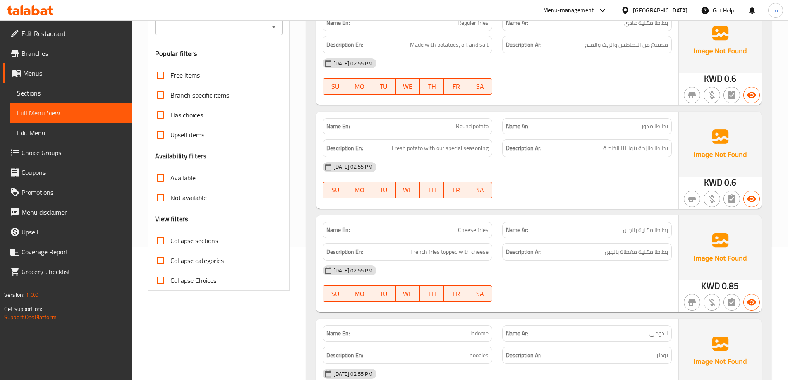
scroll to position [207, 0]
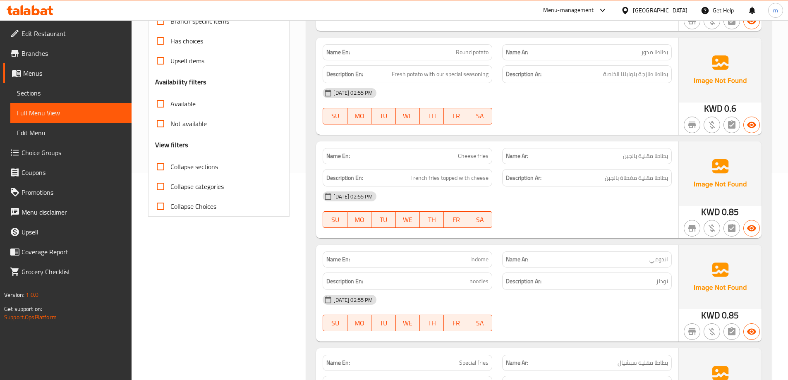
click at [633, 119] on div "17-09-2025 02:55 PM SU MO TU WE TH FR SA" at bounding box center [497, 106] width 359 height 46
click at [612, 151] on div "Name Ar: بطاطا مقلية بالجبن" at bounding box center [587, 156] width 170 height 16
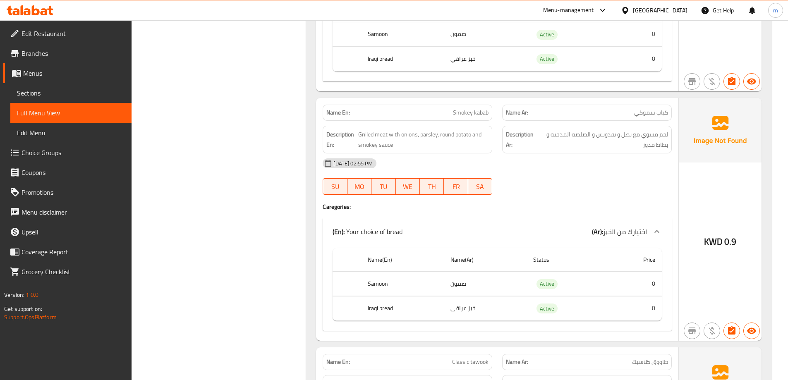
scroll to position [1158, 0]
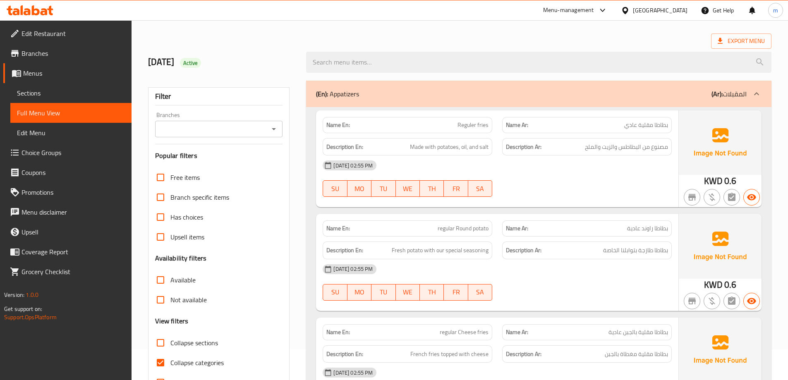
scroll to position [83, 0]
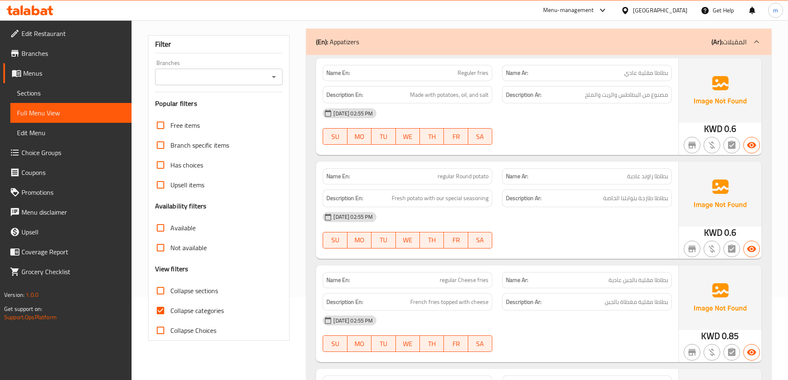
click at [162, 311] on input "Collapse categories" at bounding box center [161, 311] width 20 height 20
checkbox input "false"
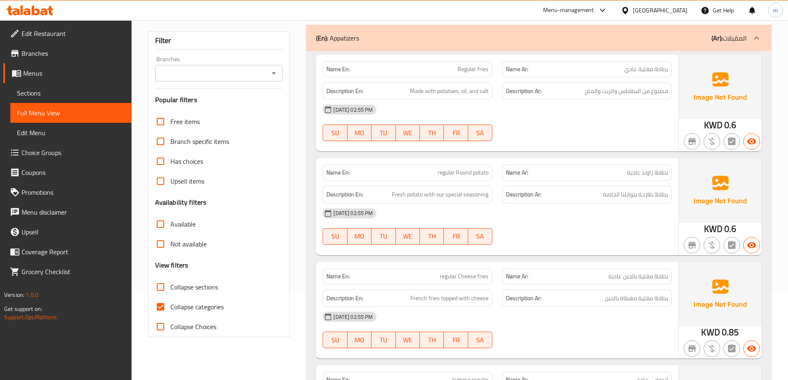
scroll to position [101, 0]
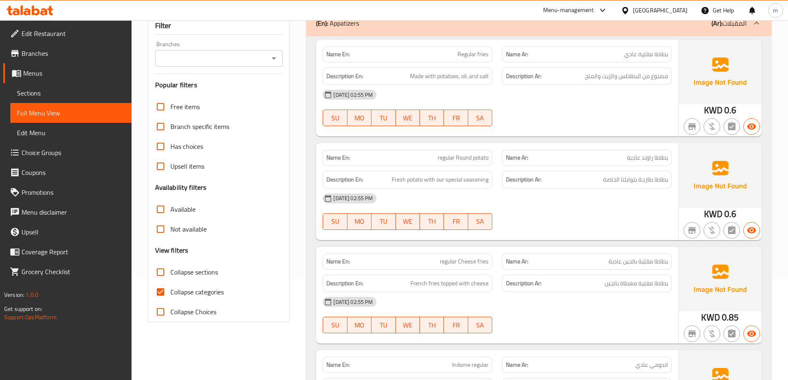
click at [162, 290] on input "Collapse categories" at bounding box center [161, 292] width 20 height 20
checkbox input "false"
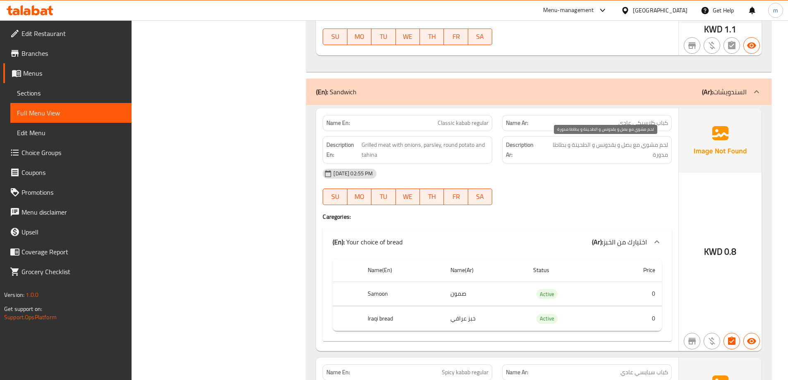
scroll to position [598, 0]
drag, startPoint x: 447, startPoint y: 121, endPoint x: 510, endPoint y: 126, distance: 62.7
click at [500, 126] on div "Name En: Classic kabab regular Name Ar: كباب كلاسيكي عادي" at bounding box center [497, 122] width 359 height 26
click at [569, 124] on p "Name Ar: كباب كلاسيكي عادي" at bounding box center [587, 122] width 162 height 9
drag, startPoint x: 604, startPoint y: 124, endPoint x: 662, endPoint y: 124, distance: 58.7
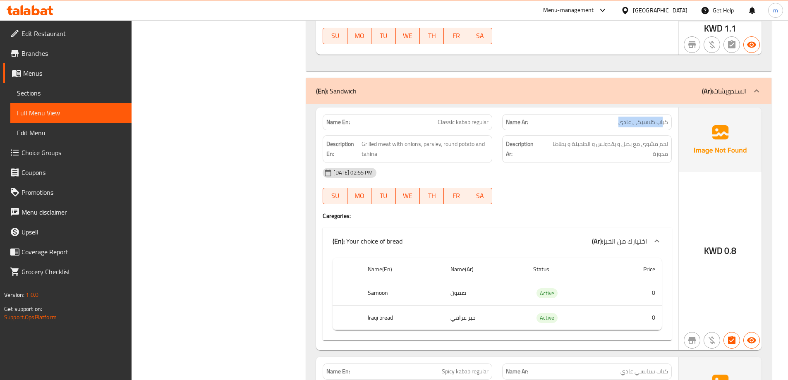
click at [662, 124] on p "Name Ar: كباب كلاسيكي عادي" at bounding box center [587, 122] width 162 height 9
click at [466, 162] on div "Description En: Grilled meat with onions, parsley, round potato and tahina" at bounding box center [408, 149] width 170 height 28
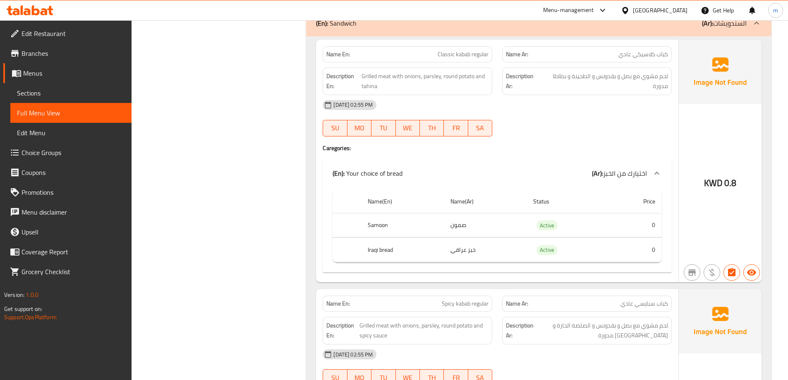
scroll to position [681, 0]
